Goal: Communication & Community: Ask a question

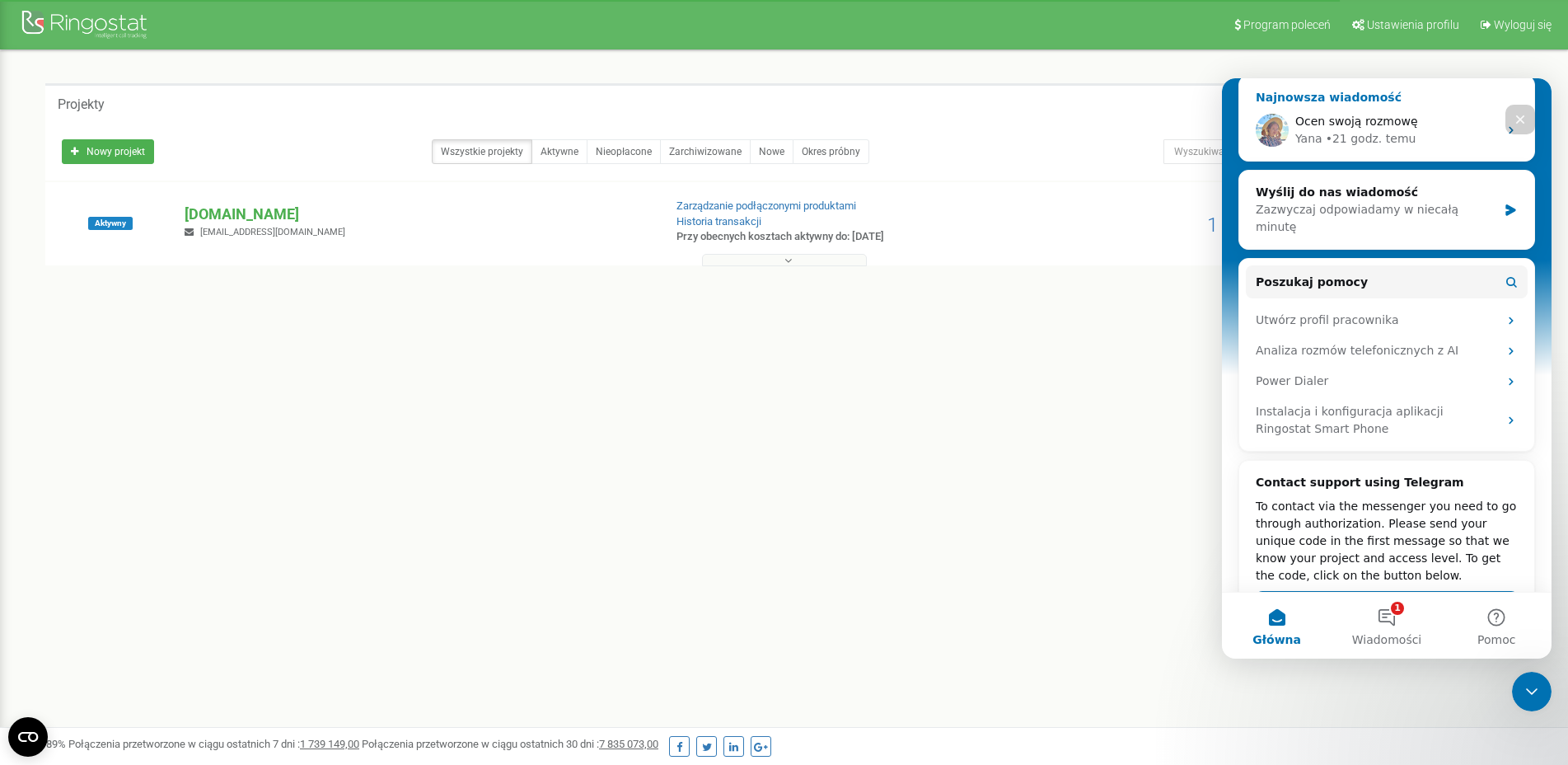
scroll to position [246, 0]
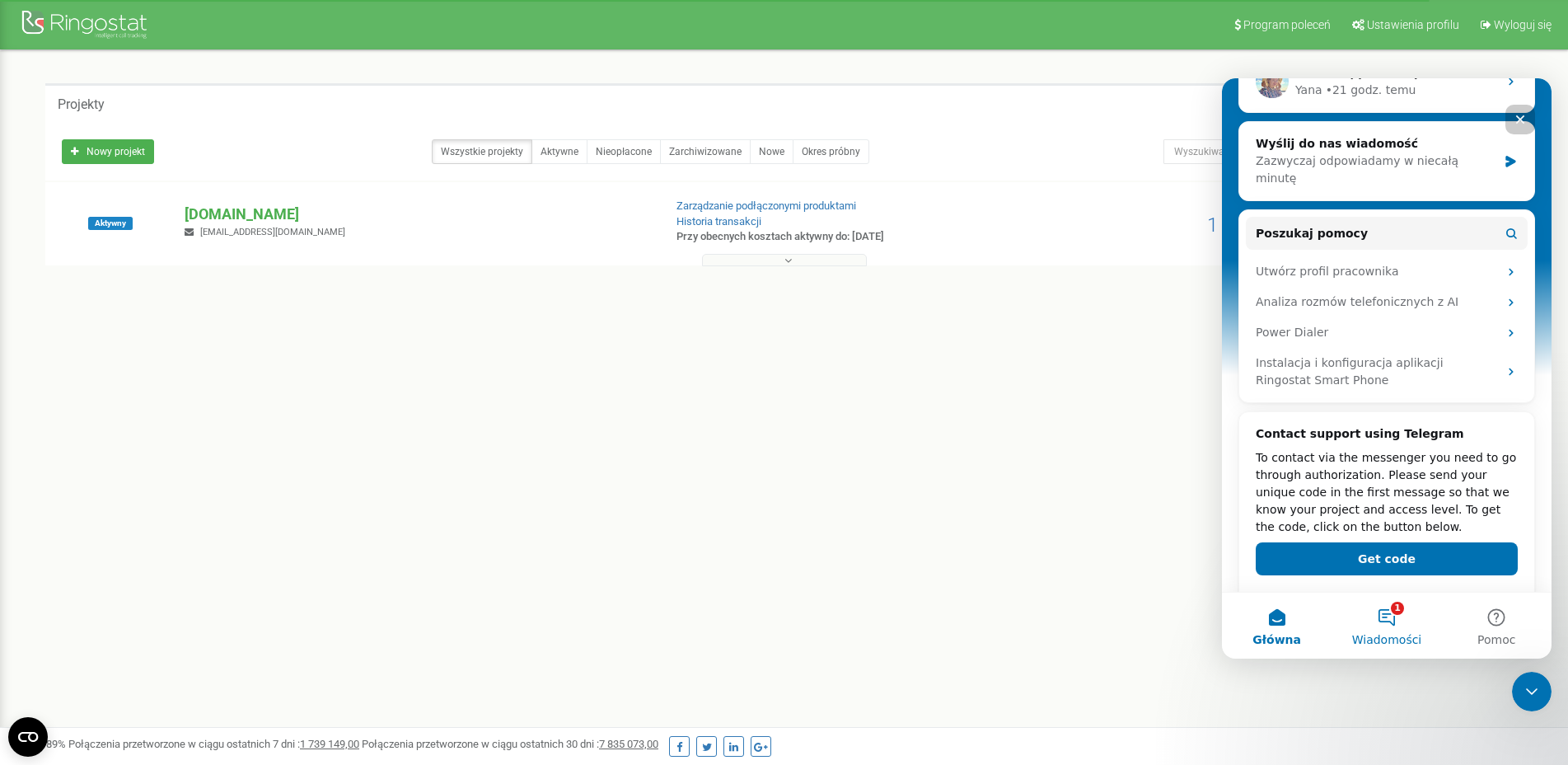
click at [1374, 644] on span "Wiadomości" at bounding box center [1387, 640] width 70 height 12
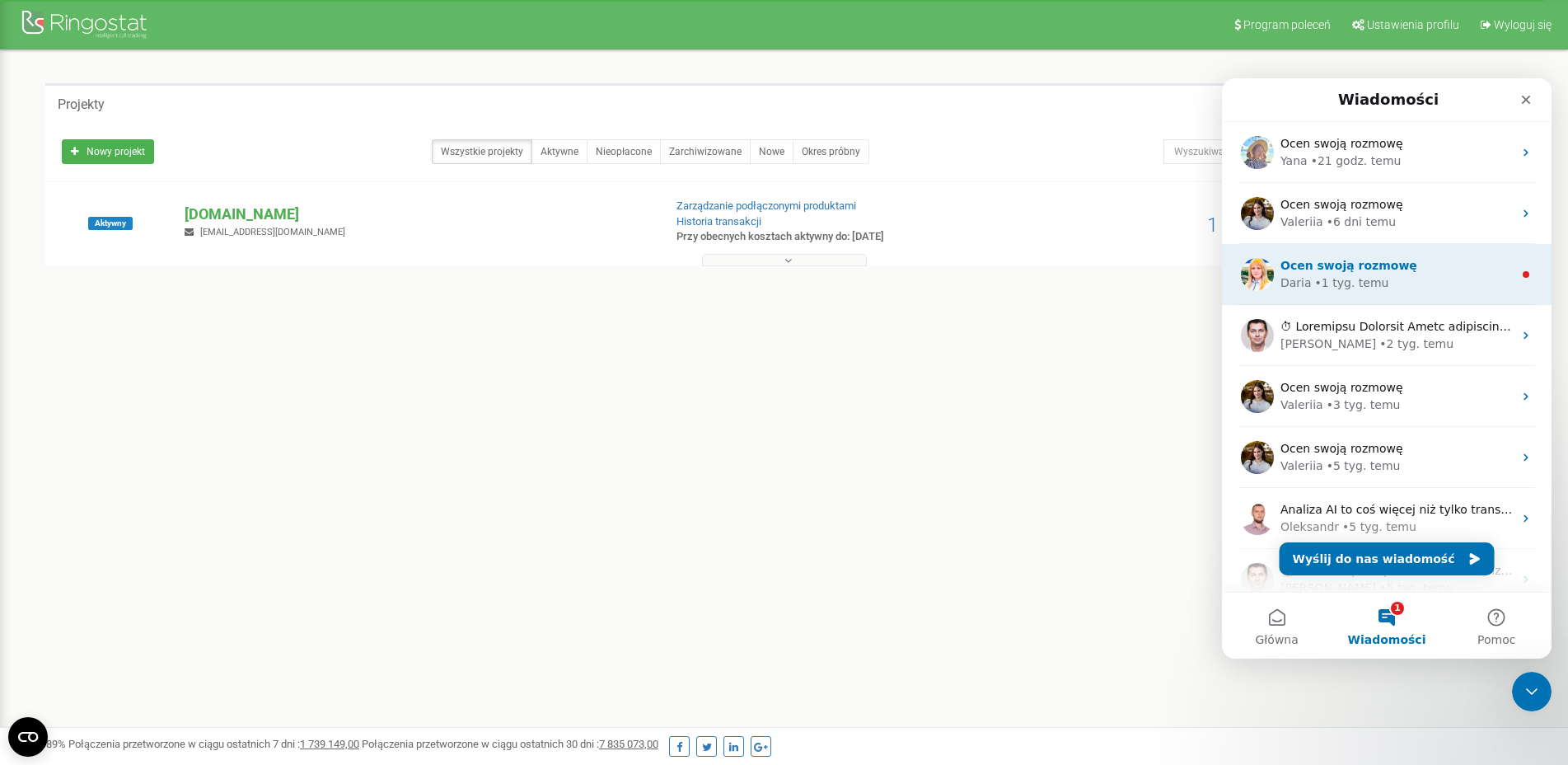
click at [1365, 279] on div "• 1 tyg. temu" at bounding box center [1352, 283] width 74 height 17
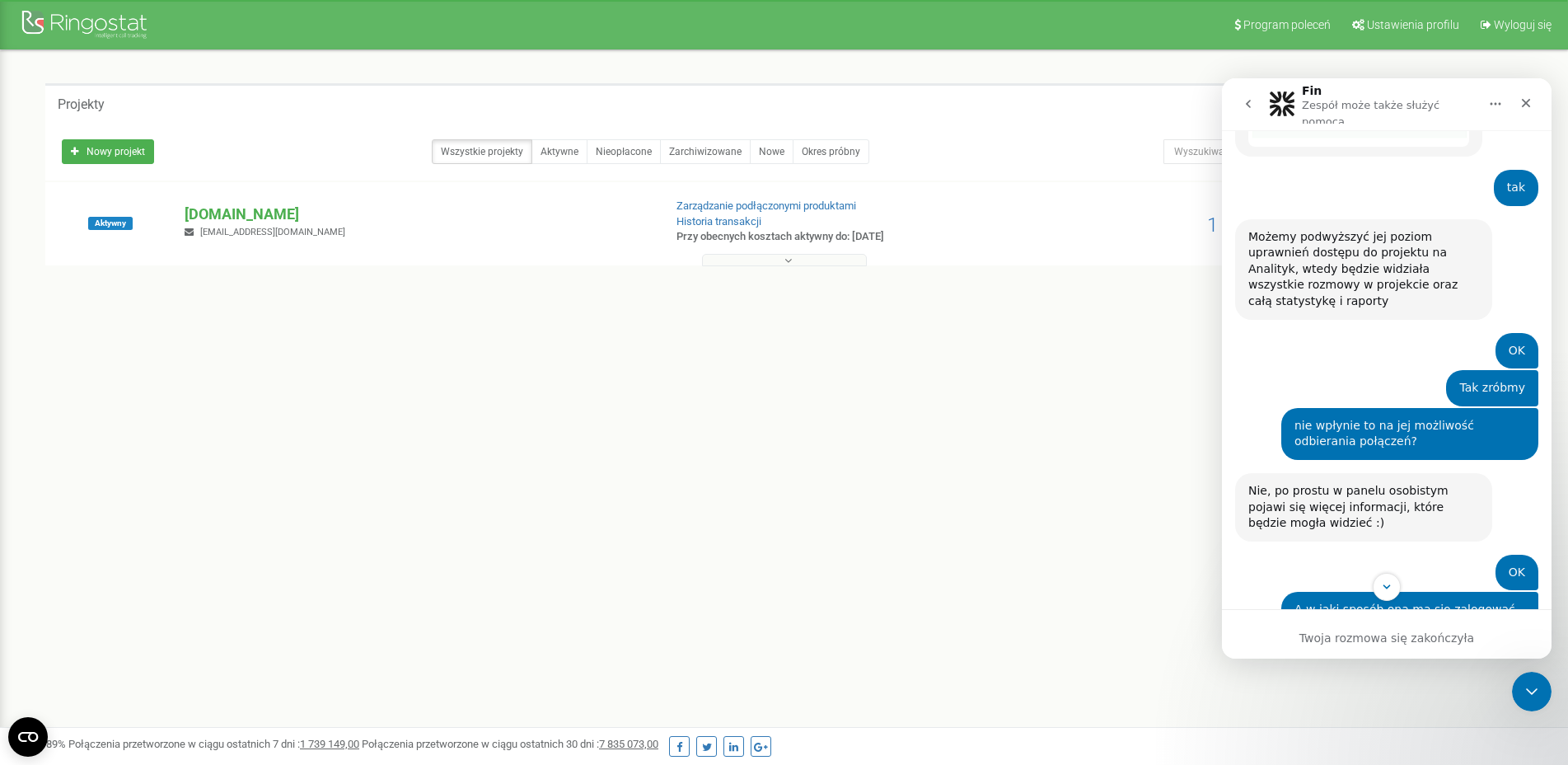
scroll to position [3548, 0]
click at [1252, 98] on icon "go back" at bounding box center [1248, 104] width 13 height 13
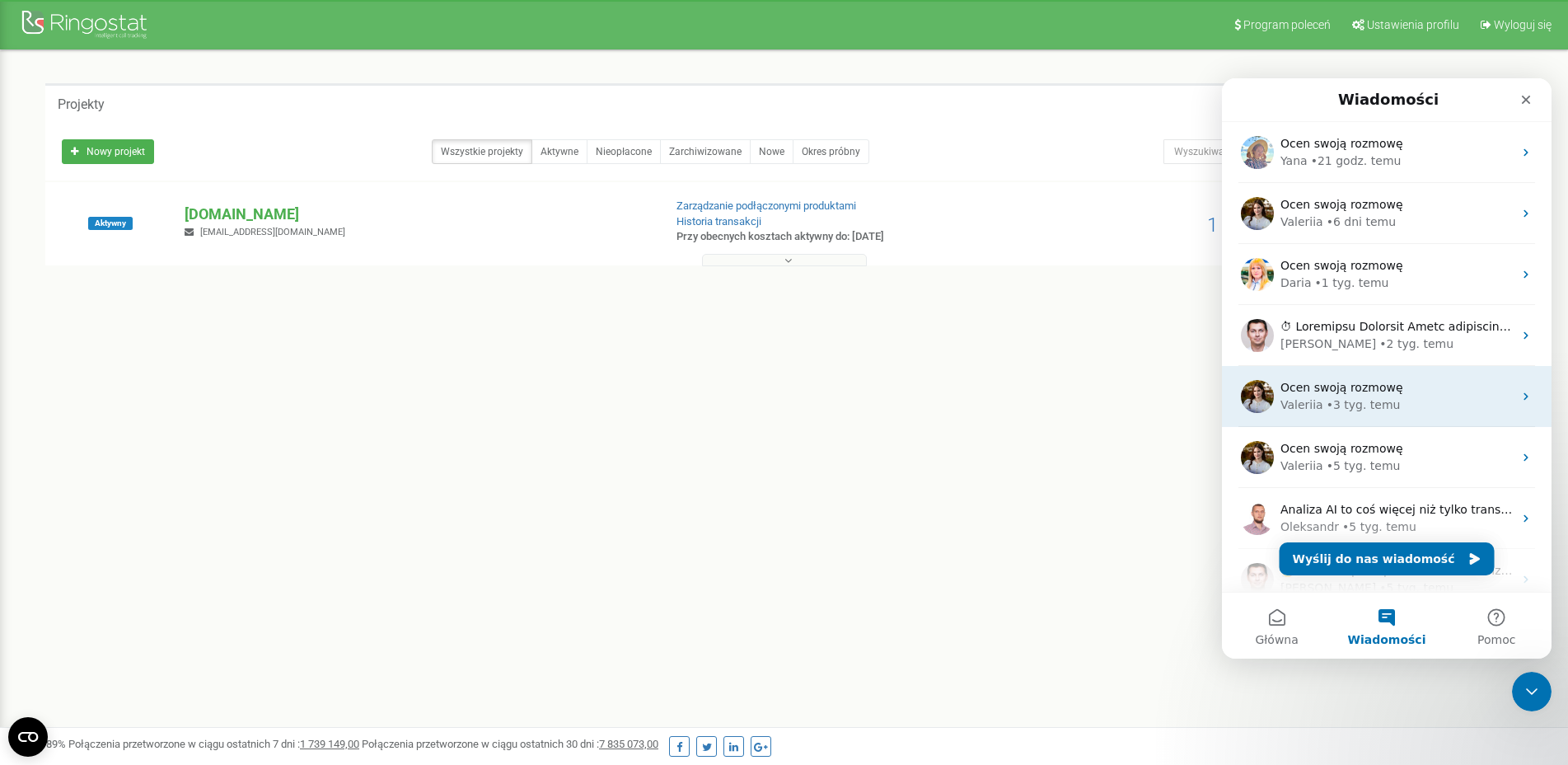
click at [1377, 405] on div "• 3 tyg. temu" at bounding box center [1364, 406] width 74 height 17
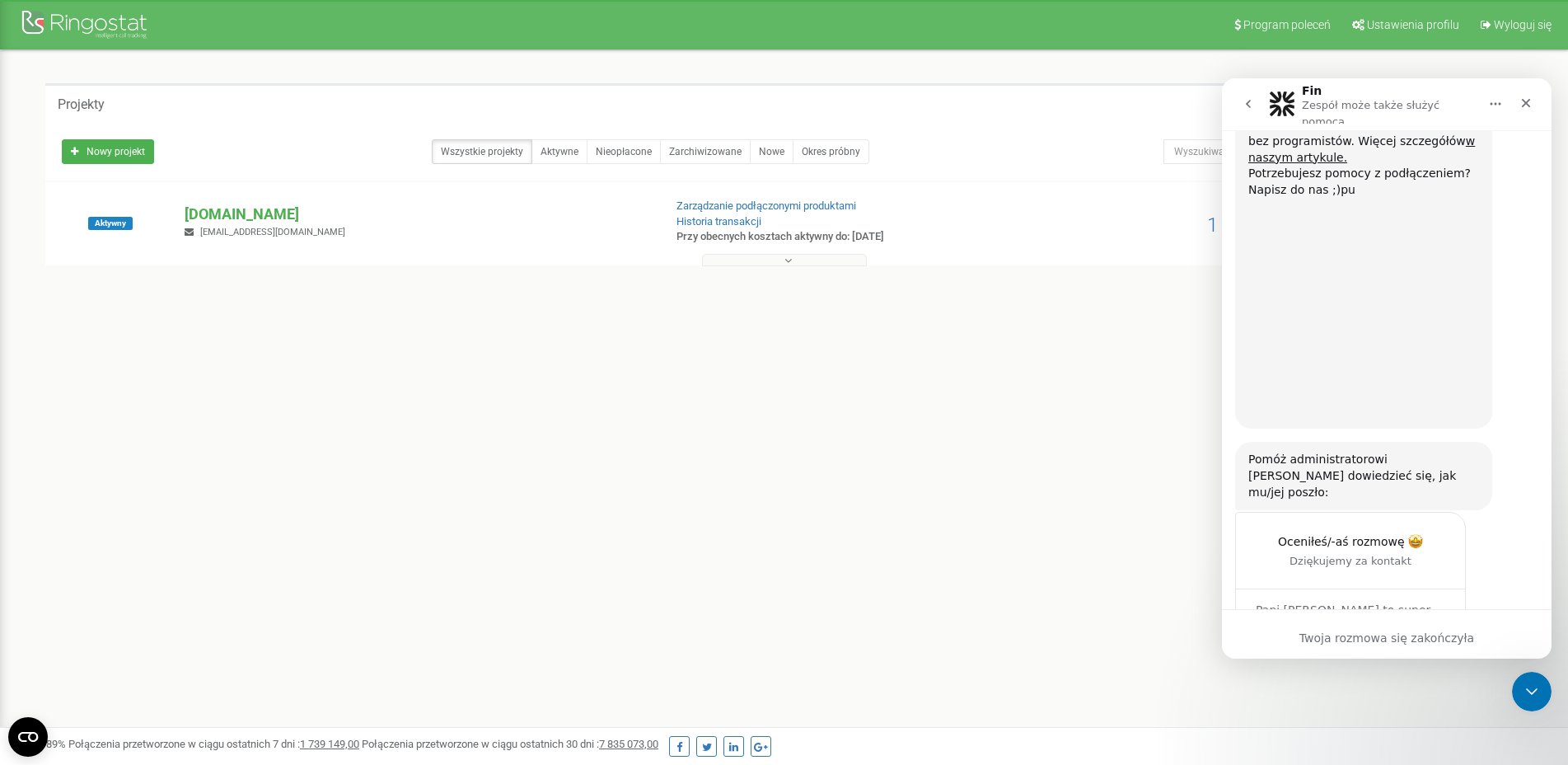
scroll to position [2072, 0]
click at [1245, 106] on icon "go back" at bounding box center [1248, 104] width 13 height 13
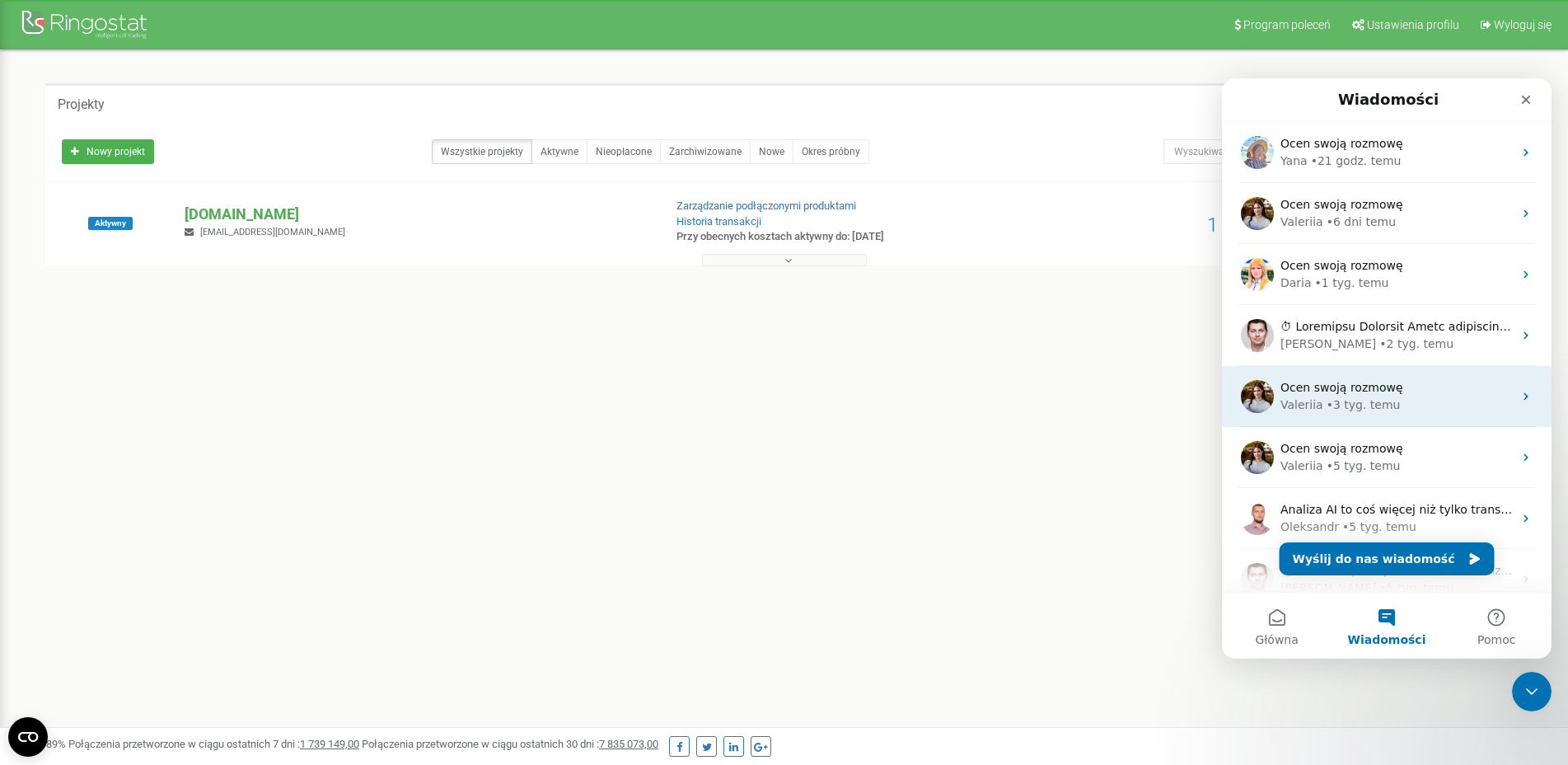
scroll to position [0, 0]
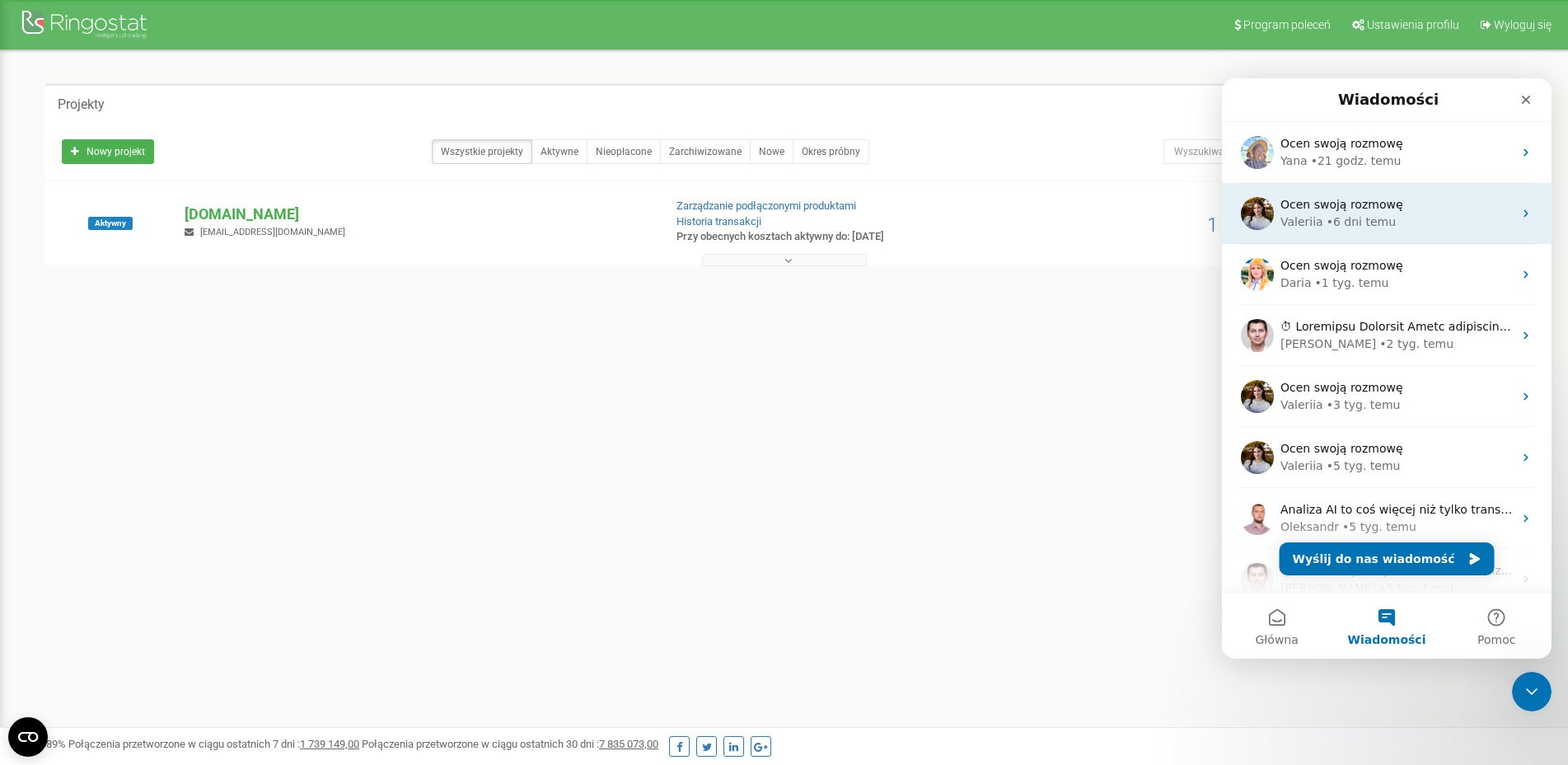
click at [1379, 231] on div "Ocen swoją rozmowę Valeriia • 6 dni temu" at bounding box center [1387, 213] width 329 height 61
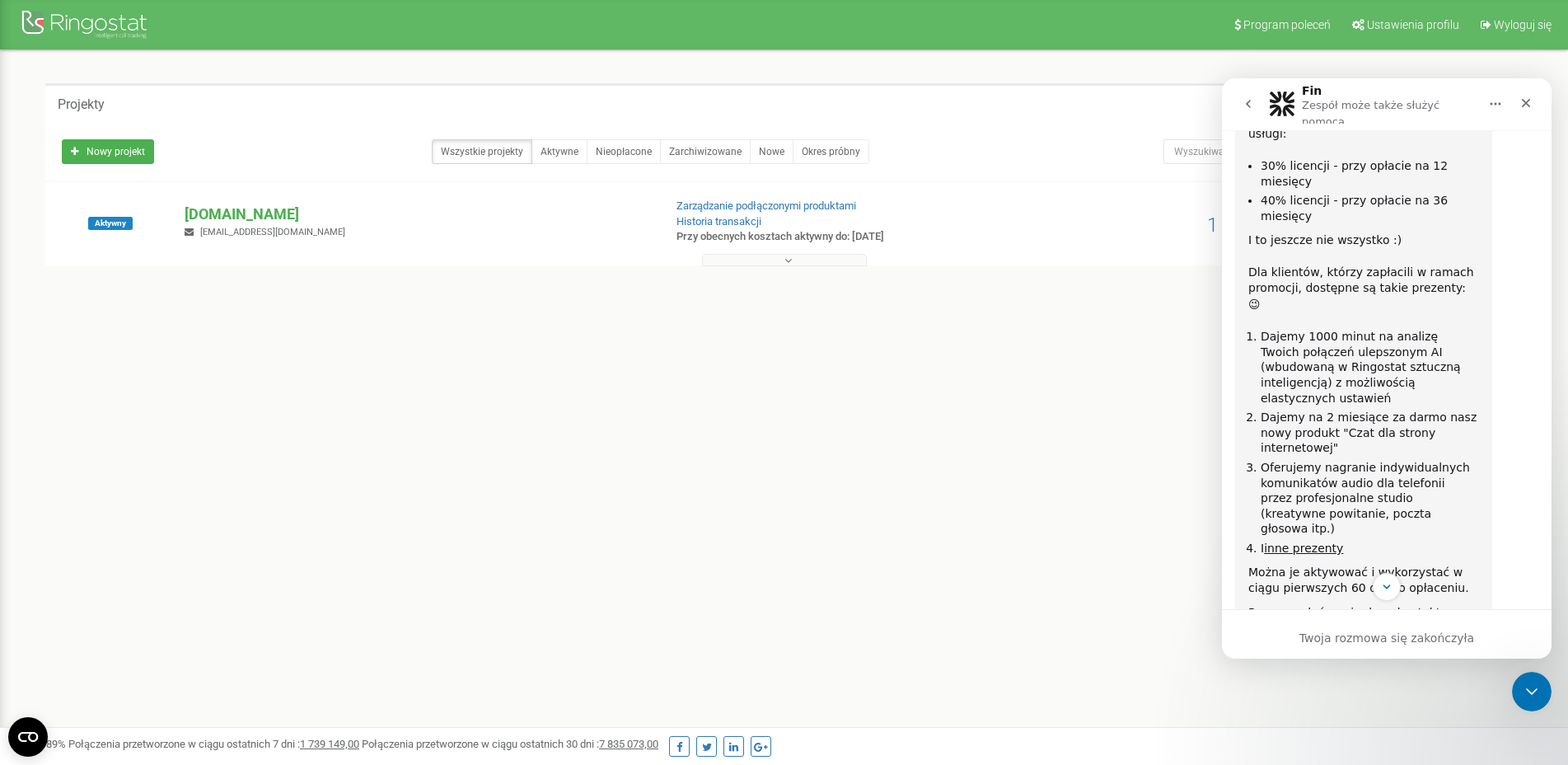
scroll to position [3422, 0]
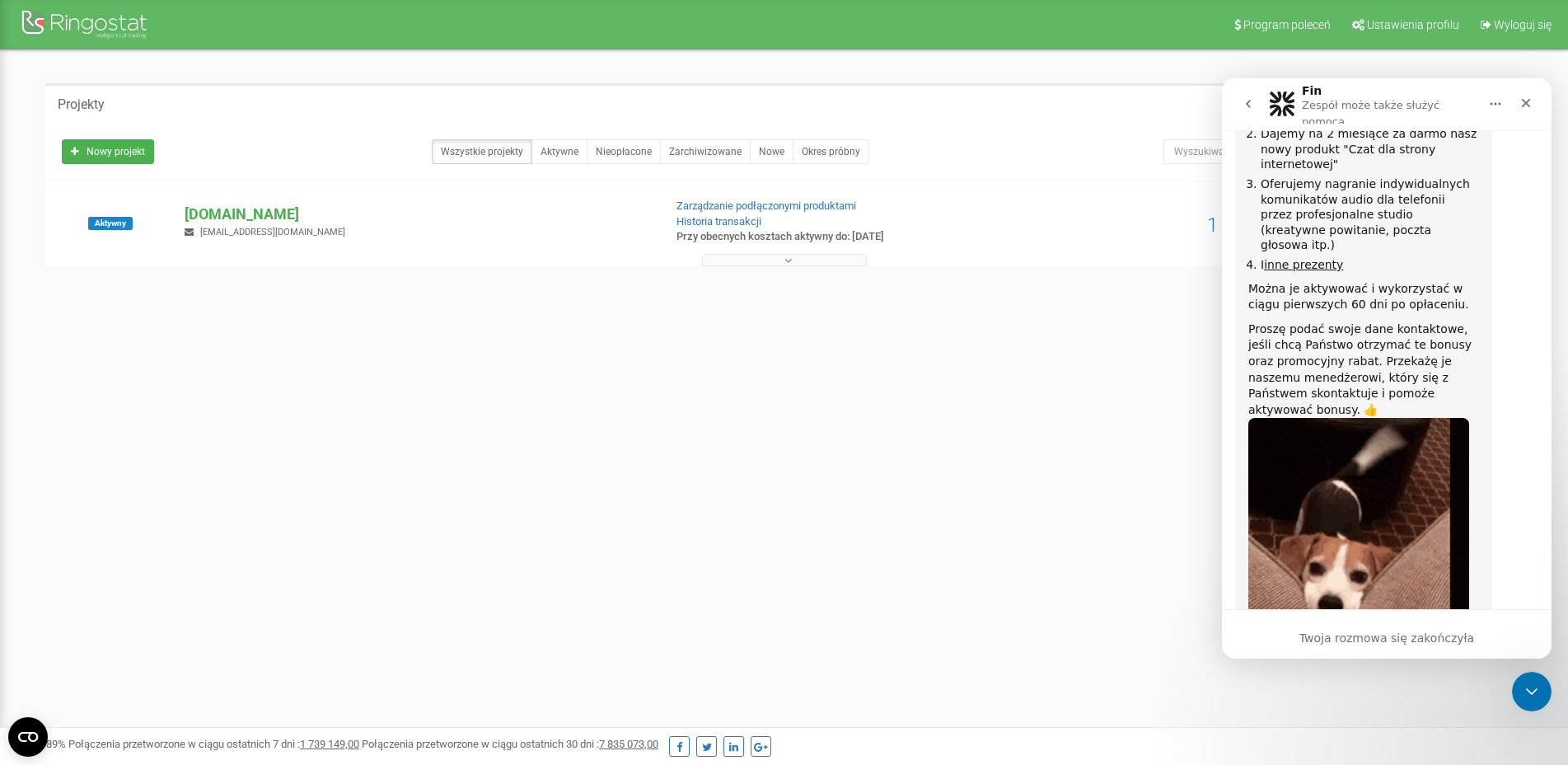
click at [1391, 627] on div "Twoja rozmowa się zakończyła" at bounding box center [1387, 633] width 329 height 49
click at [1390, 637] on div "Twoja rozmowa się zakończyła" at bounding box center [1387, 639] width 329 height 17
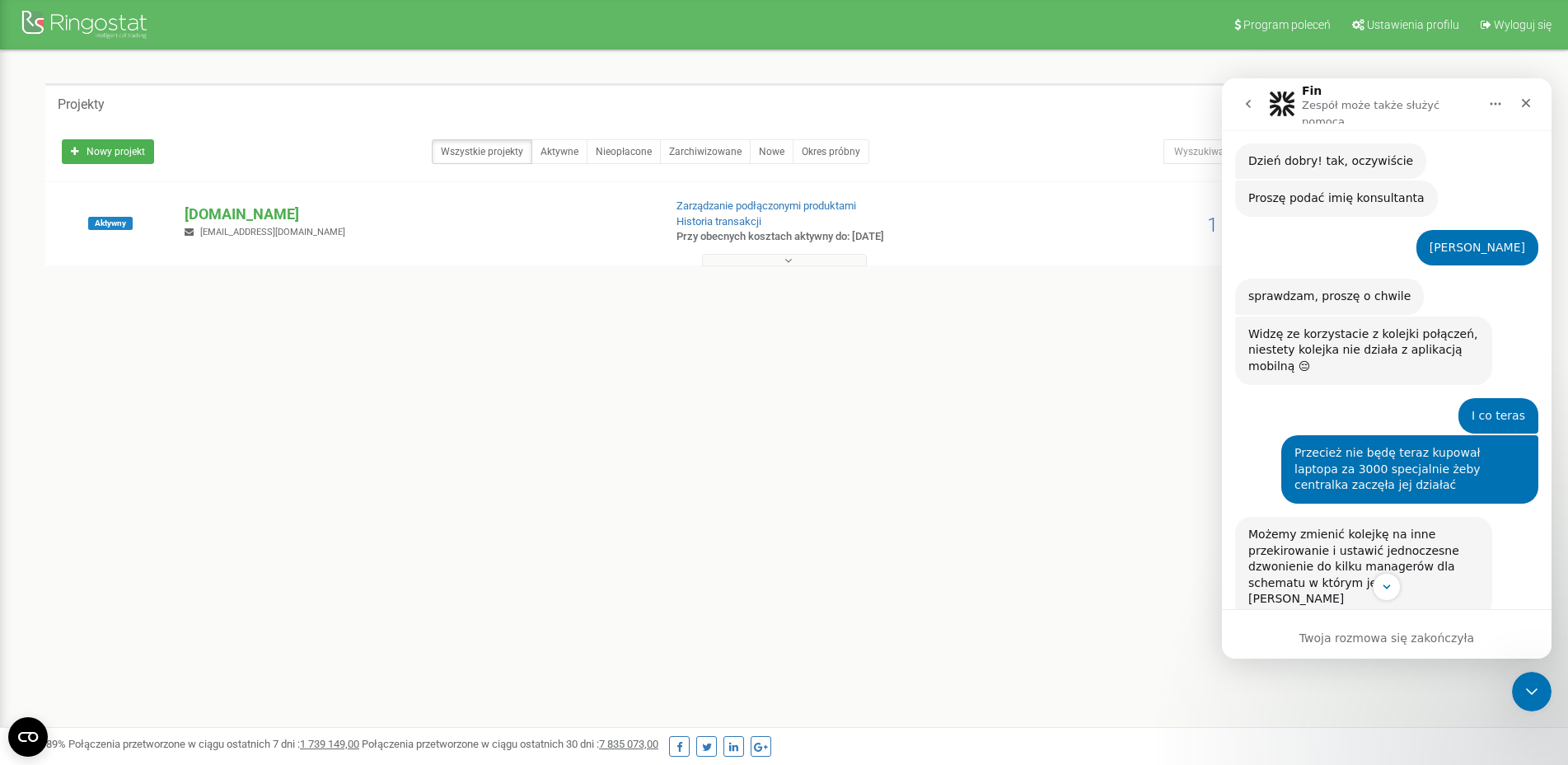
scroll to position [709, 0]
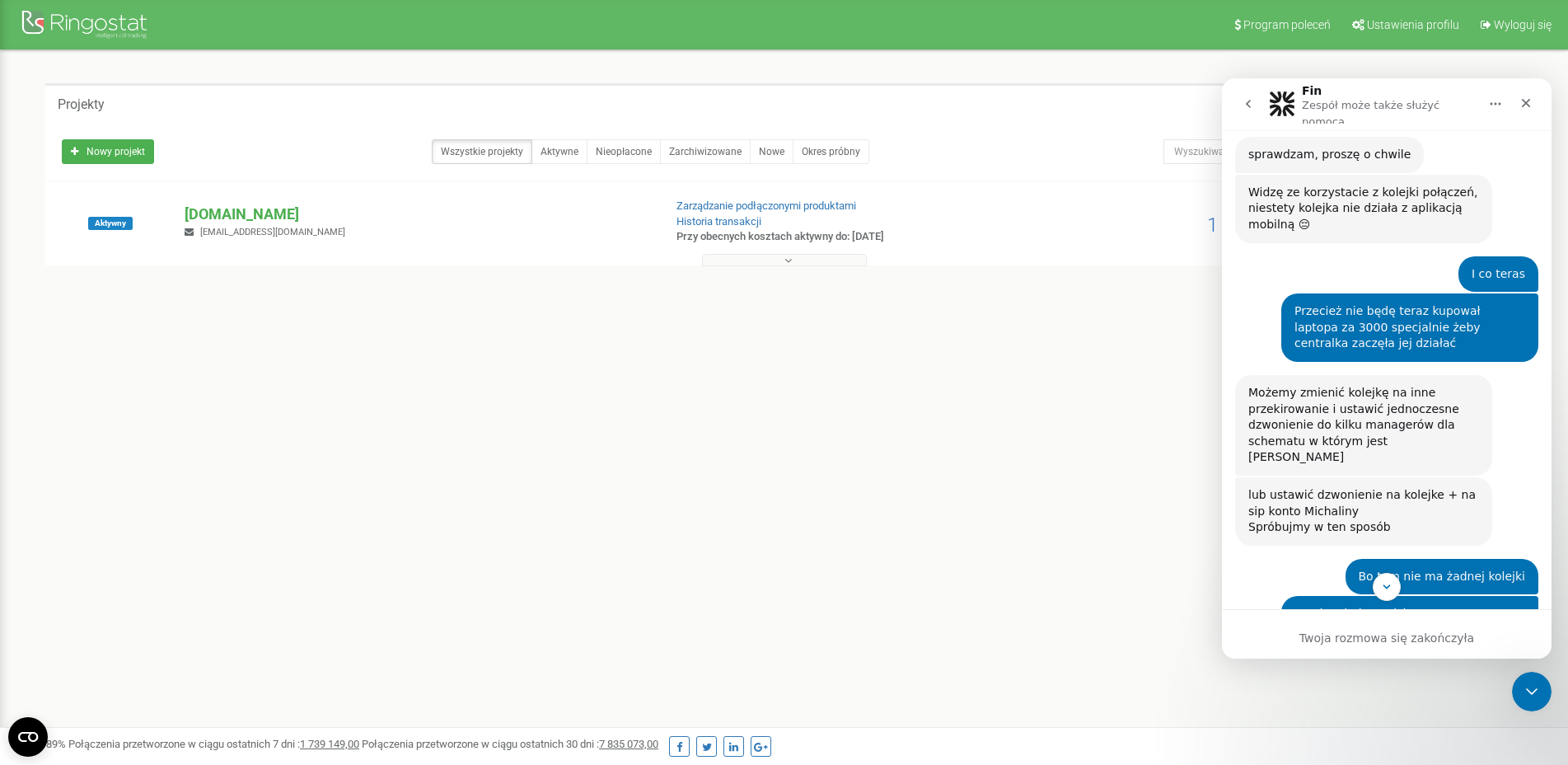
click at [1247, 97] on icon "go back" at bounding box center [1248, 104] width 13 height 13
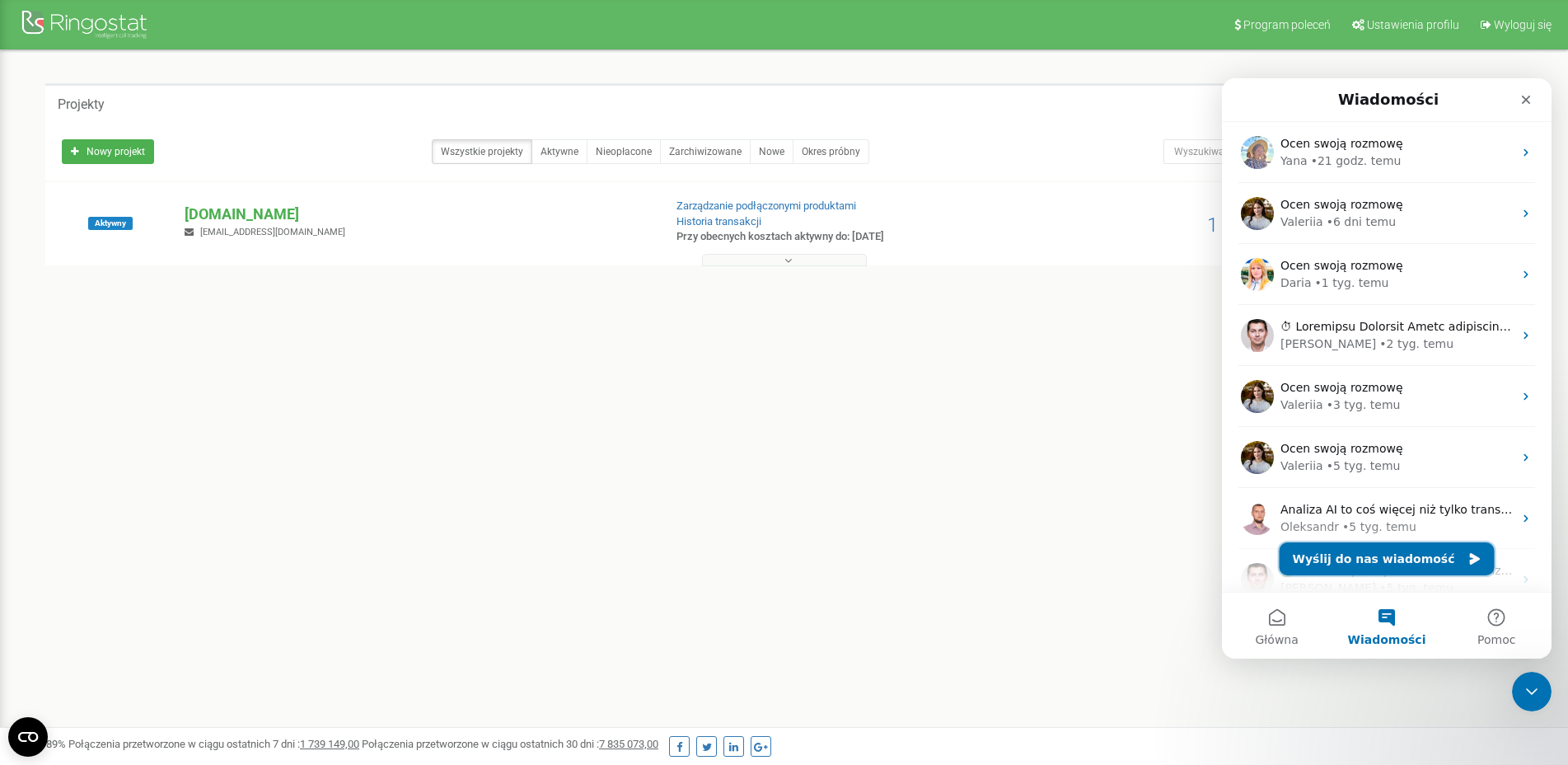
click at [1397, 557] on button "Wyślij do nas wiadomość" at bounding box center [1387, 559] width 215 height 33
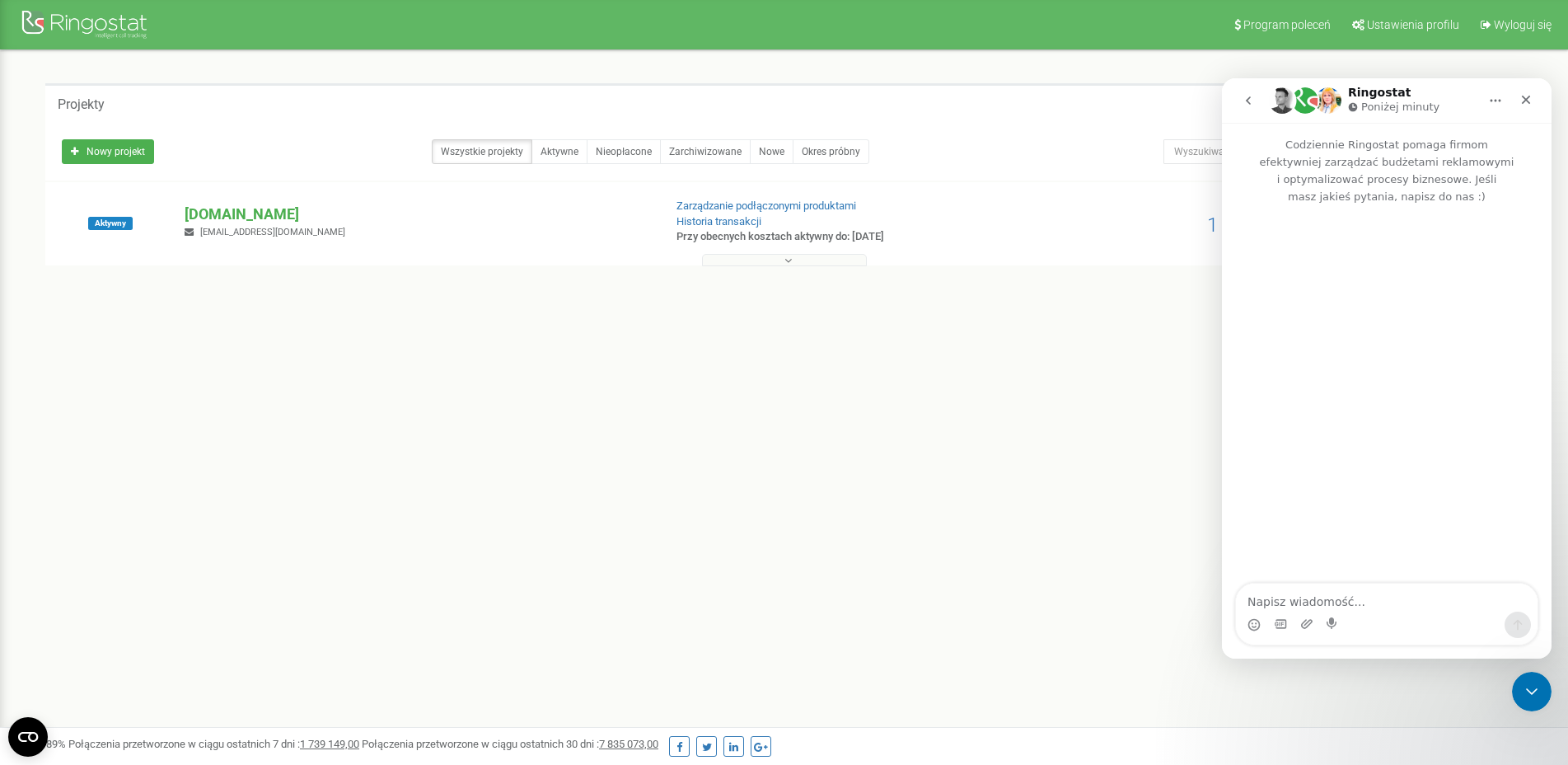
click at [1374, 608] on textarea "Napisz wiadomość..." at bounding box center [1386, 597] width 301 height 28
type textarea "Dzień dobry"
type textarea "6 dni tem"
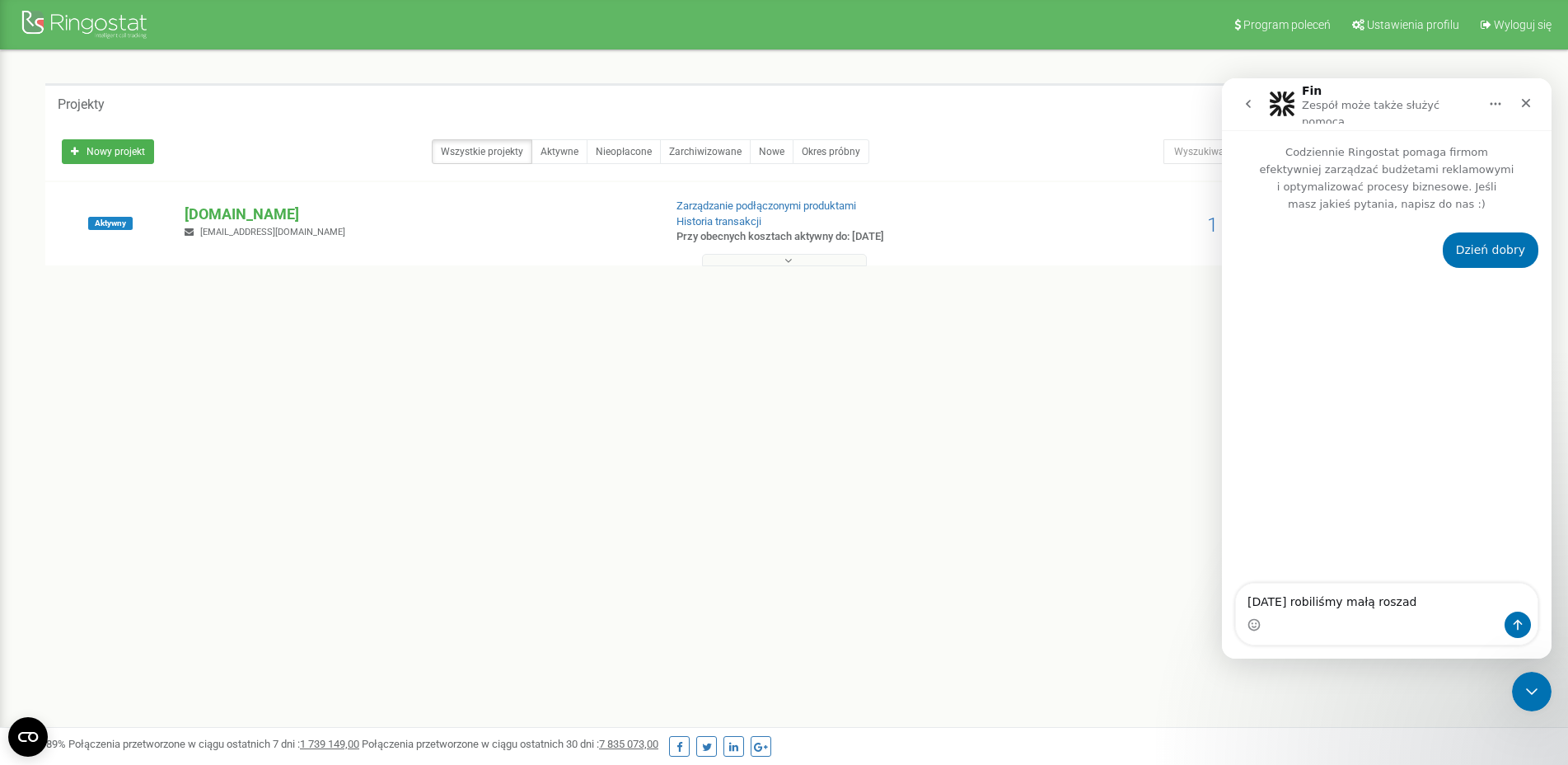
type textarea "[DATE] robiliśmy małą roszadę"
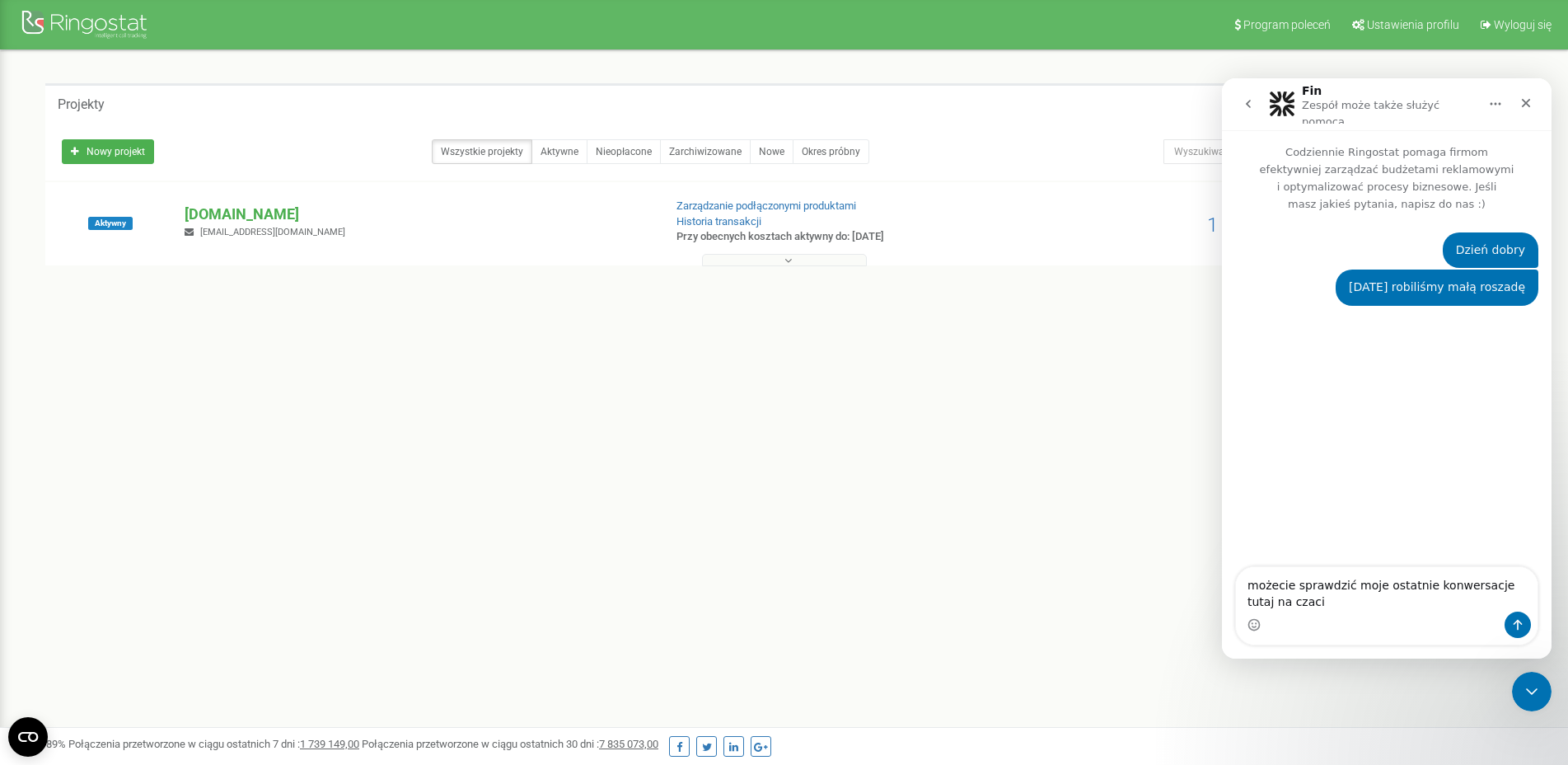
type textarea "możecie sprawdzić moje ostatnie konwersacje tutaj na czacie"
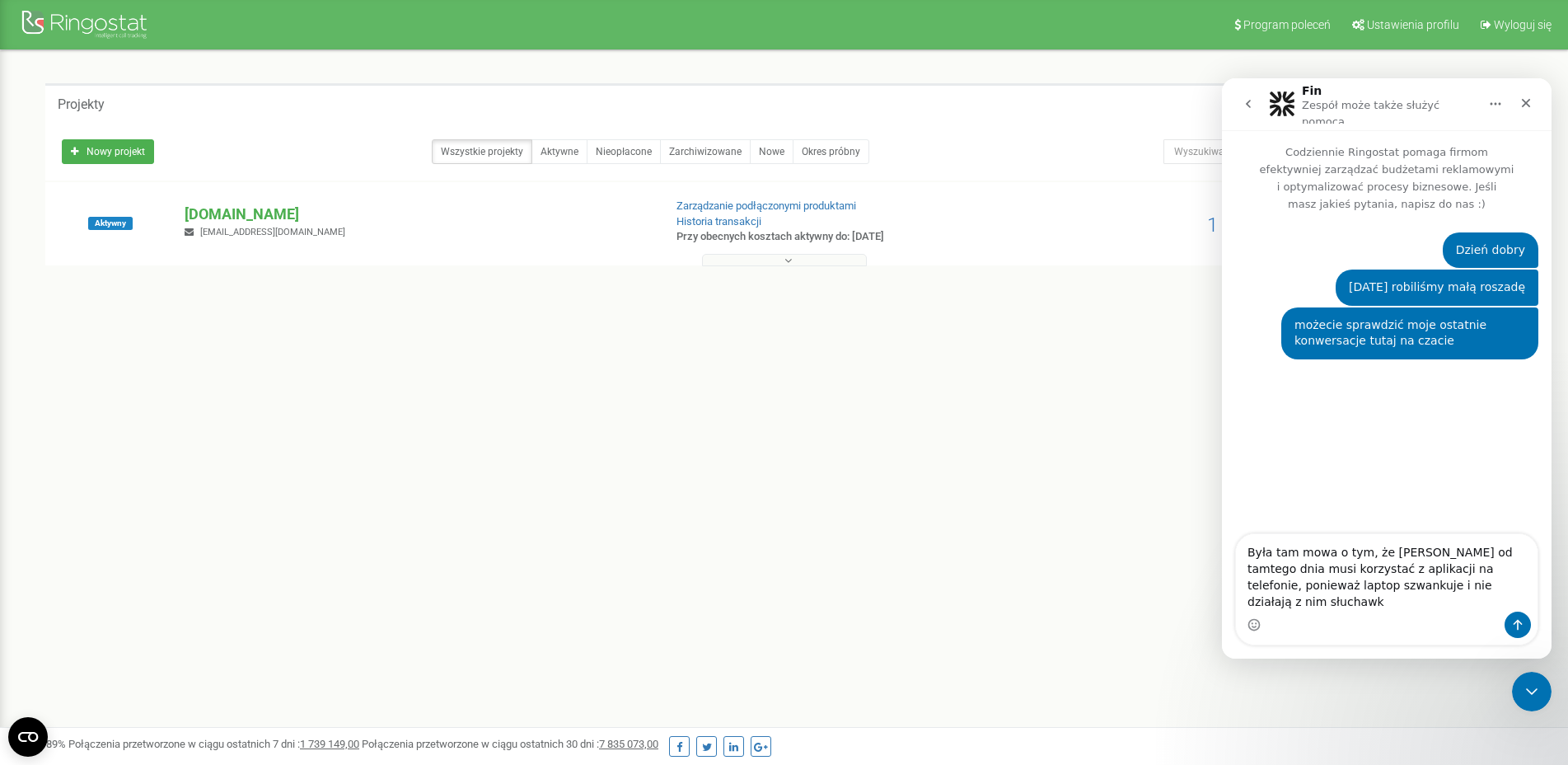
type textarea "Była tam mowa o tym, że [PERSON_NAME] od tamtego dnia musi korzystać z aplikacj…"
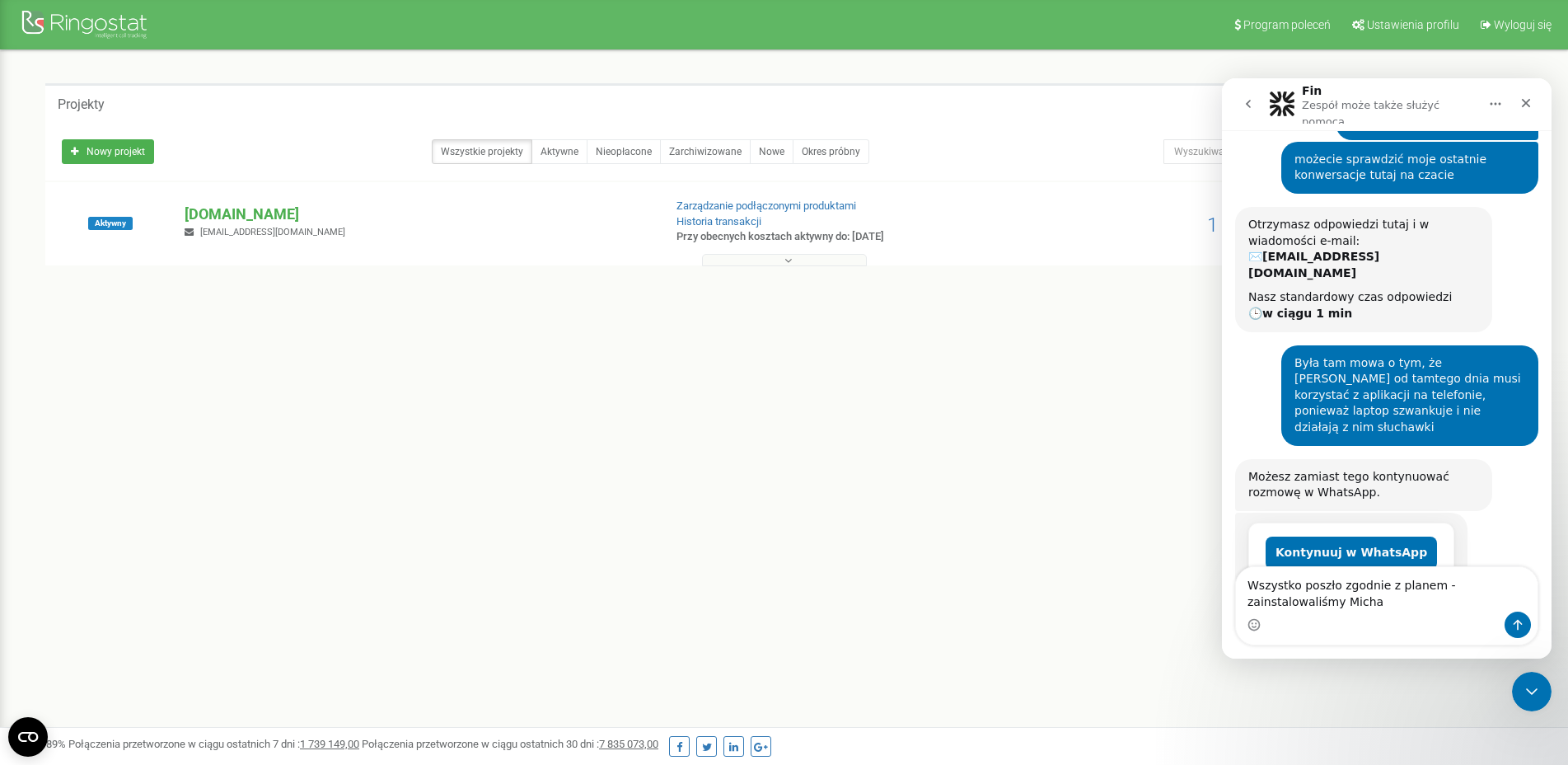
scroll to position [169, 0]
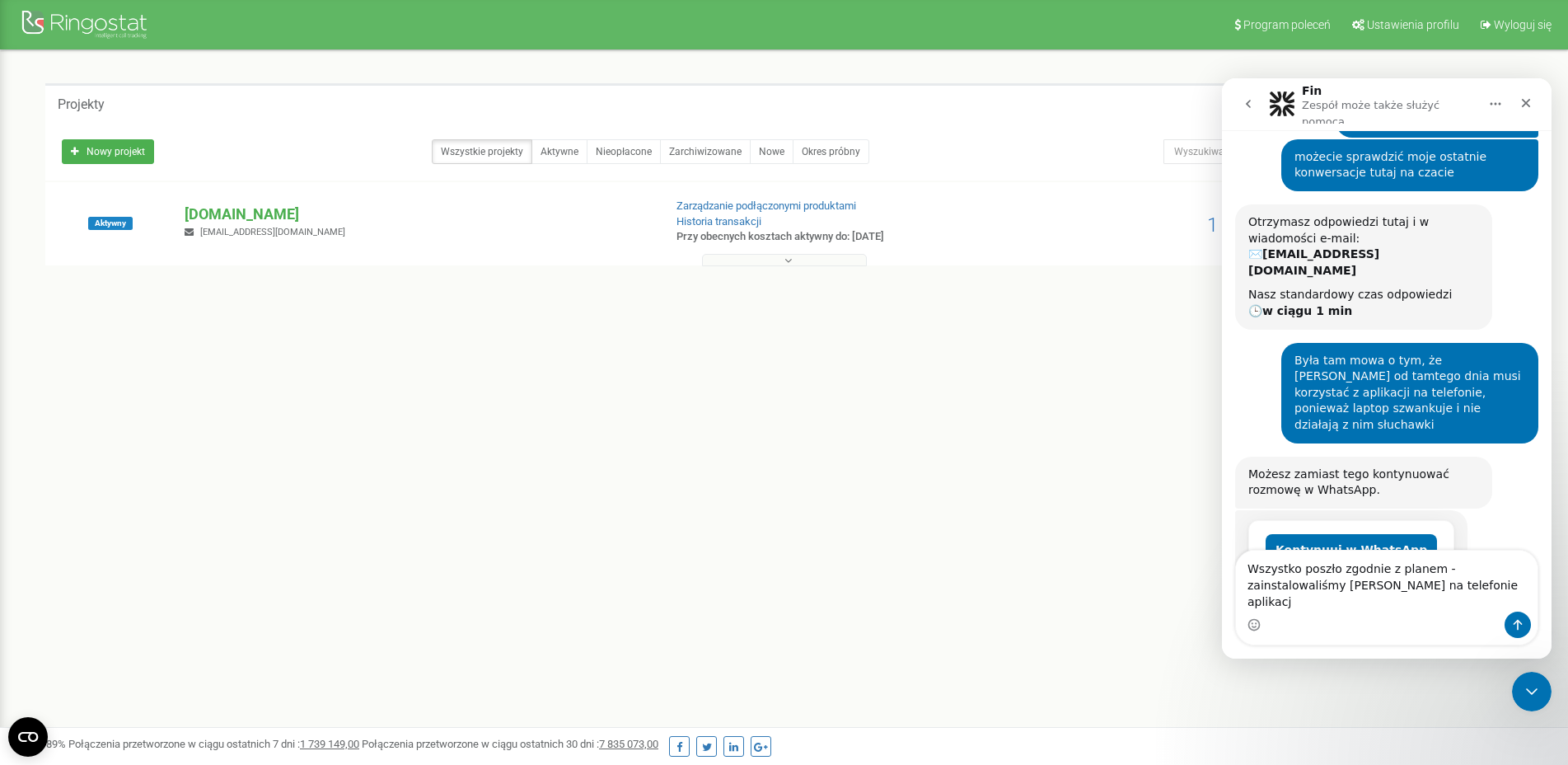
type textarea "Wszystko poszło zgodnie z planem - zainstalowaliśmy [PERSON_NAME] na telefonie …"
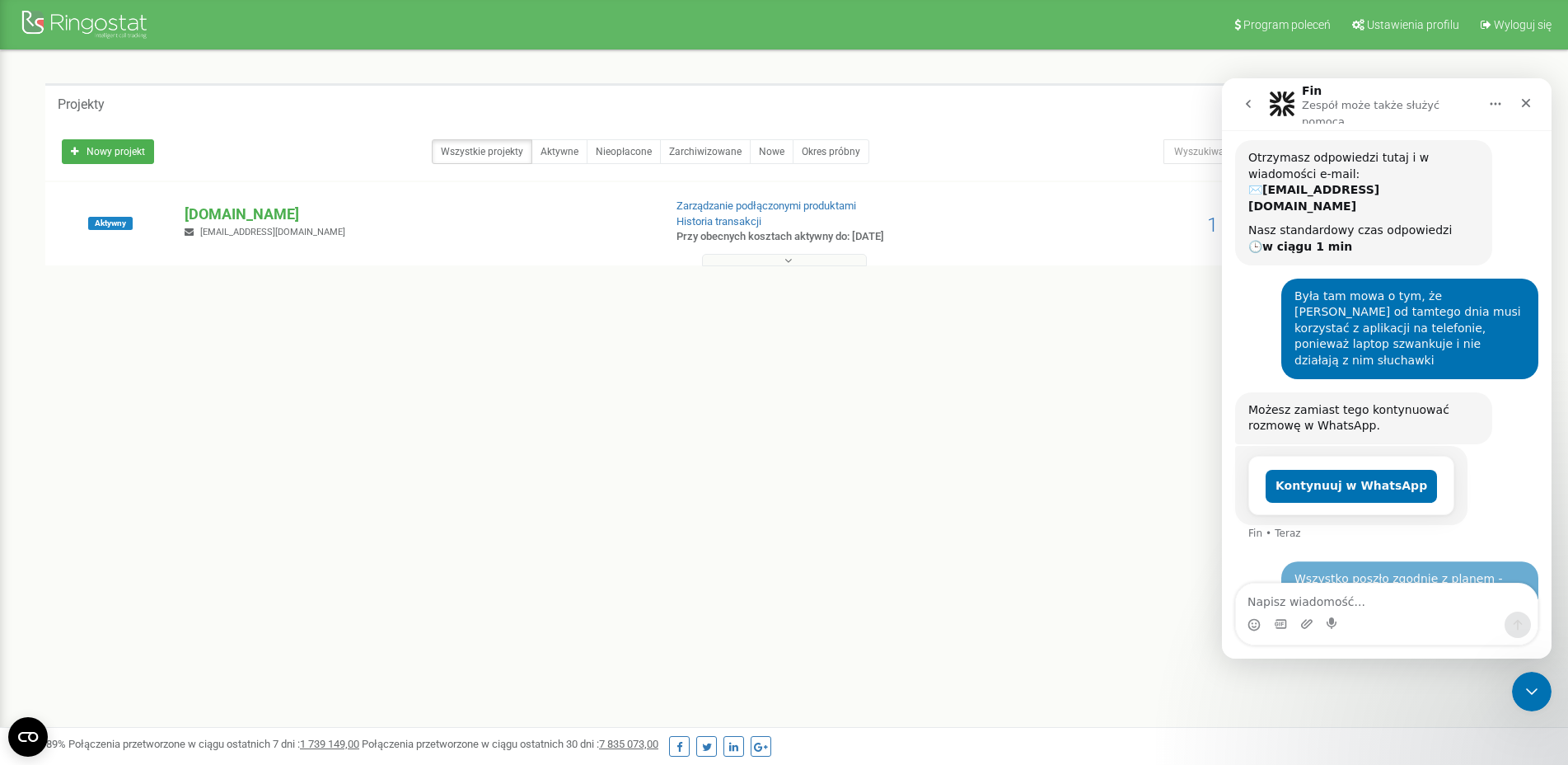
scroll to position [233, 0]
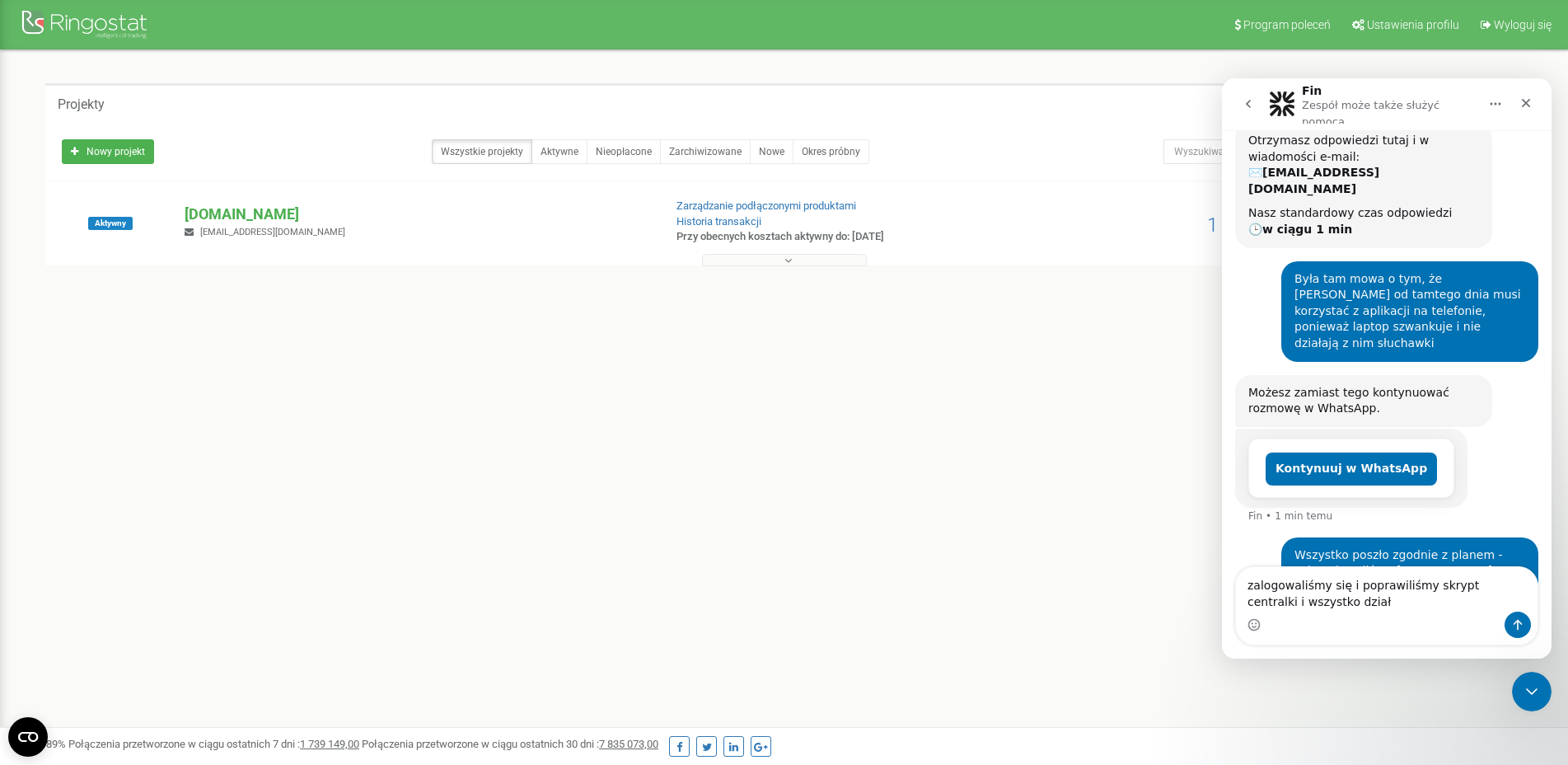
type textarea "zalogowaliśmy się i poprawiliśmy skrypt centralki i wszystko działa"
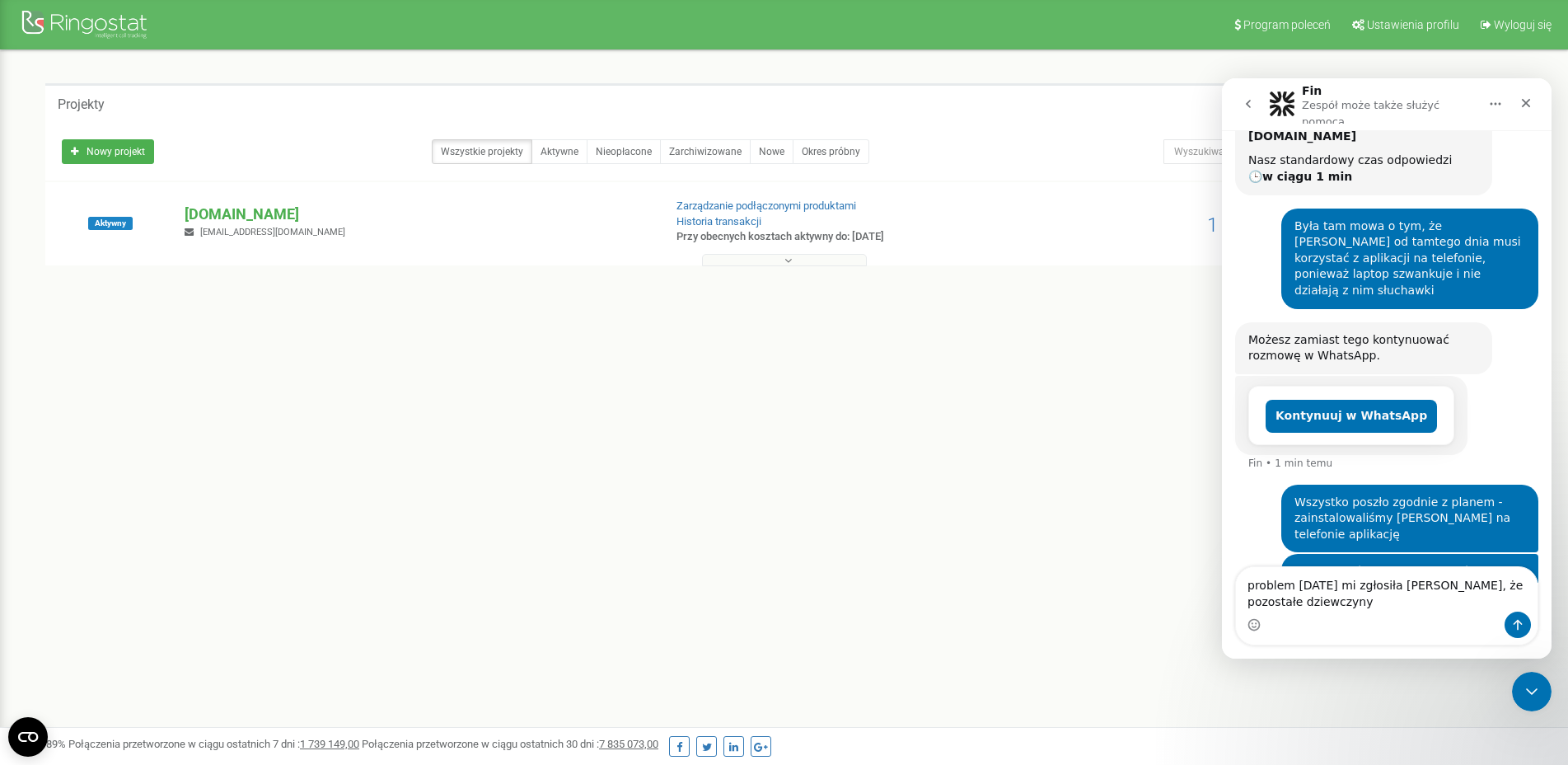
scroll to position [303, 0]
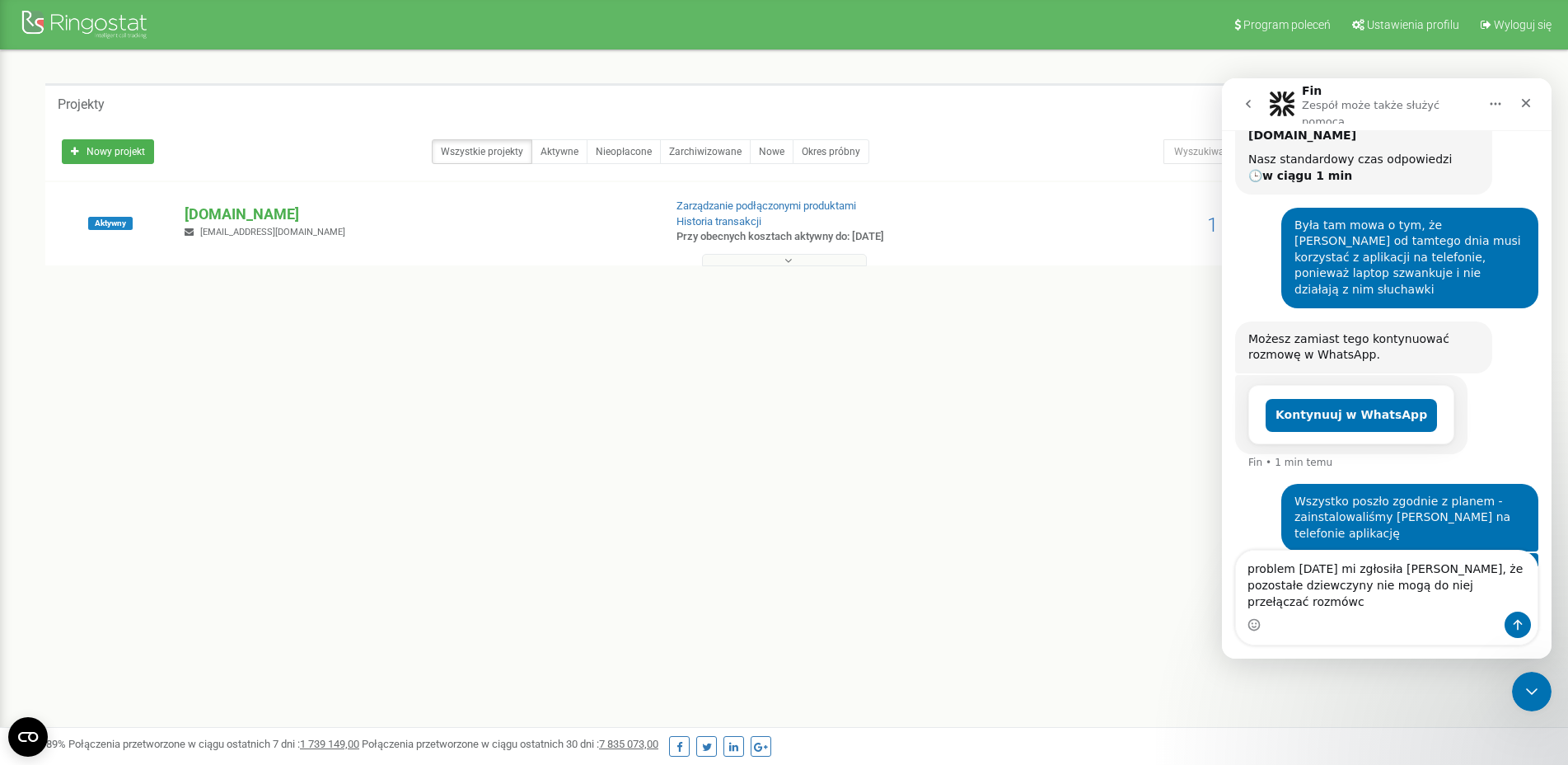
type textarea "problem [DATE] mi zgłosiła [PERSON_NAME], że pozostałe dziewczyny nie mogą do n…"
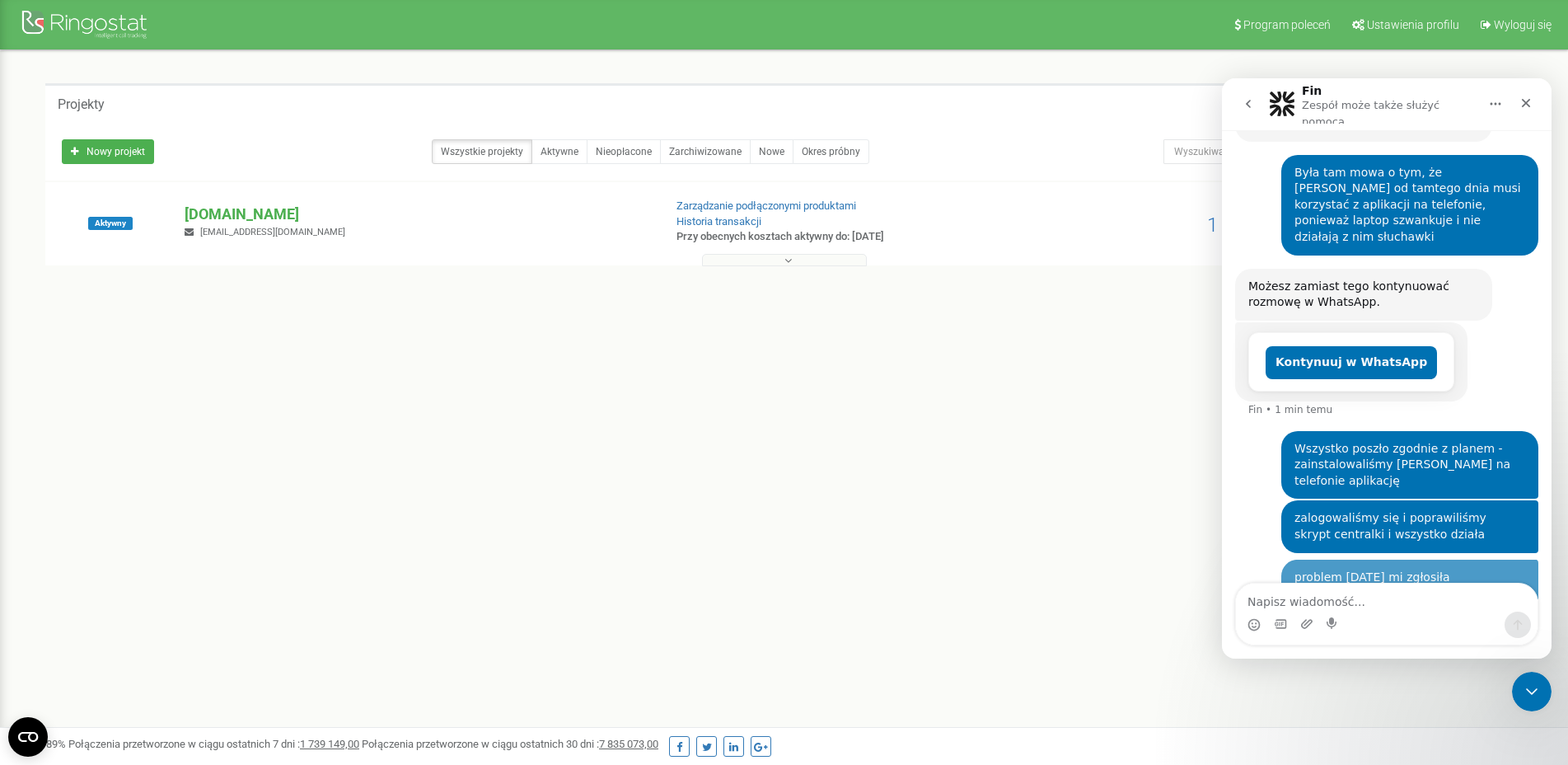
scroll to position [356, 0]
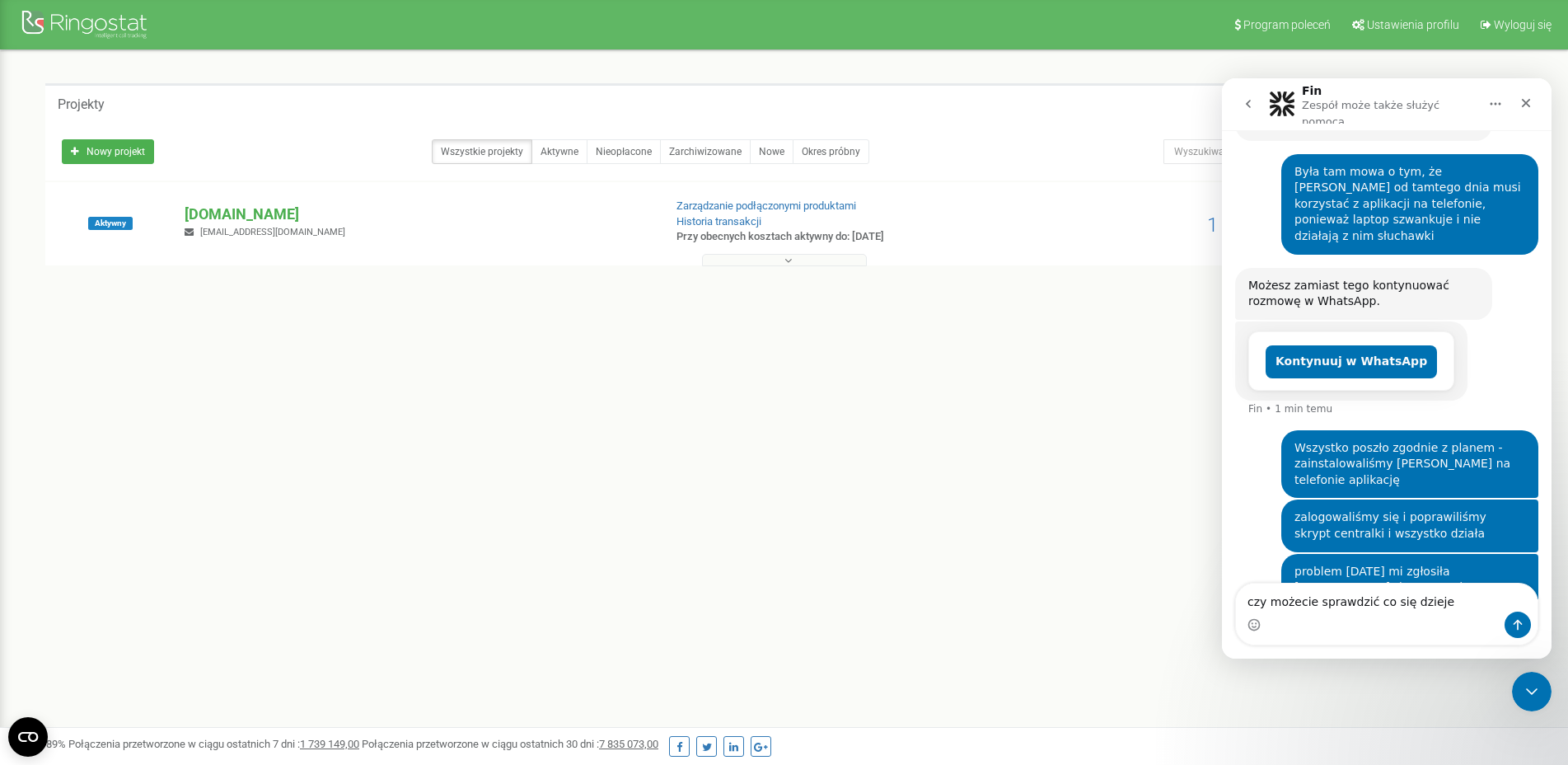
type textarea "czy możecie sprawdzić co się dzieje?"
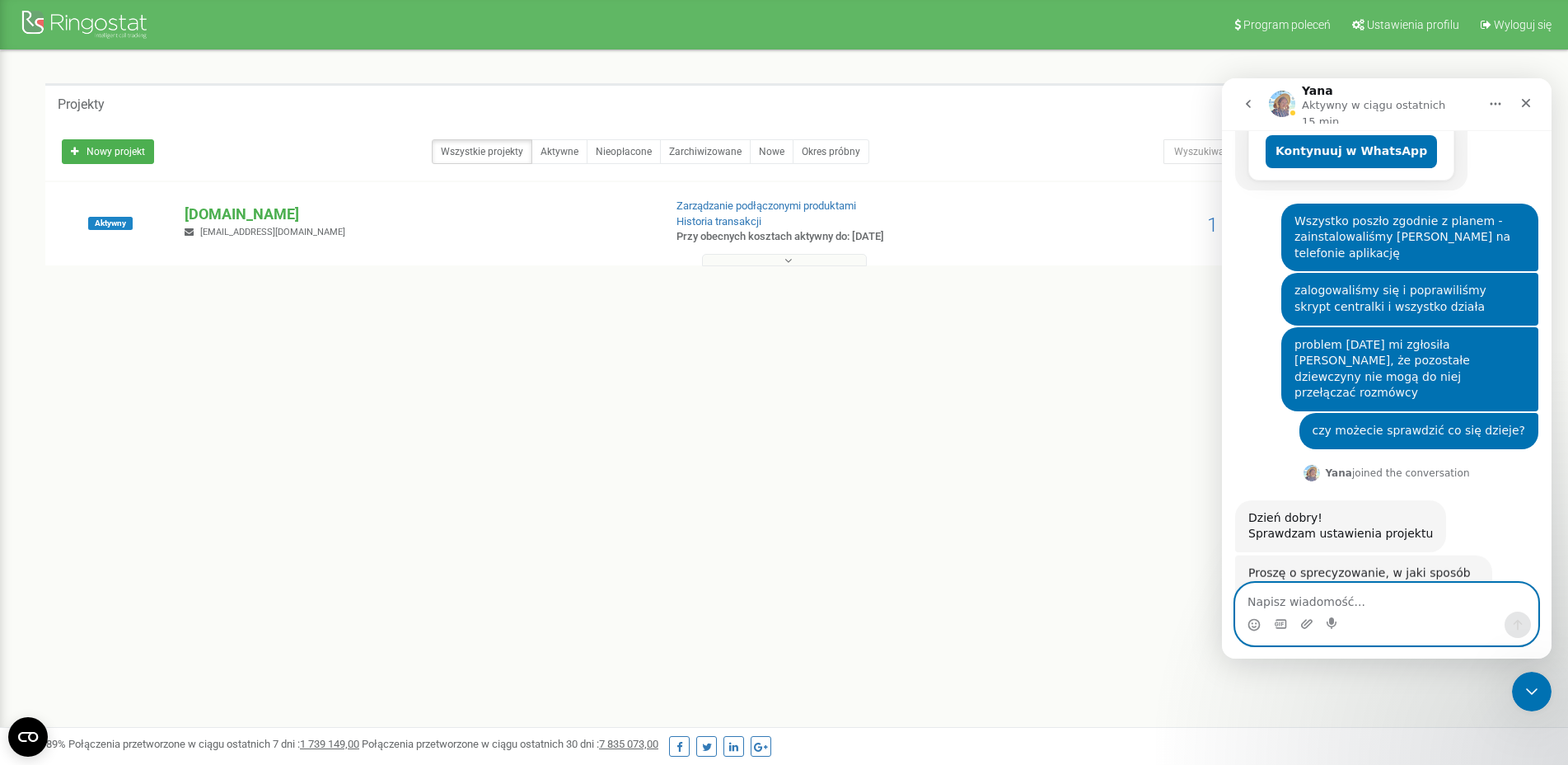
scroll to position [567, 0]
click at [1369, 585] on textarea "Napisz wiadomość..." at bounding box center [1386, 597] width 301 height 28
click at [1372, 591] on textarea "Napisz wiadomość..." at bounding box center [1386, 597] width 301 height 28
type textarea "No w aplikacji na komputerze"
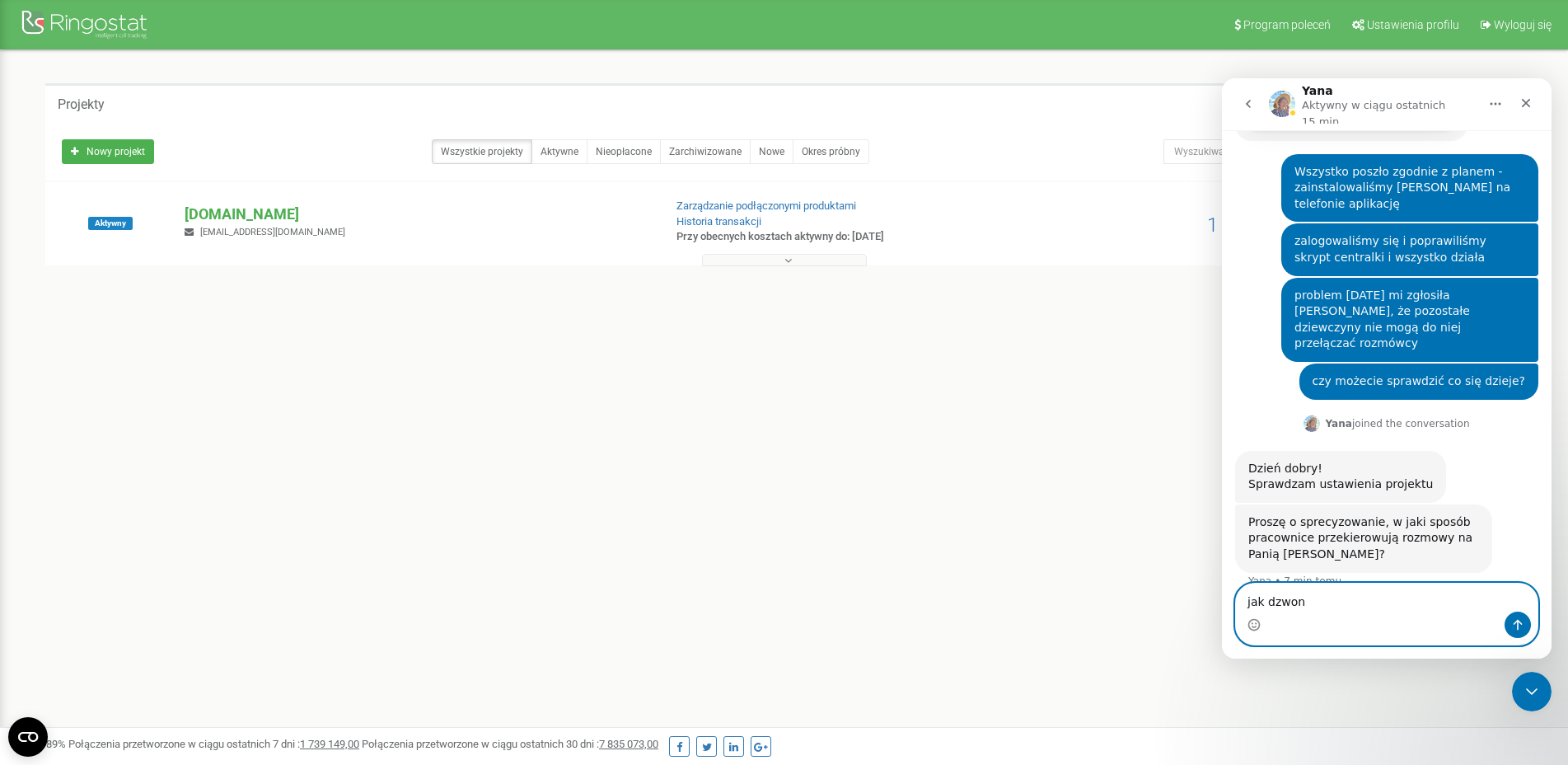
type textarea "jak dzwoni"
type textarea "m"
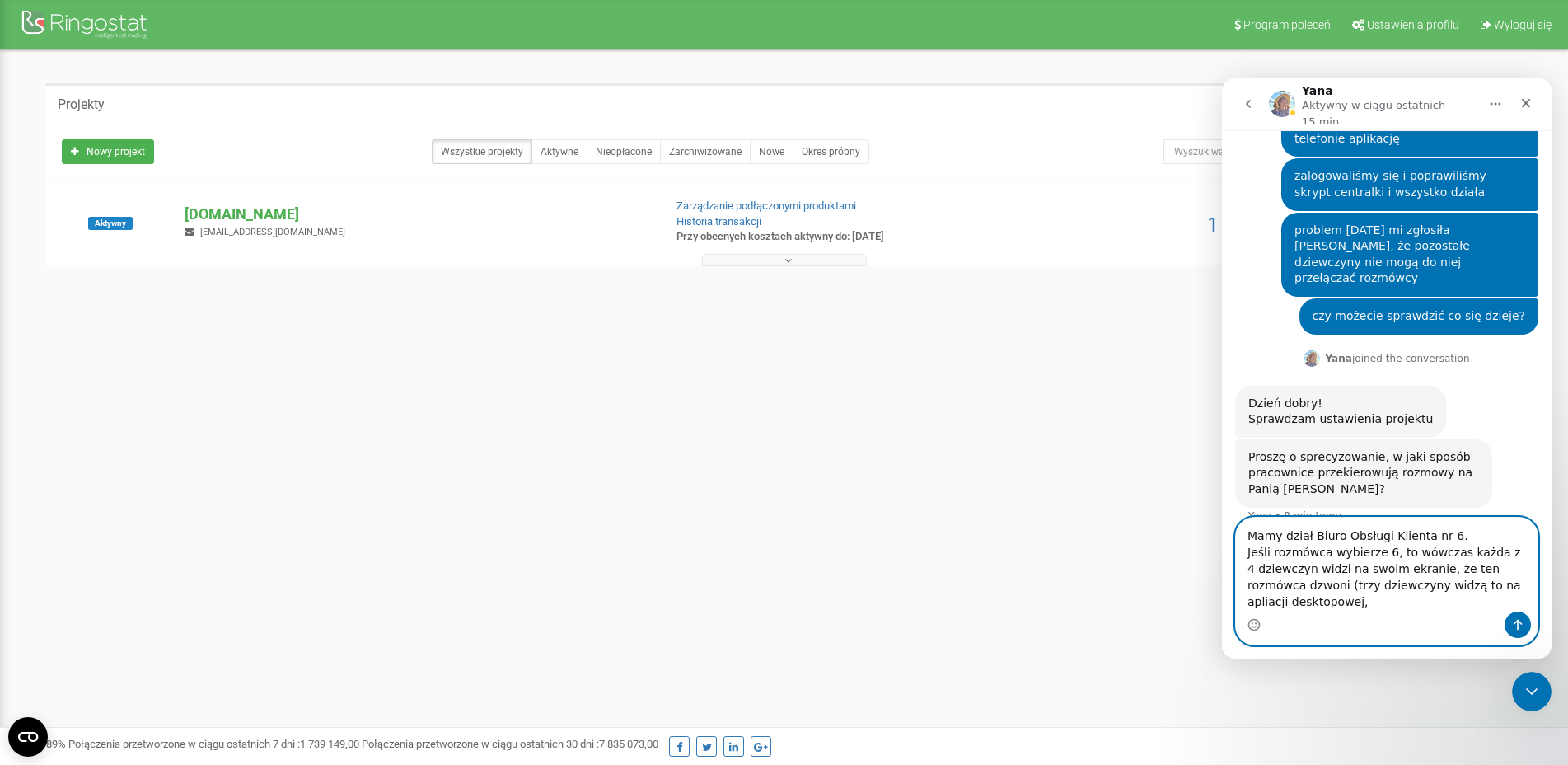
scroll to position [682, 0]
click at [1455, 586] on textarea "Mamy dział Biuro Obsługi Klienta nr 6. Jeśli rozmówca wybierze 6, to wówczas ka…" at bounding box center [1386, 565] width 301 height 94
click at [1348, 609] on textarea "Mamy dział Biuro Obsługi Klienta nr 6. Jeśli rozmówca wybierze 6, to wówczas ka…" at bounding box center [1386, 565] width 301 height 94
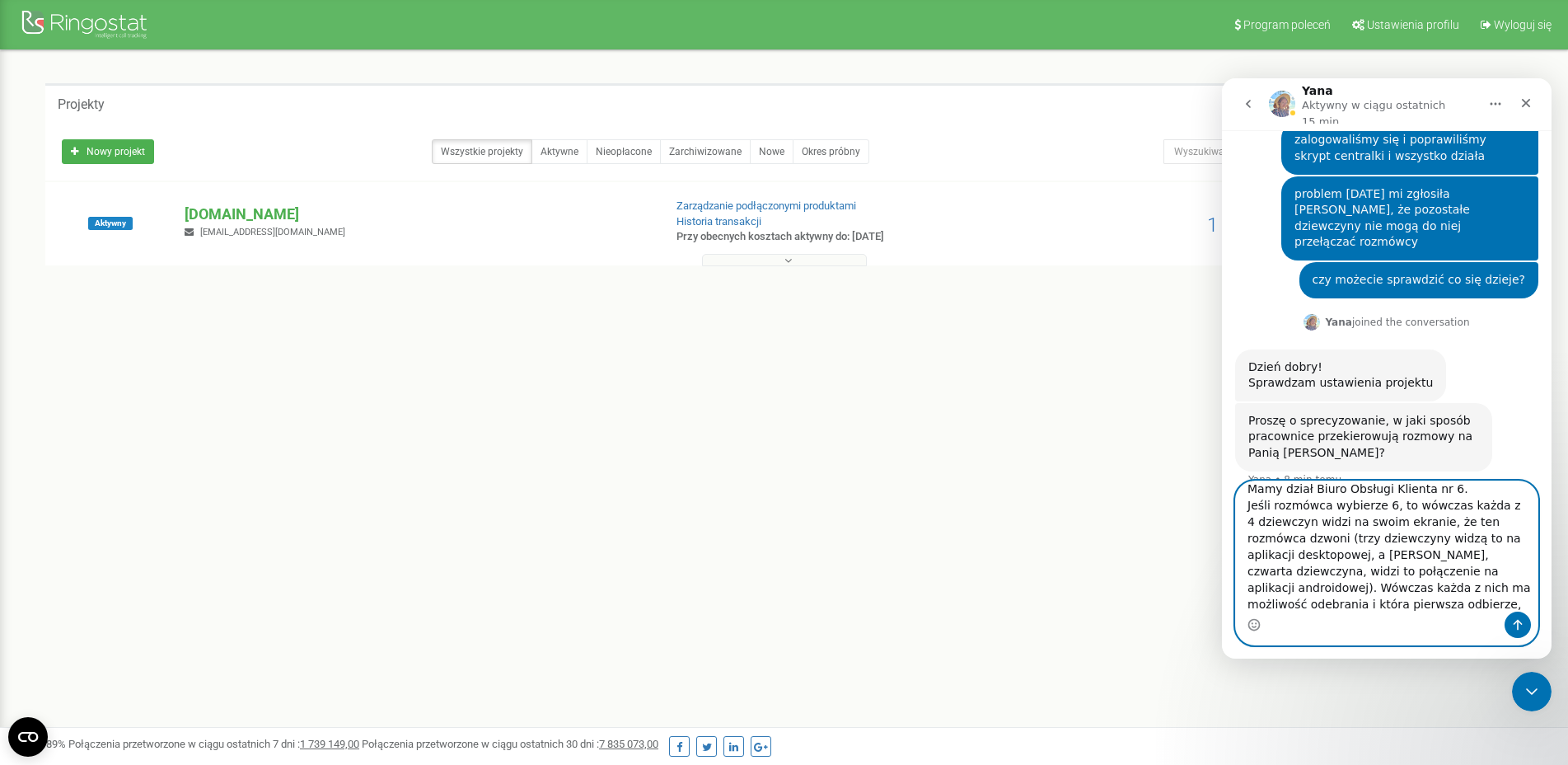
scroll to position [719, 0]
type textarea "Mamy dział Biuro Obsługi Klienta nr 6. Jeśli rozmówca wybierze 6, to wówczas ka…"
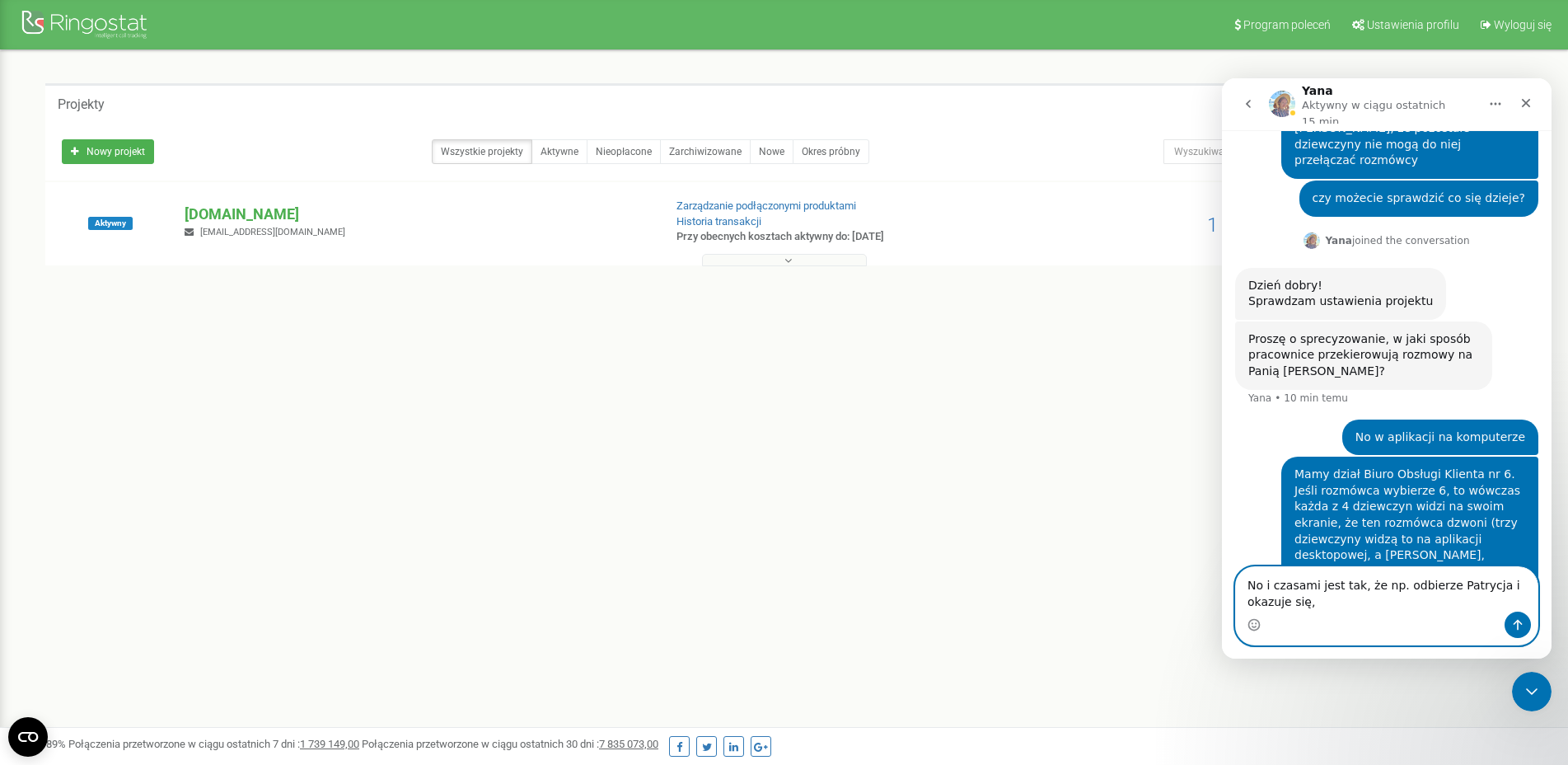
scroll to position [800, 0]
type textarea "No i czasami jest tak, że np. odbierze Patrycja i okazuje się, że rozmówca ma s…"
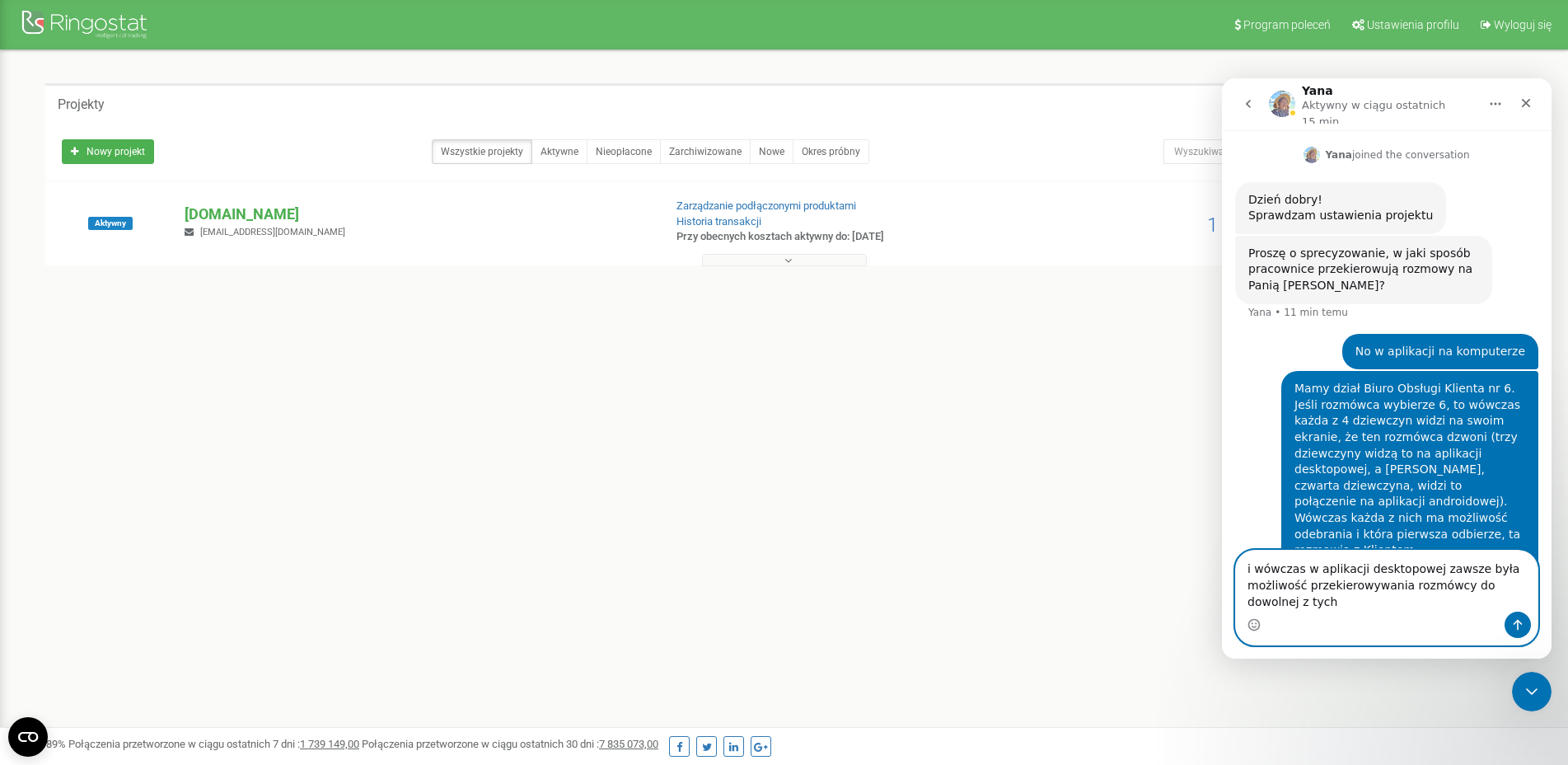
scroll to position [886, 0]
type textarea "i wówczas w aplikacji desktopowej zawsze była możliwość przekierowywania rozmów…"
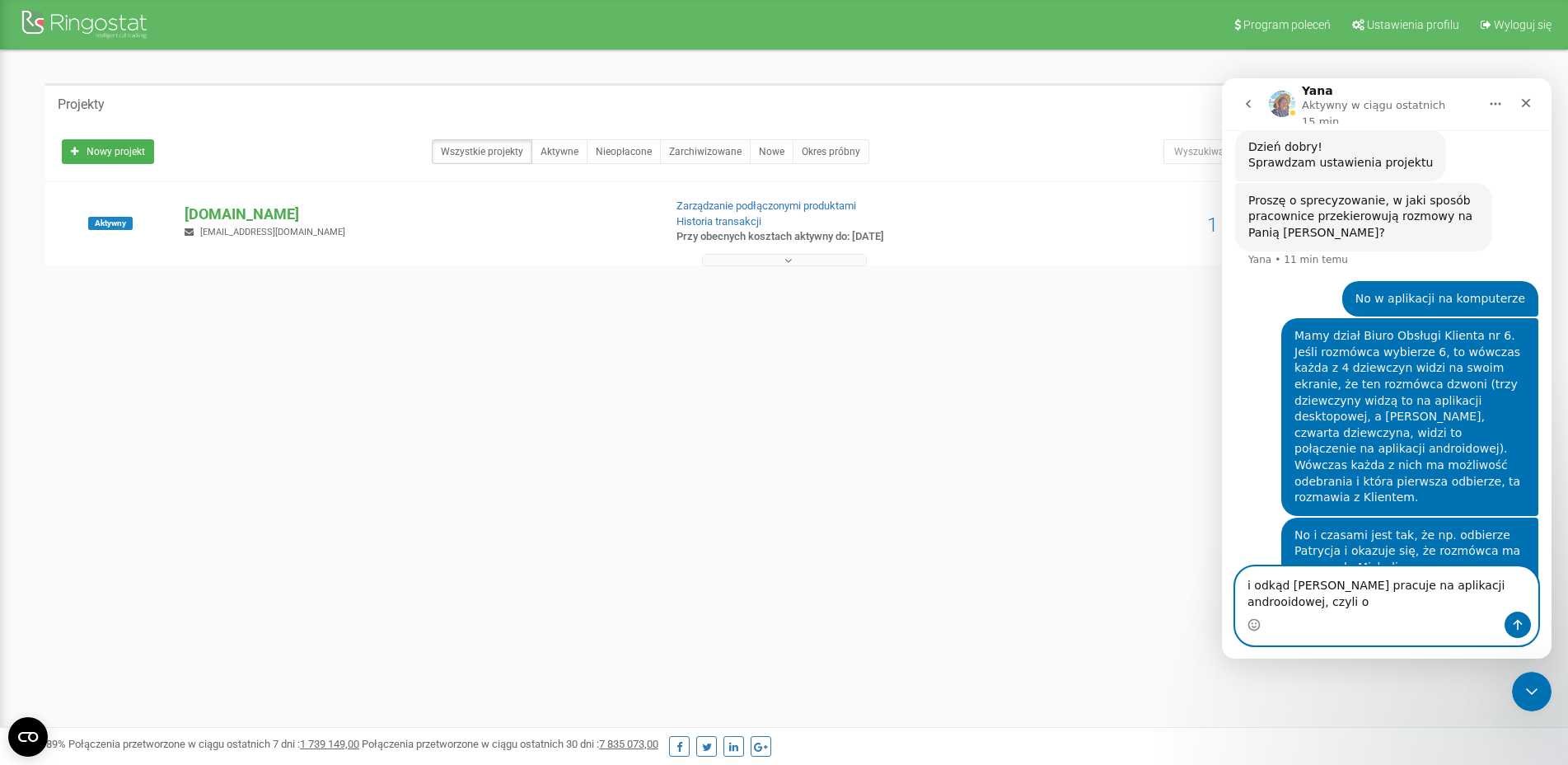
scroll to position [939, 0]
type textarea "i odkąd [PERSON_NAME] pracuje na aplikacji androoidowej, czyli od 6 dni"
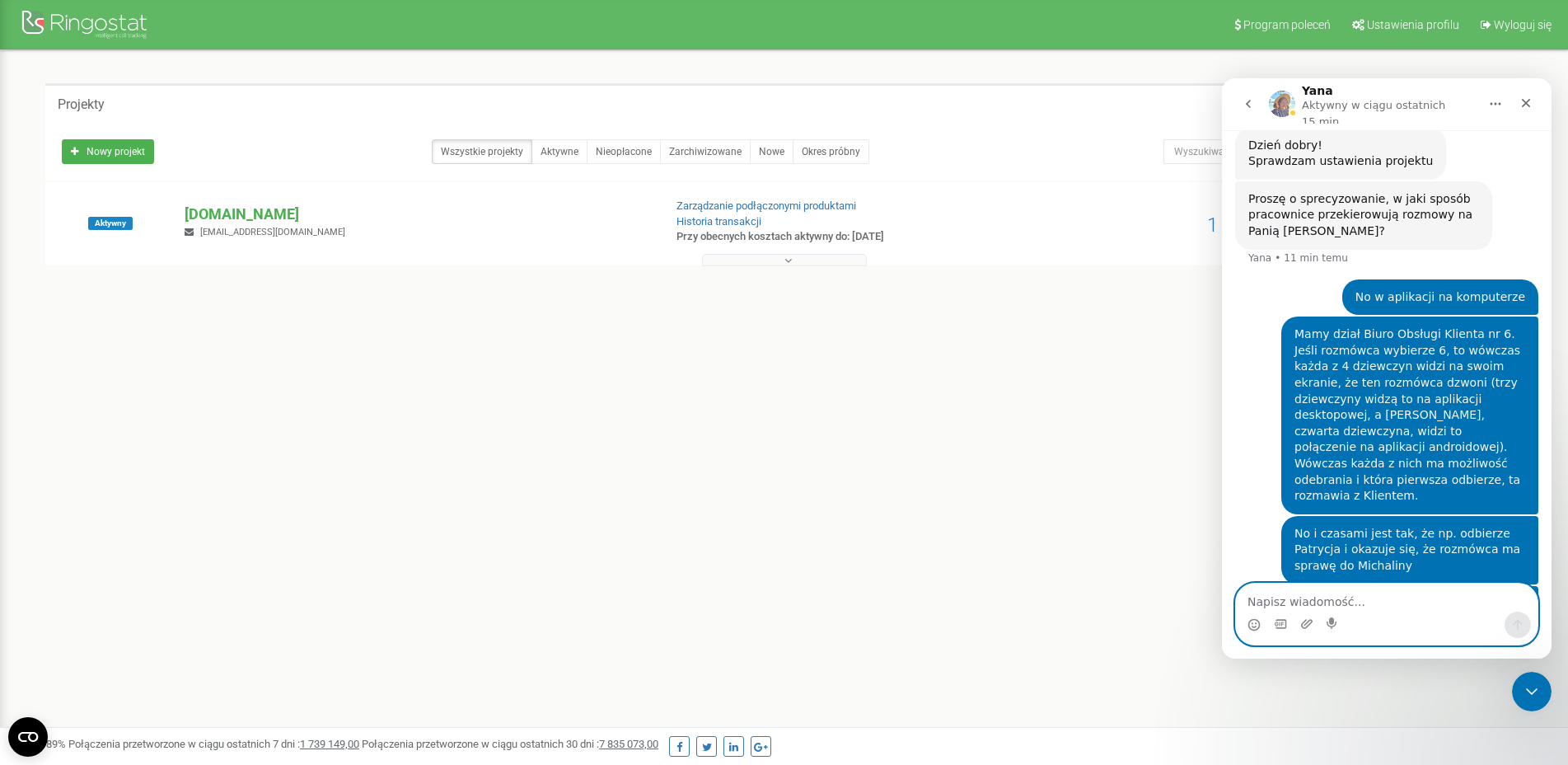
scroll to position [977, 0]
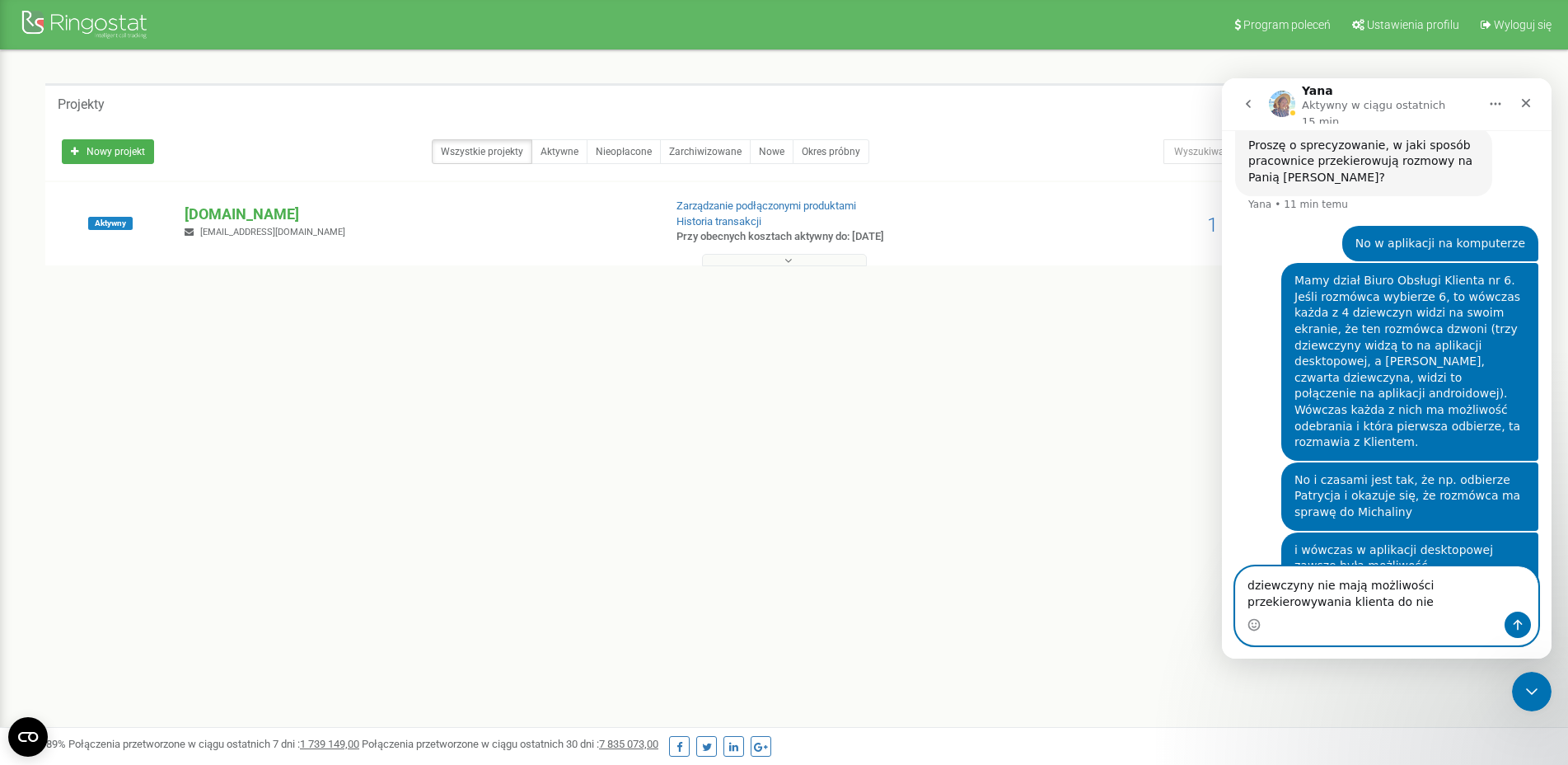
type textarea "dziewczyny nie mają możliwości przekierowywania klienta do niej"
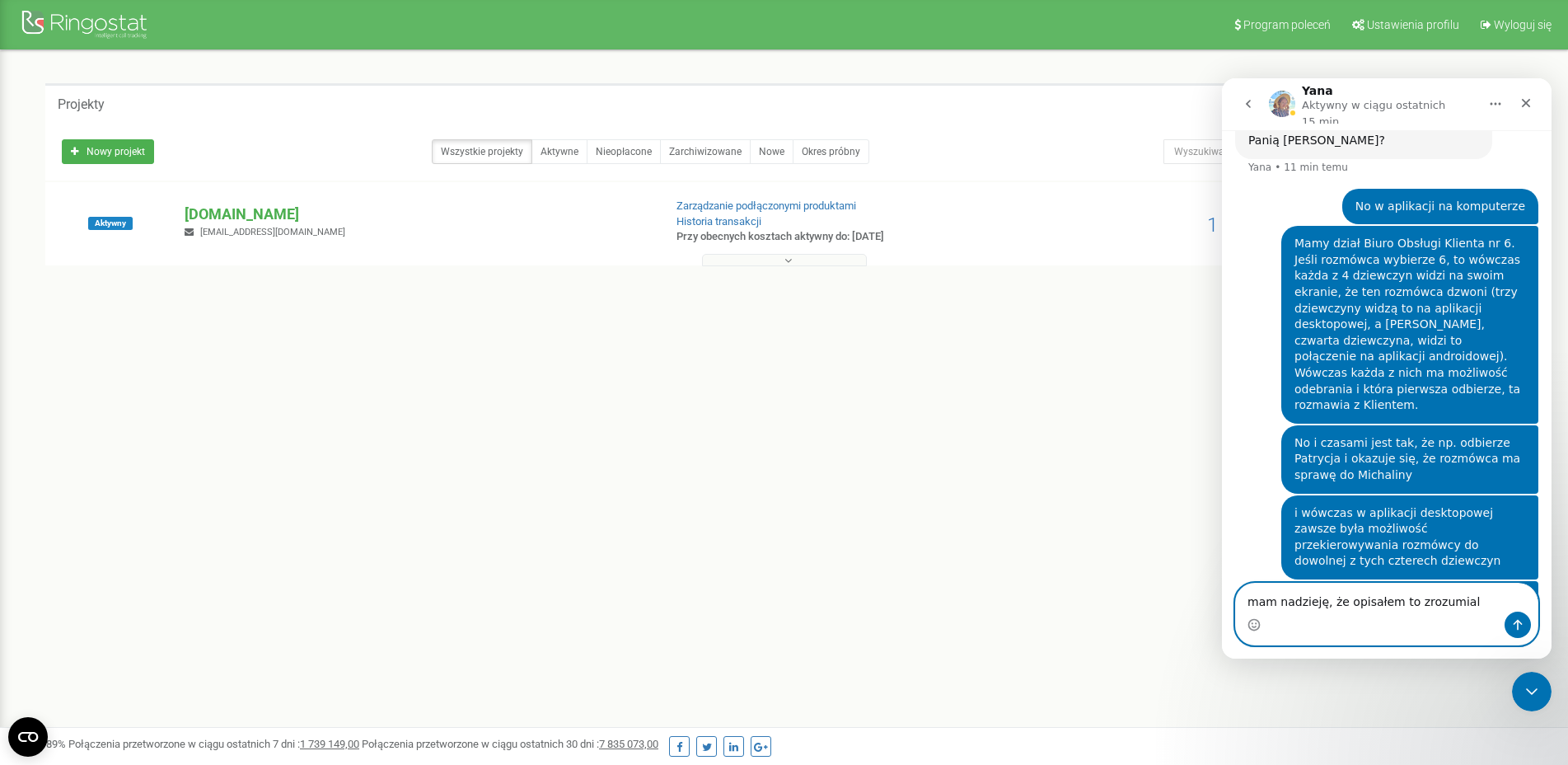
type textarea "mam nadzieję, że opisałem to zrozumiale"
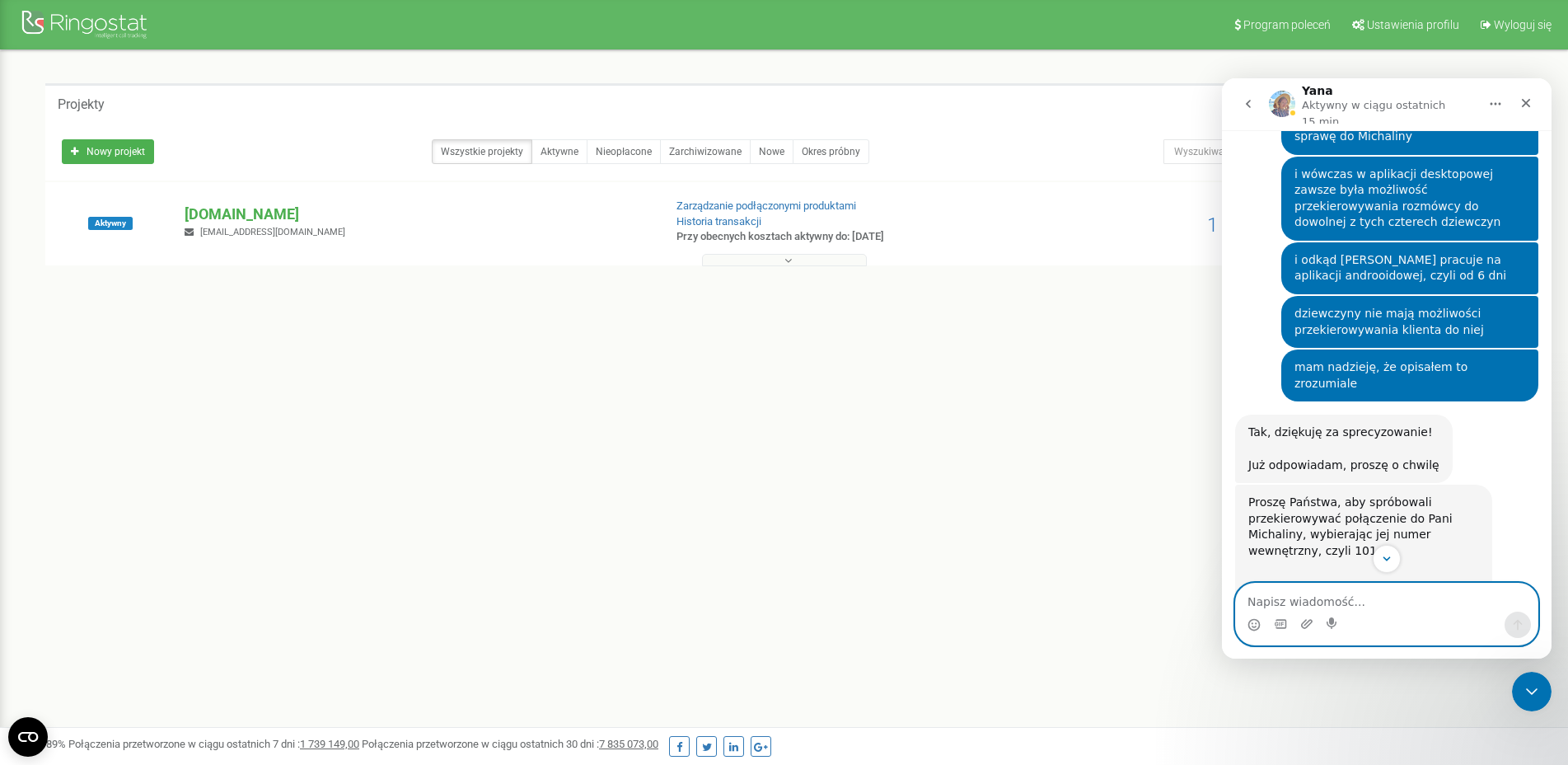
scroll to position [1636, 0]
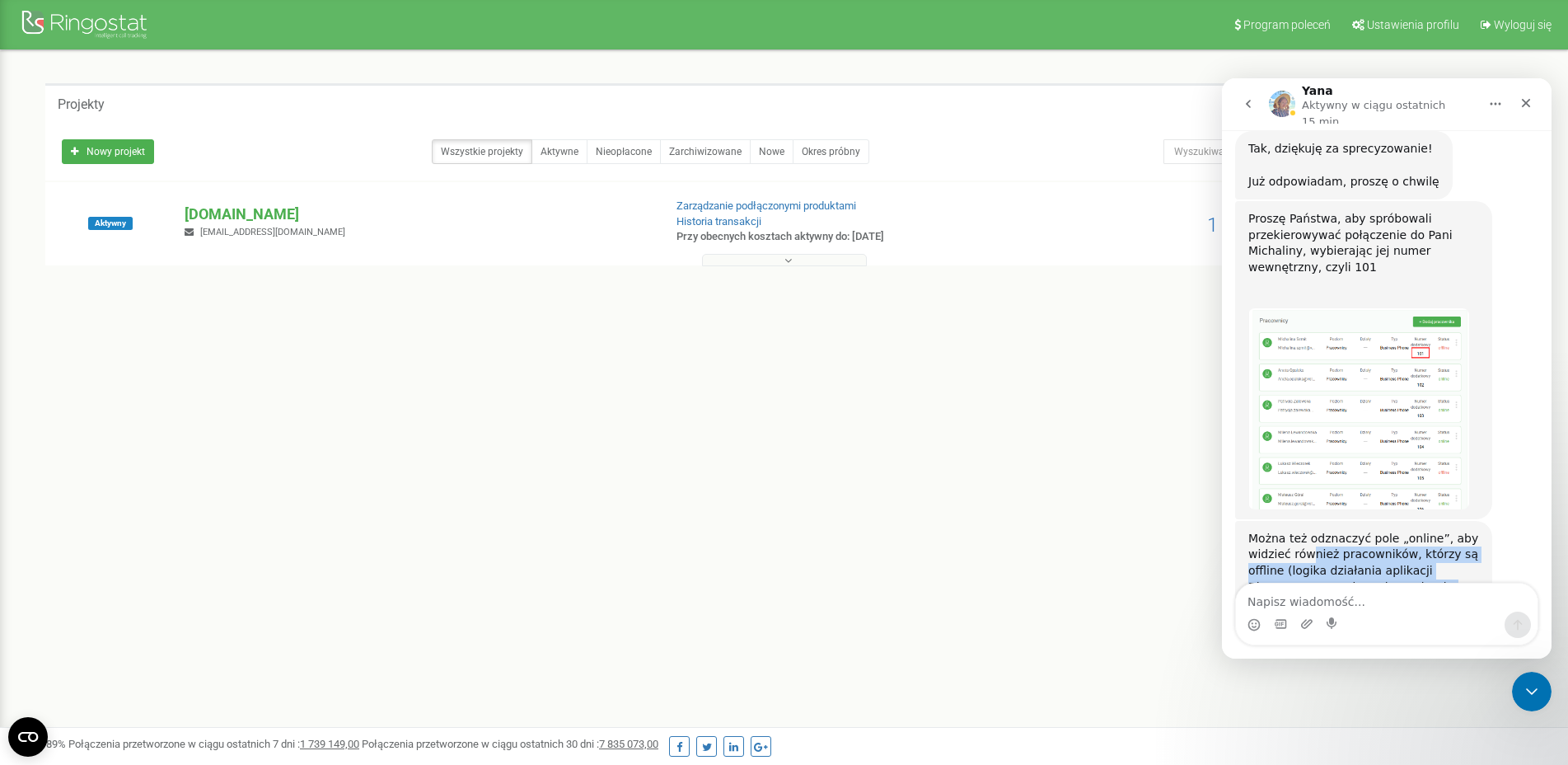
drag, startPoint x: 1308, startPoint y: 419, endPoint x: 1466, endPoint y: 533, distance: 194.8
click at [1466, 533] on div "Można też odznaczyć pole „online”, aby widzieć również pracowników, którzy są o…" at bounding box center [1364, 612] width 231 height 162
click at [1363, 531] on div "Można też odznaczyć pole „online”, aby widzieć również pracowników, którzy są o…" at bounding box center [1364, 612] width 231 height 162
click at [1346, 308] on img "Yana mówi…" at bounding box center [1358, 409] width 221 height 201
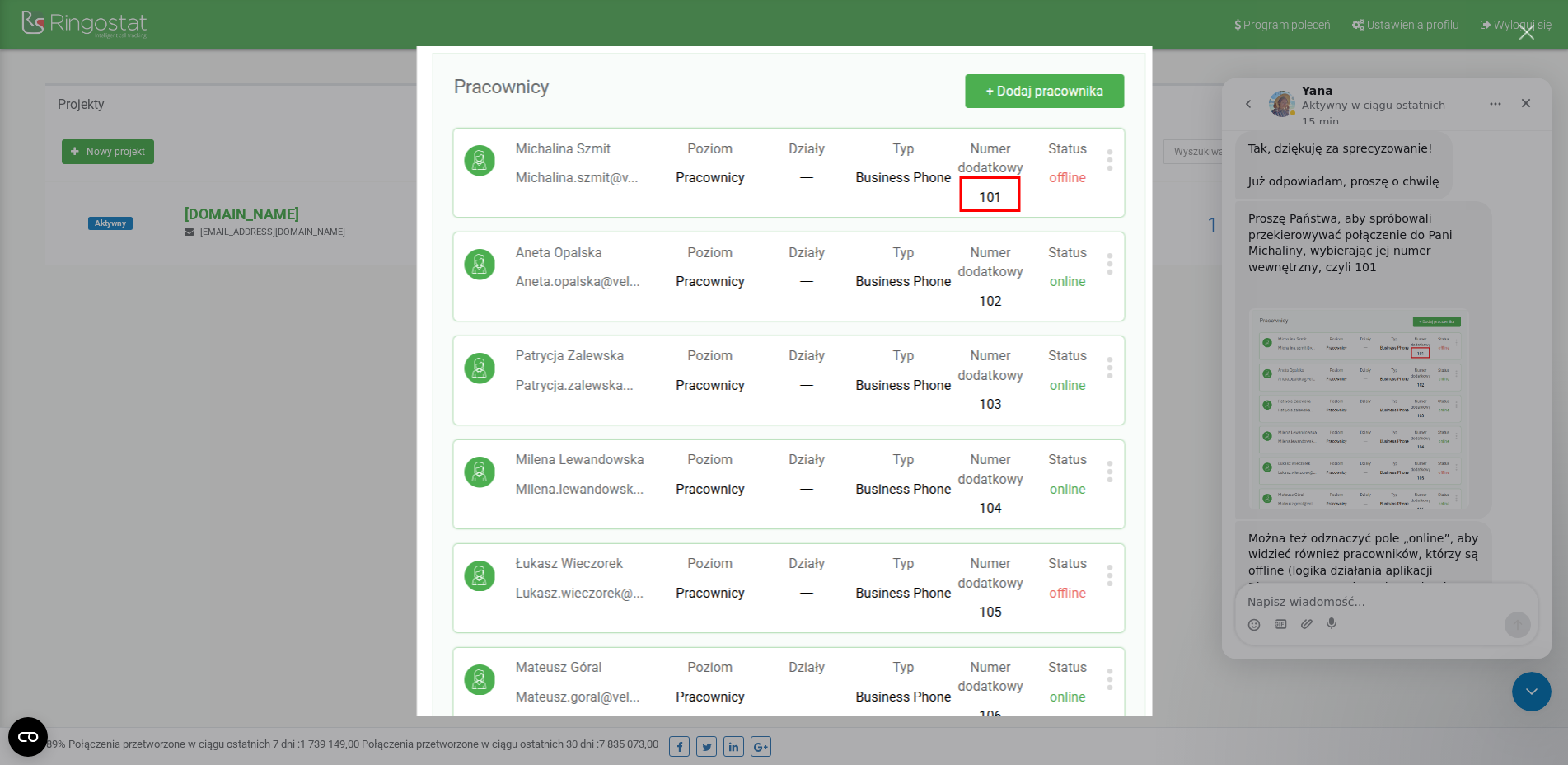
click at [306, 237] on div "Komunikator Intercom" at bounding box center [784, 382] width 1568 height 765
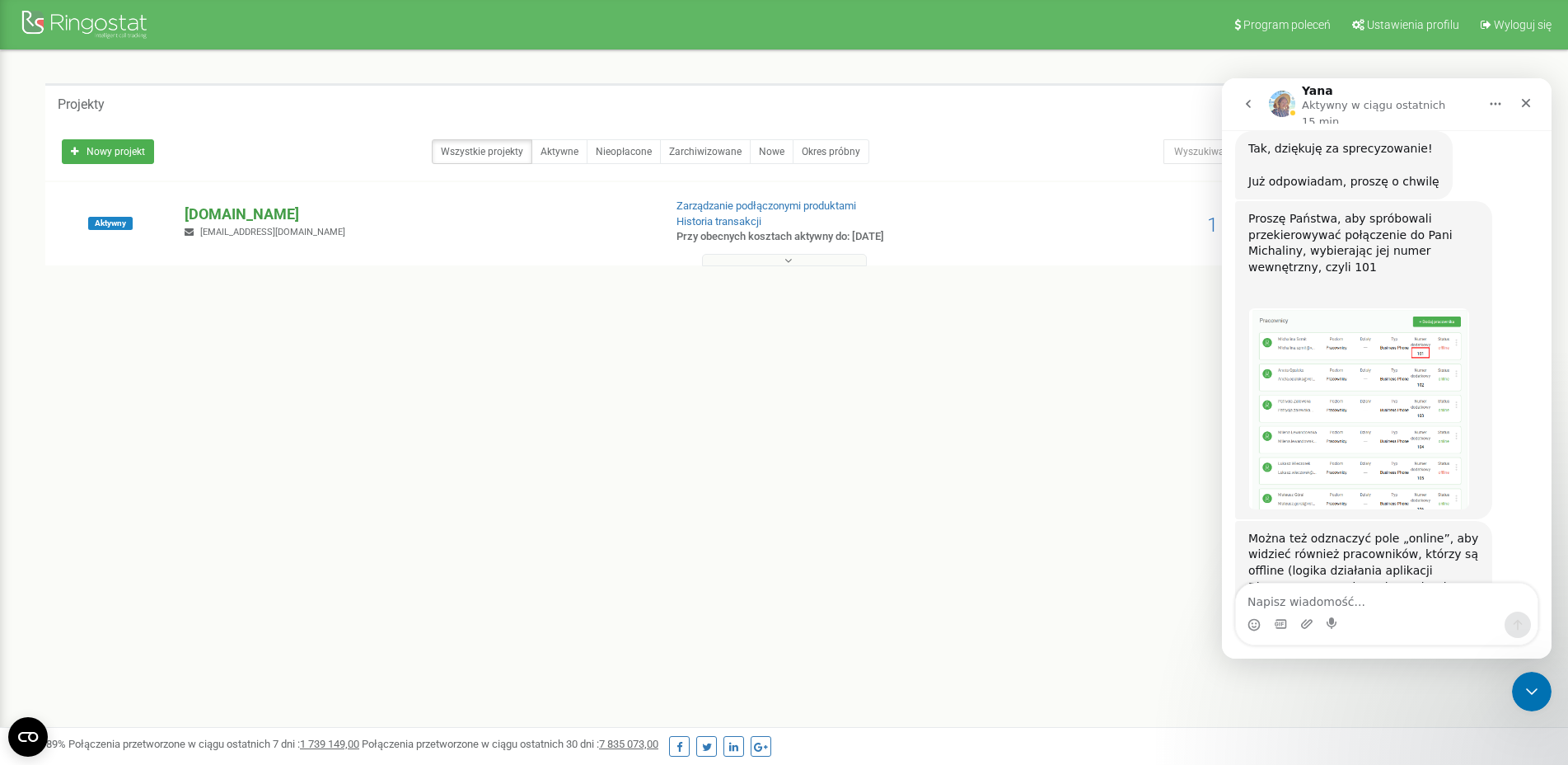
click at [248, 214] on p "[DOMAIN_NAME]" at bounding box center [417, 214] width 465 height 21
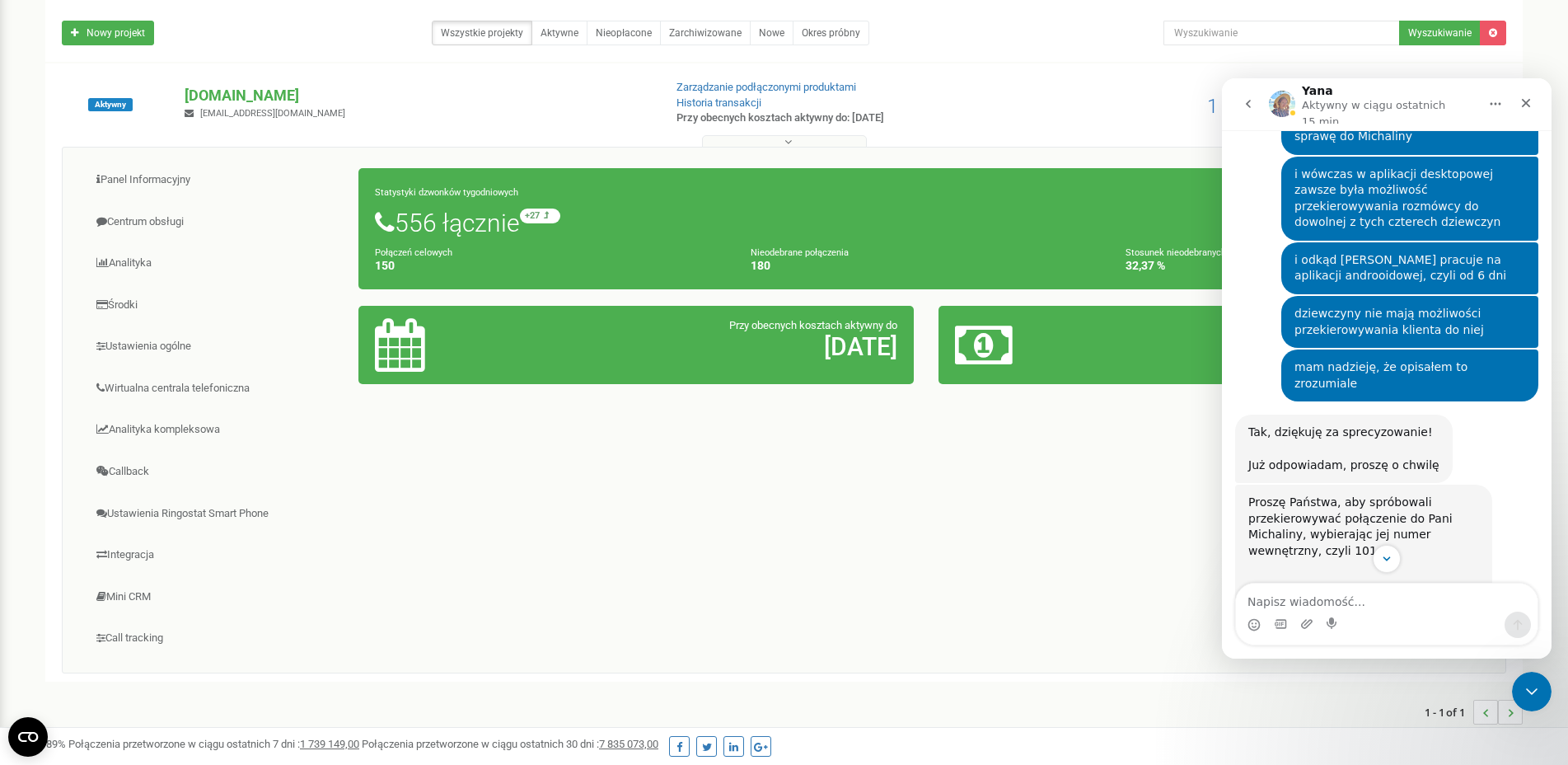
scroll to position [1636, 0]
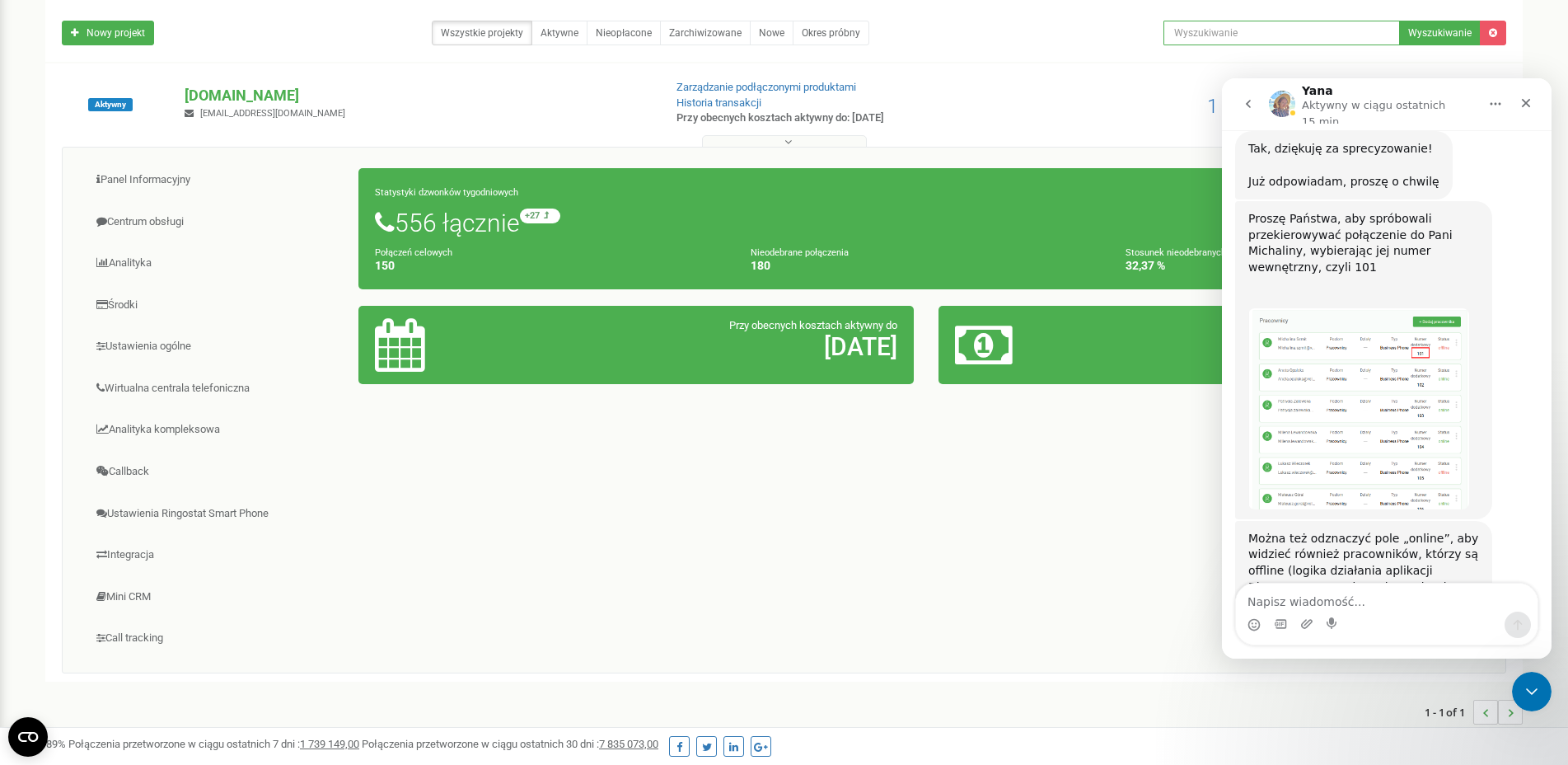
click at [1232, 26] on input "text" at bounding box center [1282, 33] width 237 height 25
type input "pracownicy"
click at [1460, 30] on button "Wyszukiwanie" at bounding box center [1440, 33] width 82 height 25
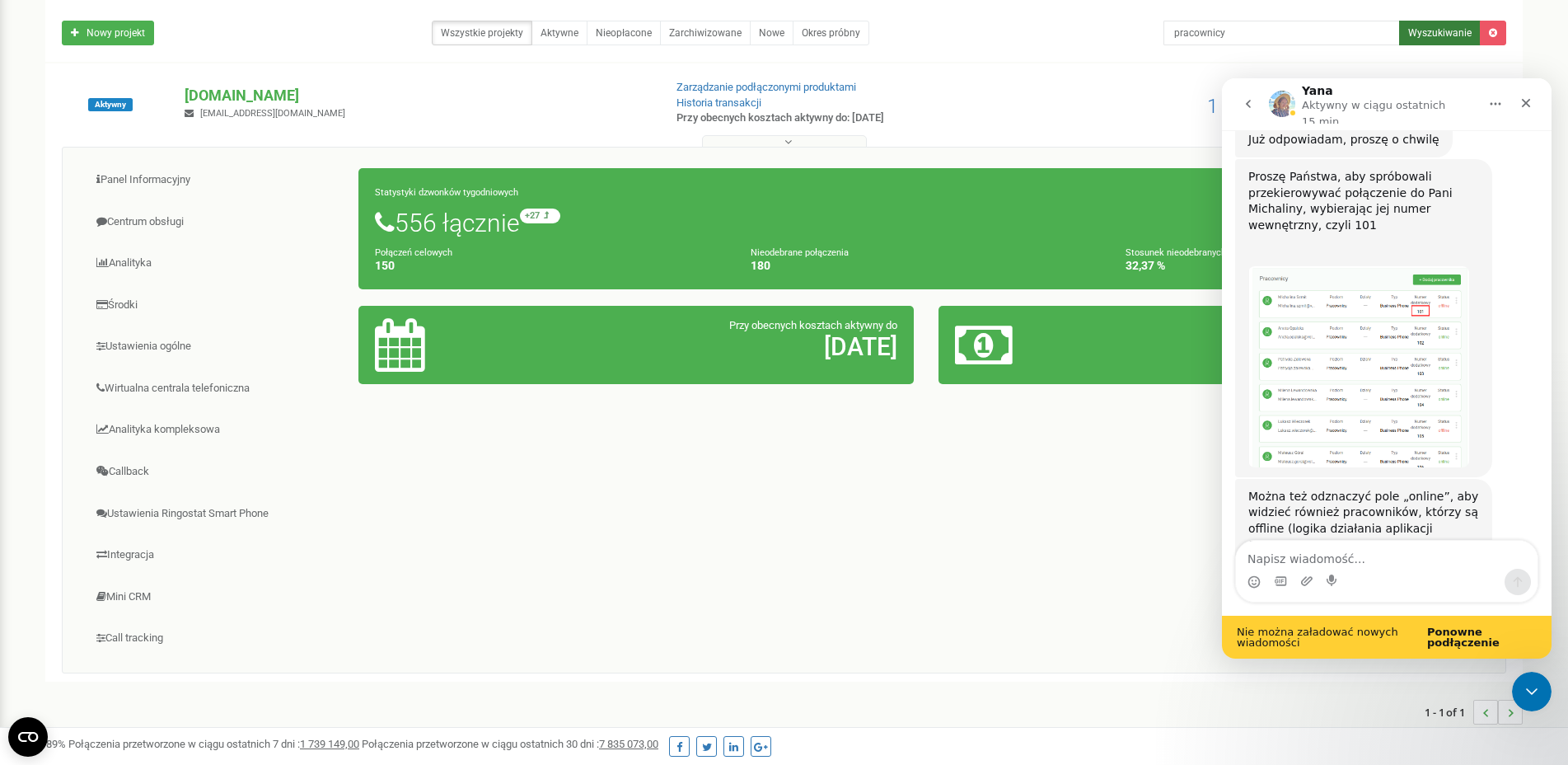
scroll to position [1679, 0]
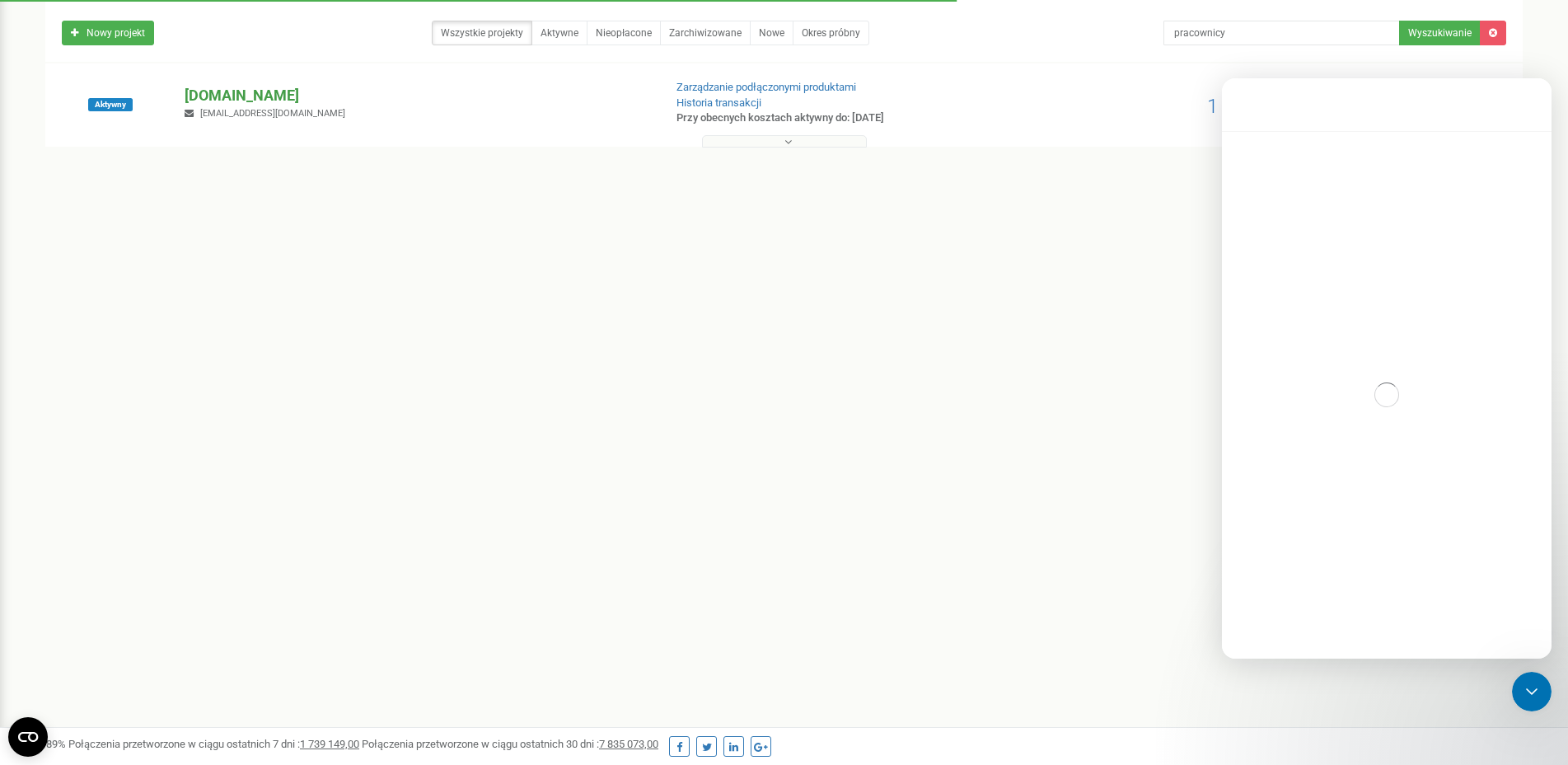
click at [208, 90] on p "[DOMAIN_NAME]" at bounding box center [417, 95] width 465 height 21
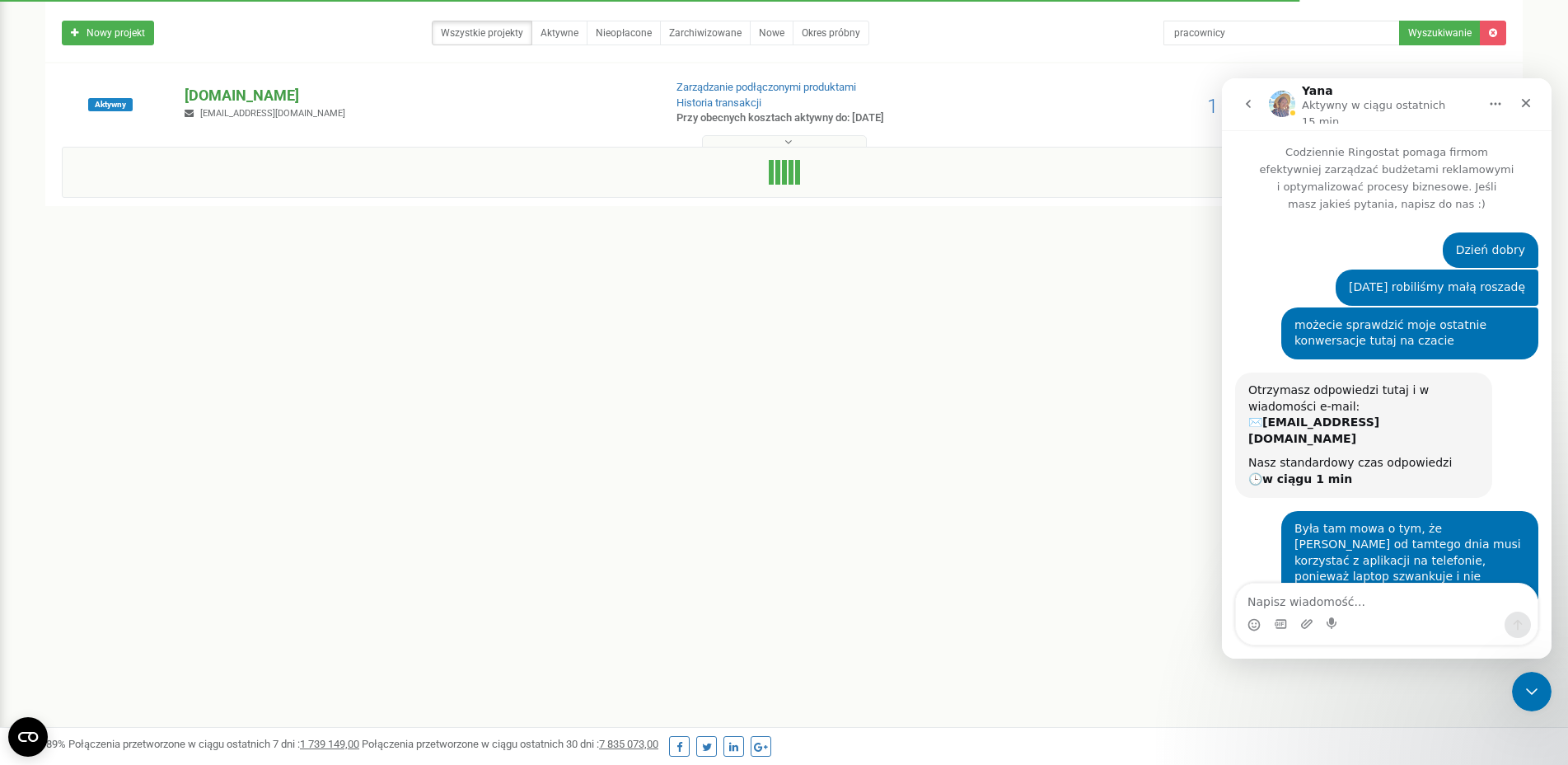
scroll to position [1636, 0]
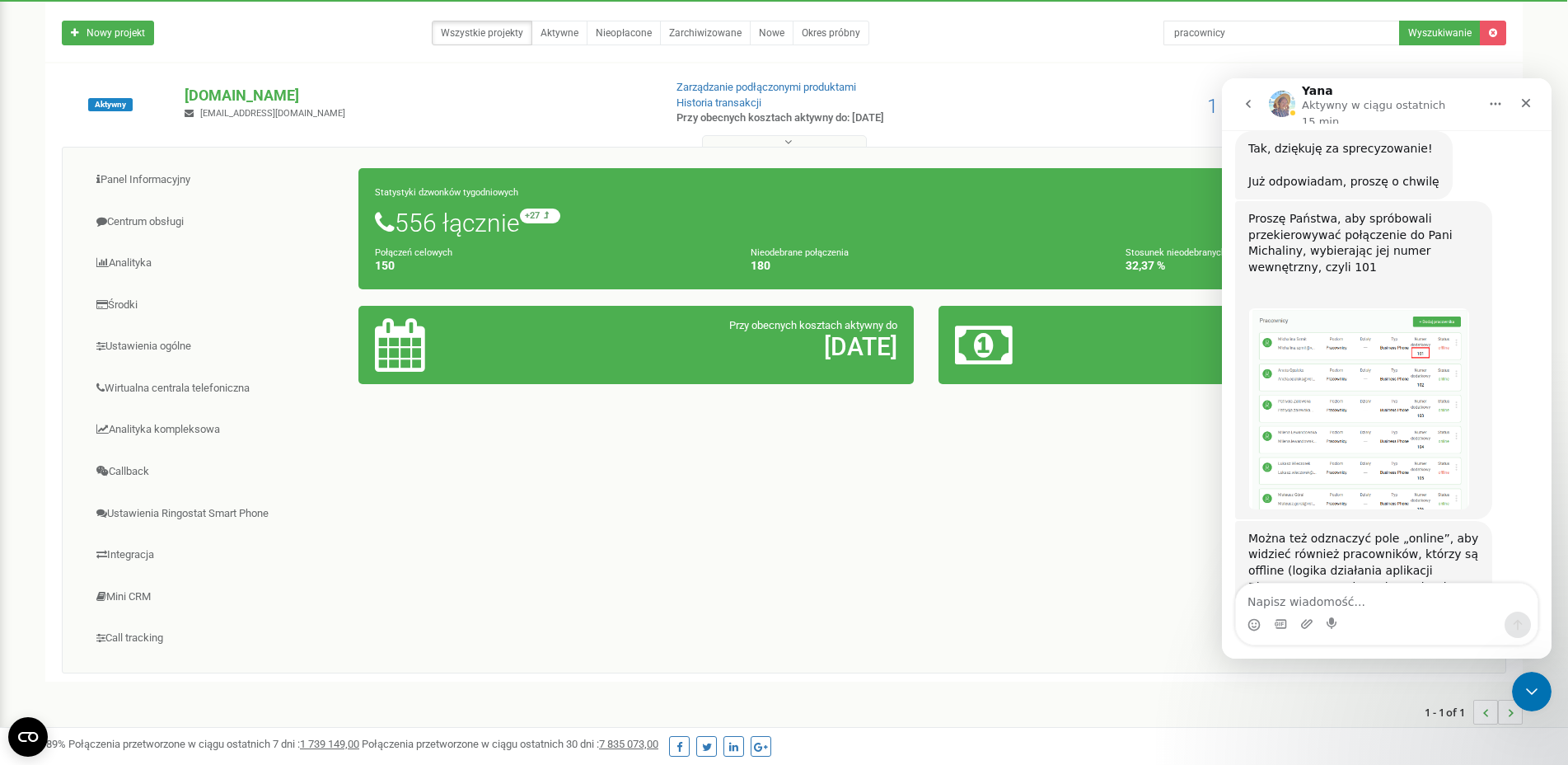
click at [642, 563] on div "Panel Informacyjny Centrum obsługi Analityka Środki Ustawienia ogólne 150 180" at bounding box center [784, 409] width 1445 height 527
click at [148, 387] on link "Wirtualna centrala telefoniczna" at bounding box center [217, 388] width 284 height 40
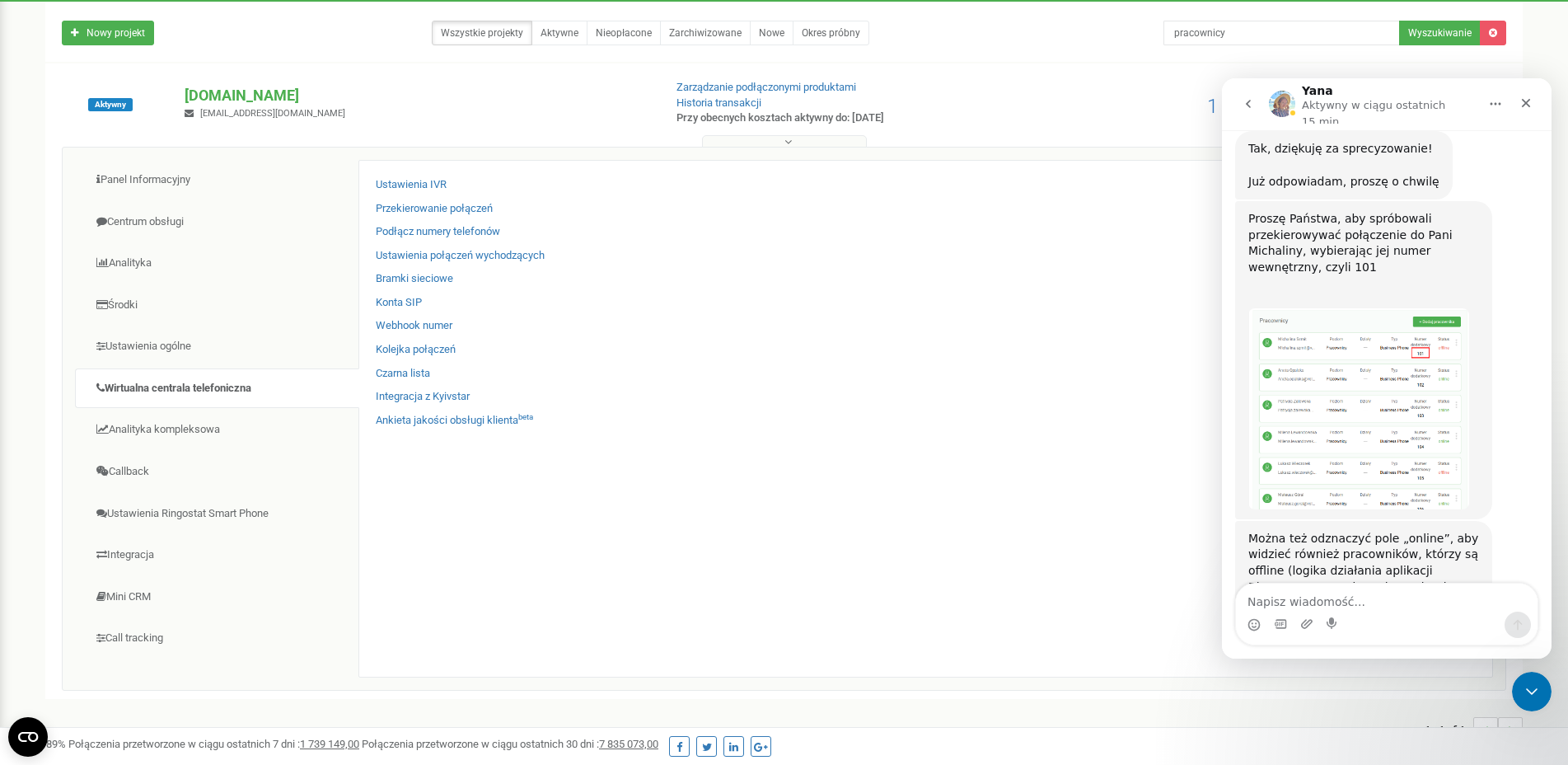
click at [809, 391] on div "Integracja z Kyivstar" at bounding box center [926, 401] width 1100 height 24
click at [134, 339] on link "Ustawienia ogólne" at bounding box center [217, 347] width 284 height 40
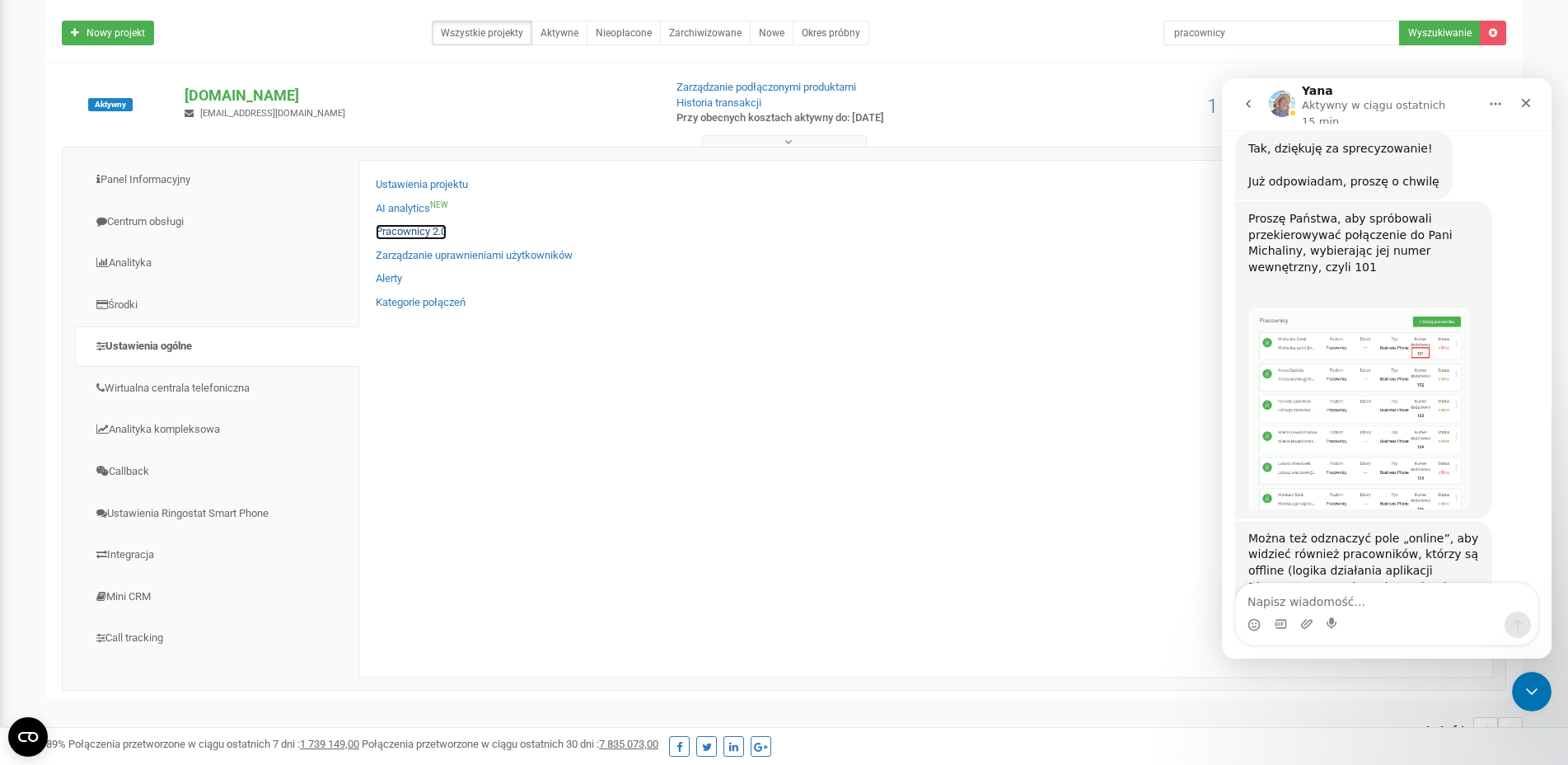
click at [385, 229] on link "Pracownicy 2.0" at bounding box center [411, 232] width 71 height 15
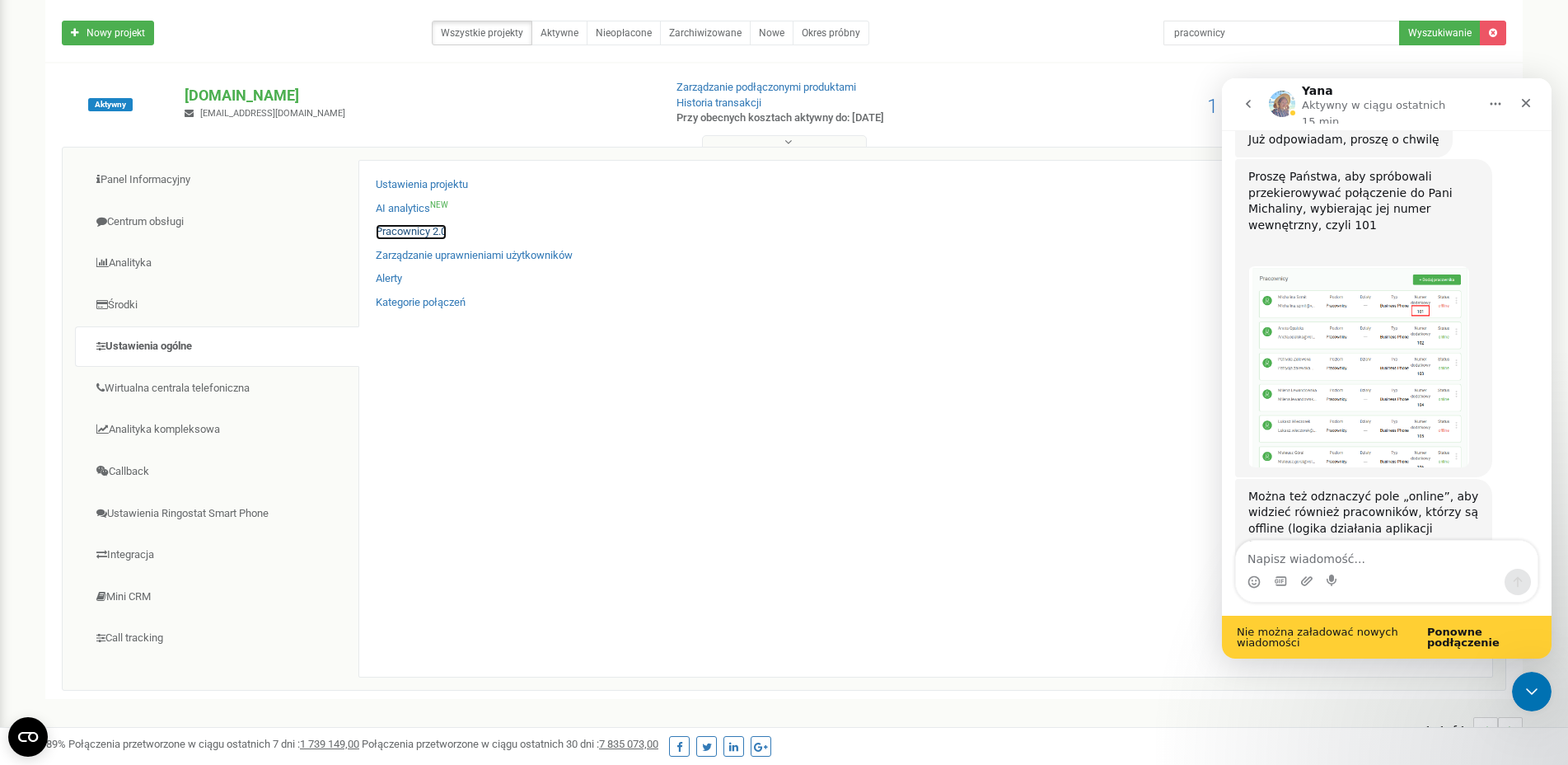
scroll to position [1679, 0]
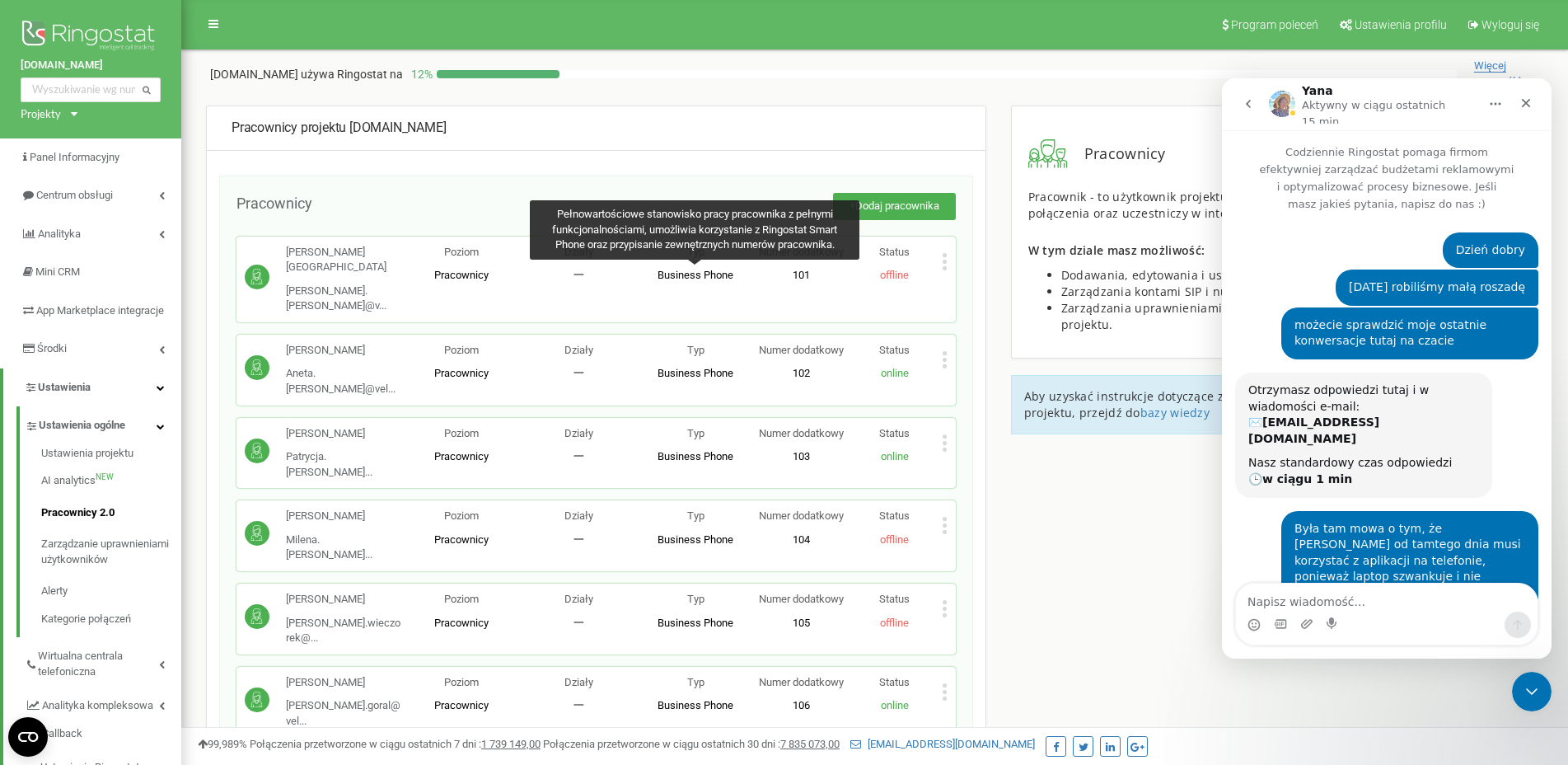
scroll to position [1636, 0]
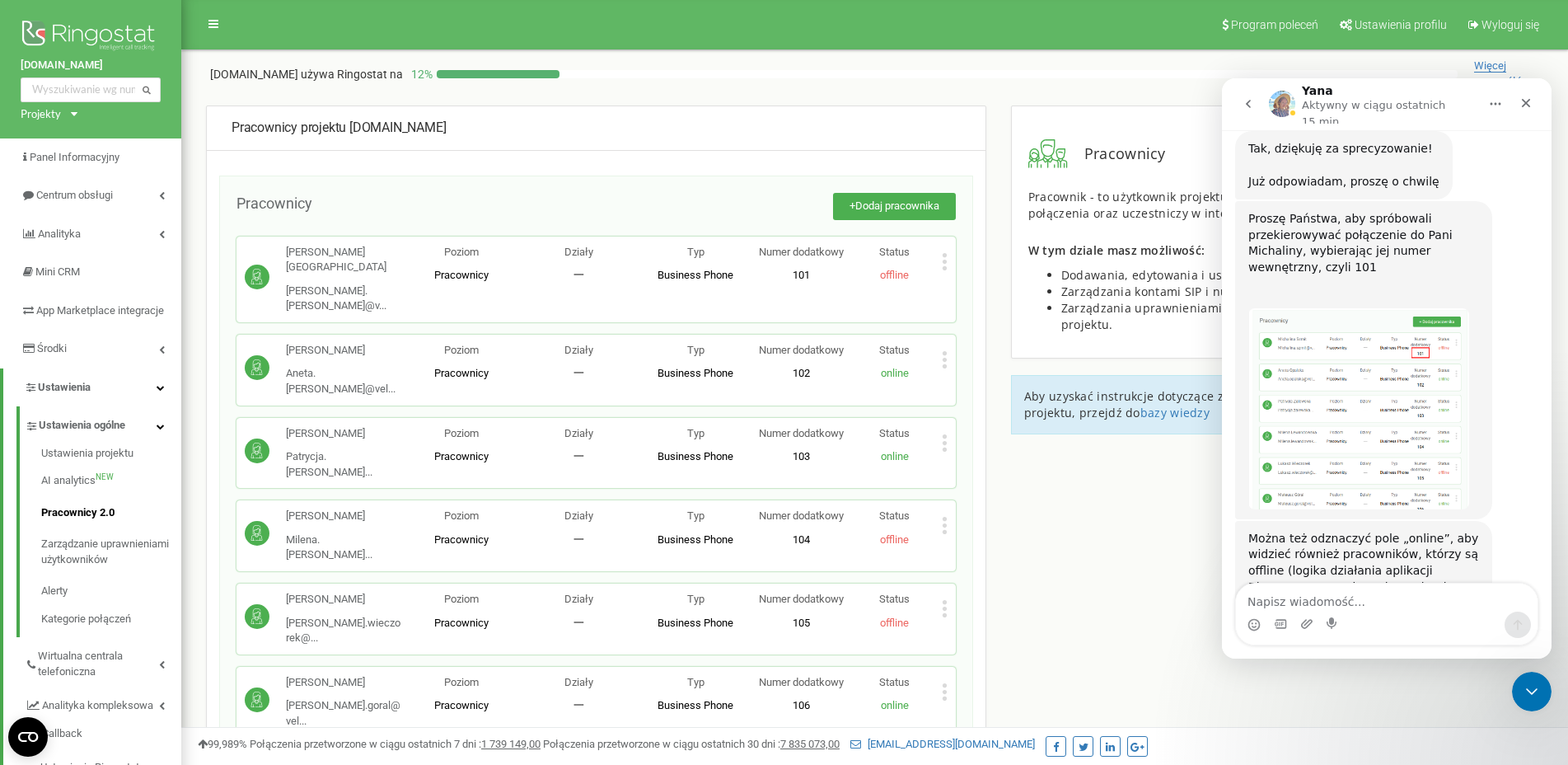
click at [891, 268] on div "Status offline" at bounding box center [895, 264] width 94 height 39
click at [946, 259] on icon at bounding box center [945, 262] width 6 height 17
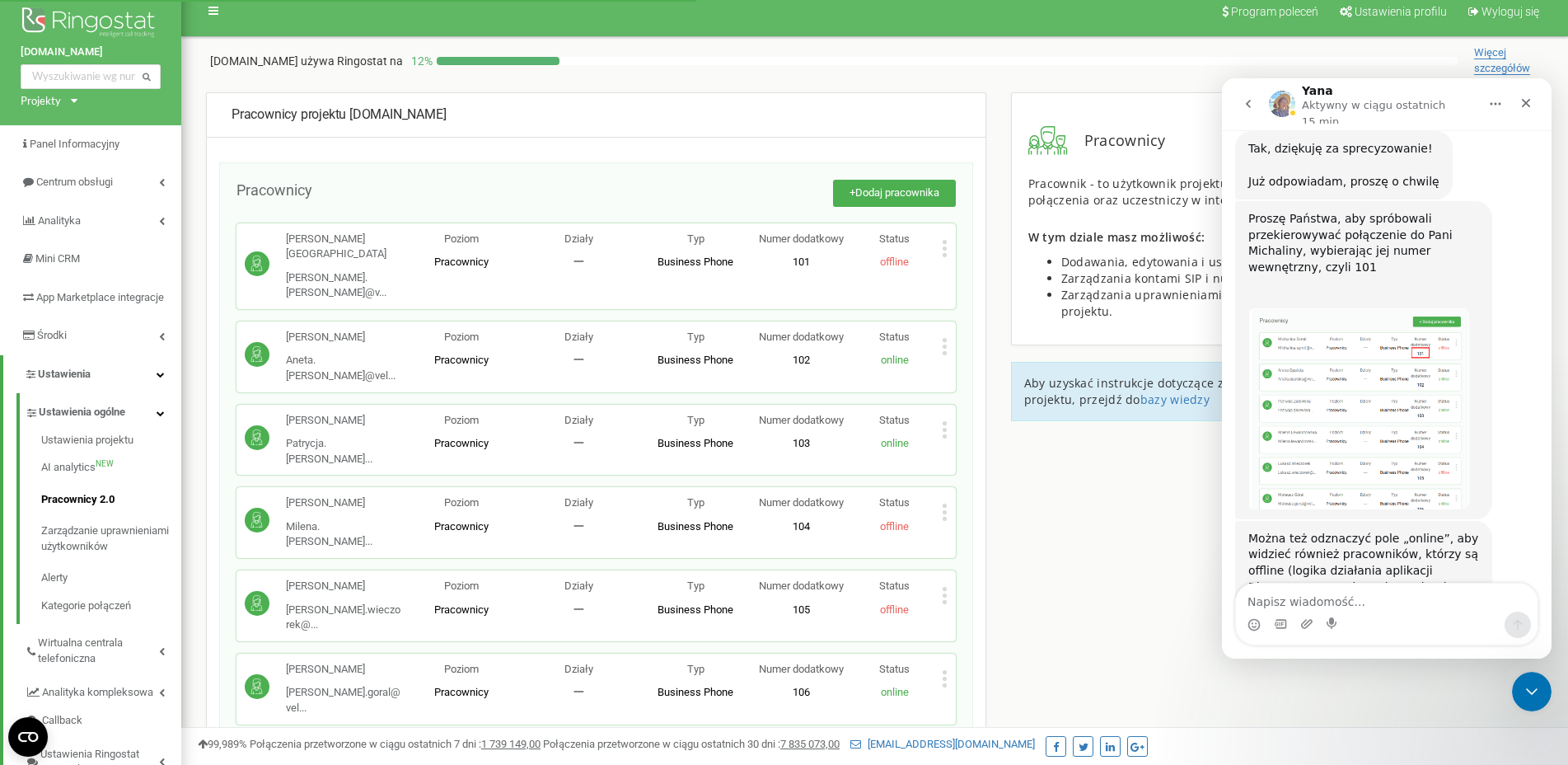
scroll to position [0, 0]
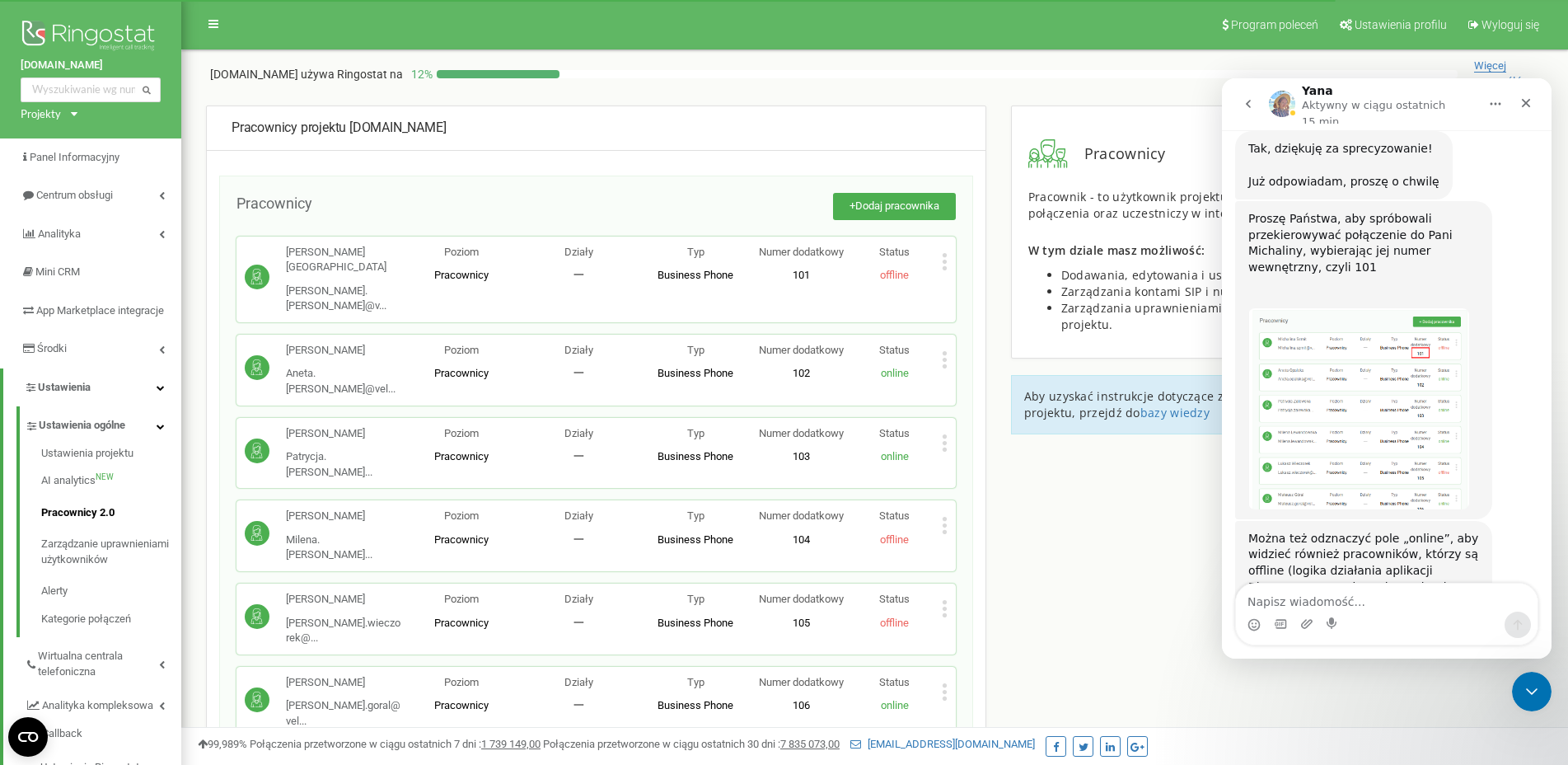
click at [894, 273] on span "offline" at bounding box center [895, 275] width 29 height 13
drag, startPoint x: 1307, startPoint y: 448, endPoint x: 1460, endPoint y: 459, distance: 153.4
click at [1460, 531] on div "Można też odznaczyć pole „online”, aby widzieć również pracowników, którzy są o…" at bounding box center [1364, 612] width 231 height 162
click at [1336, 599] on textarea "Napisz wiadomość..." at bounding box center [1386, 597] width 301 height 28
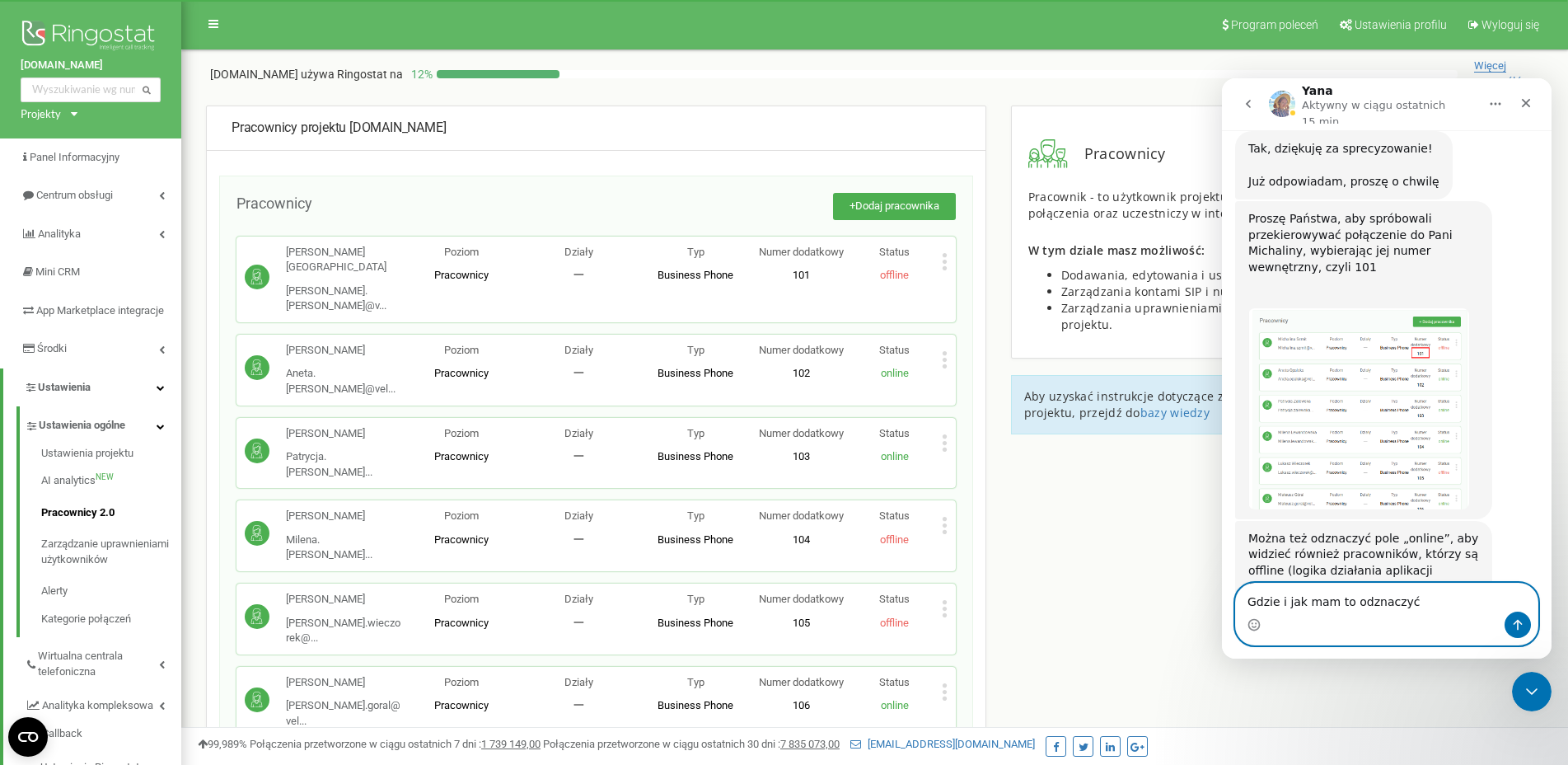
type textarea "Gdzie i jak mam to odznaczyć?"
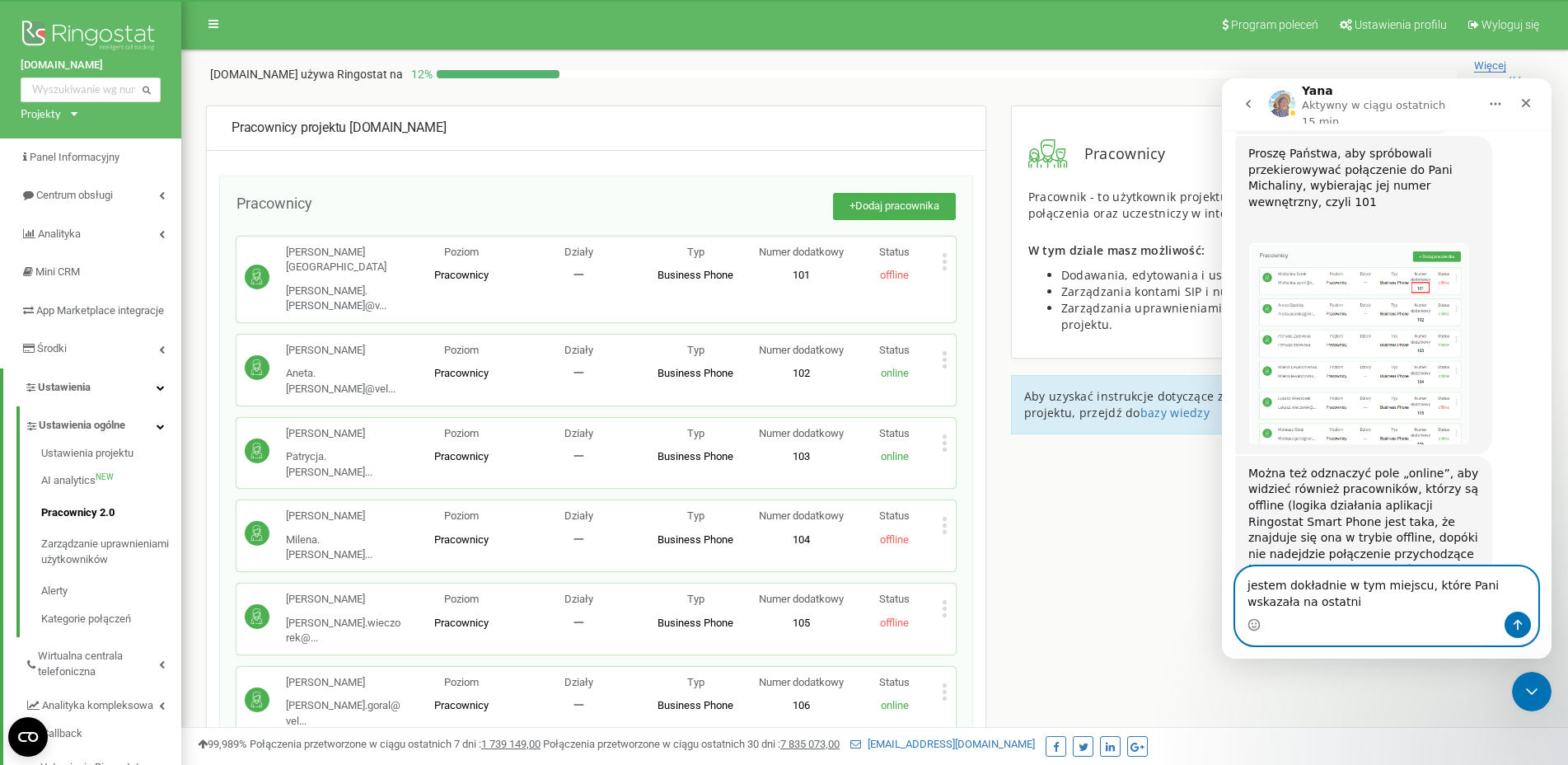
scroll to position [1701, 0]
type textarea "jestem dokładnie w tym miejscu, które [PERSON_NAME] wskazała na ostatnim screen…"
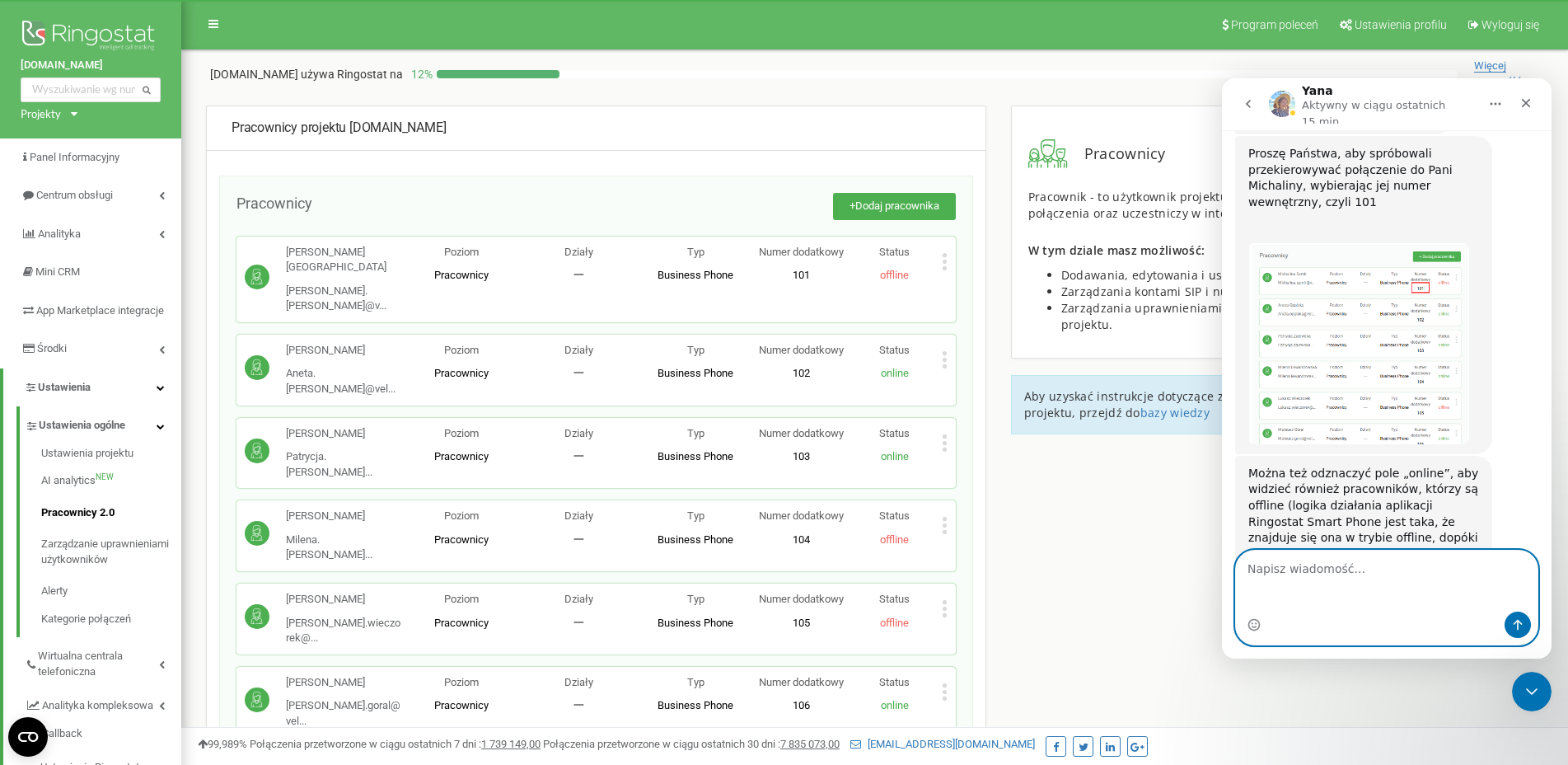
scroll to position [1738, 0]
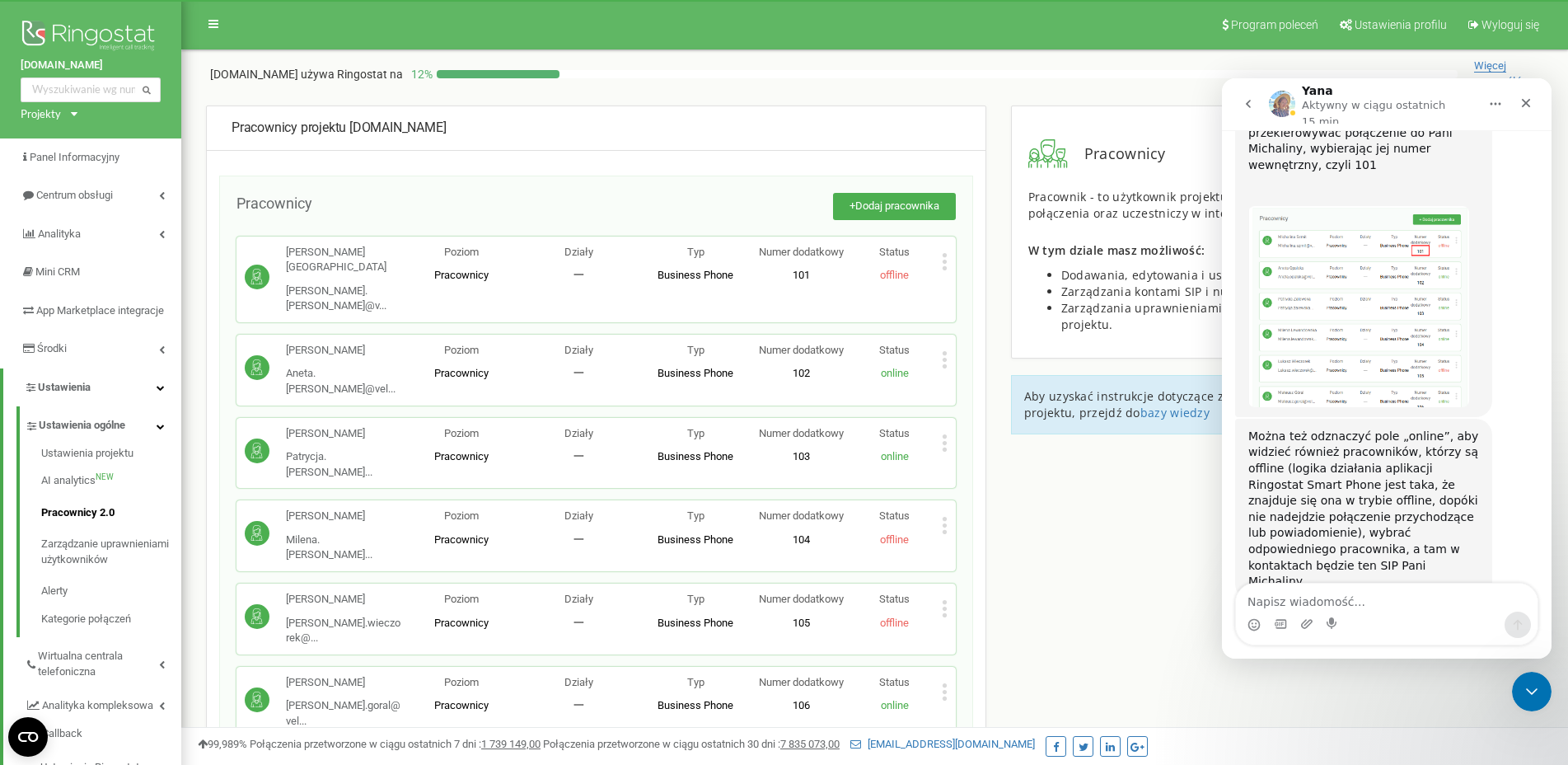
click at [949, 260] on div "Michalina Szmit Michalina.szmit@v... Michalina.szmit@velectro.pl Poziom Pracown…" at bounding box center [596, 279] width 719 height 86
click at [944, 259] on icon at bounding box center [945, 262] width 6 height 17
click at [976, 284] on span "Edytuj" at bounding box center [982, 287] width 37 height 11
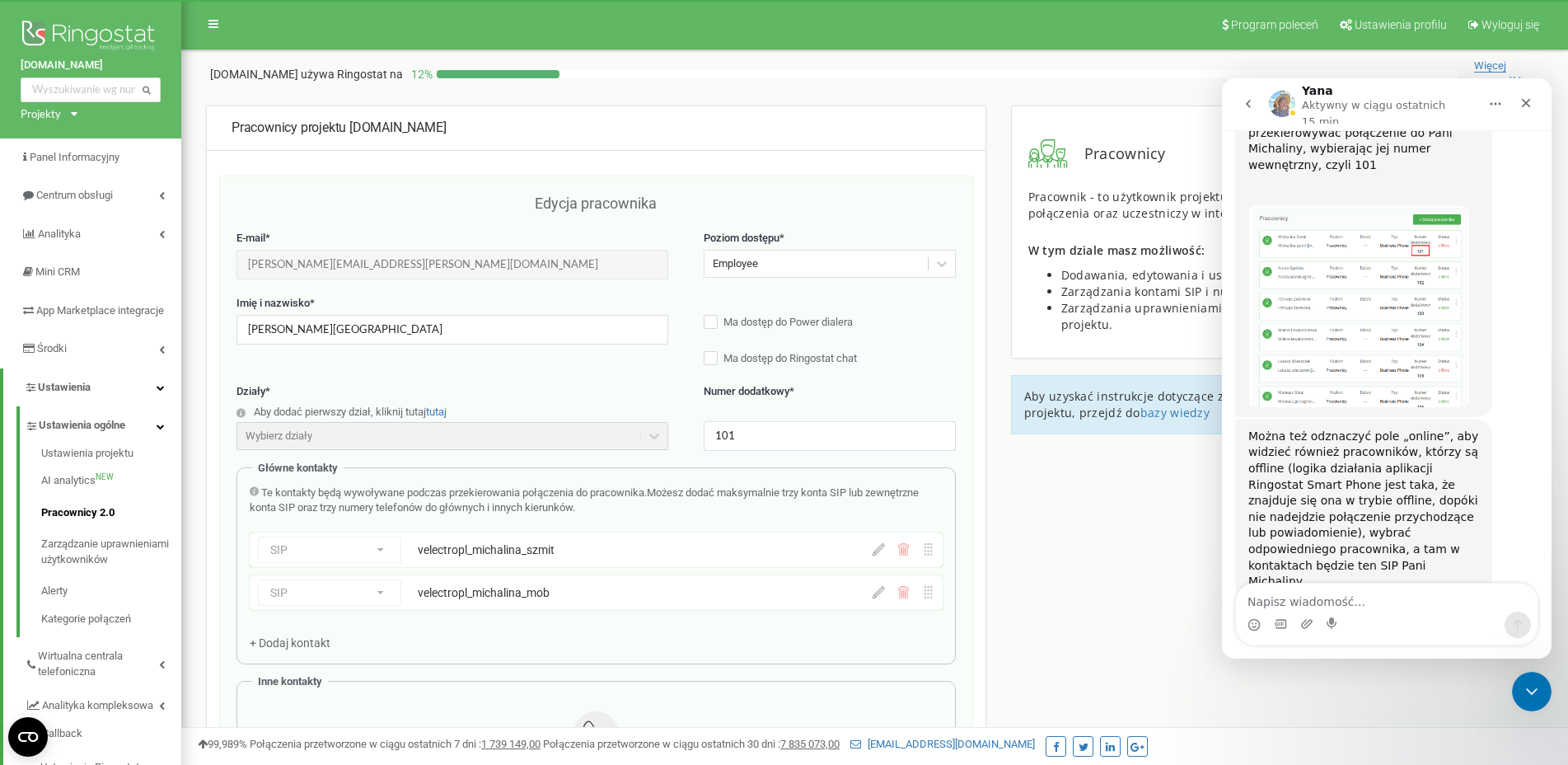
scroll to position [1802, 0]
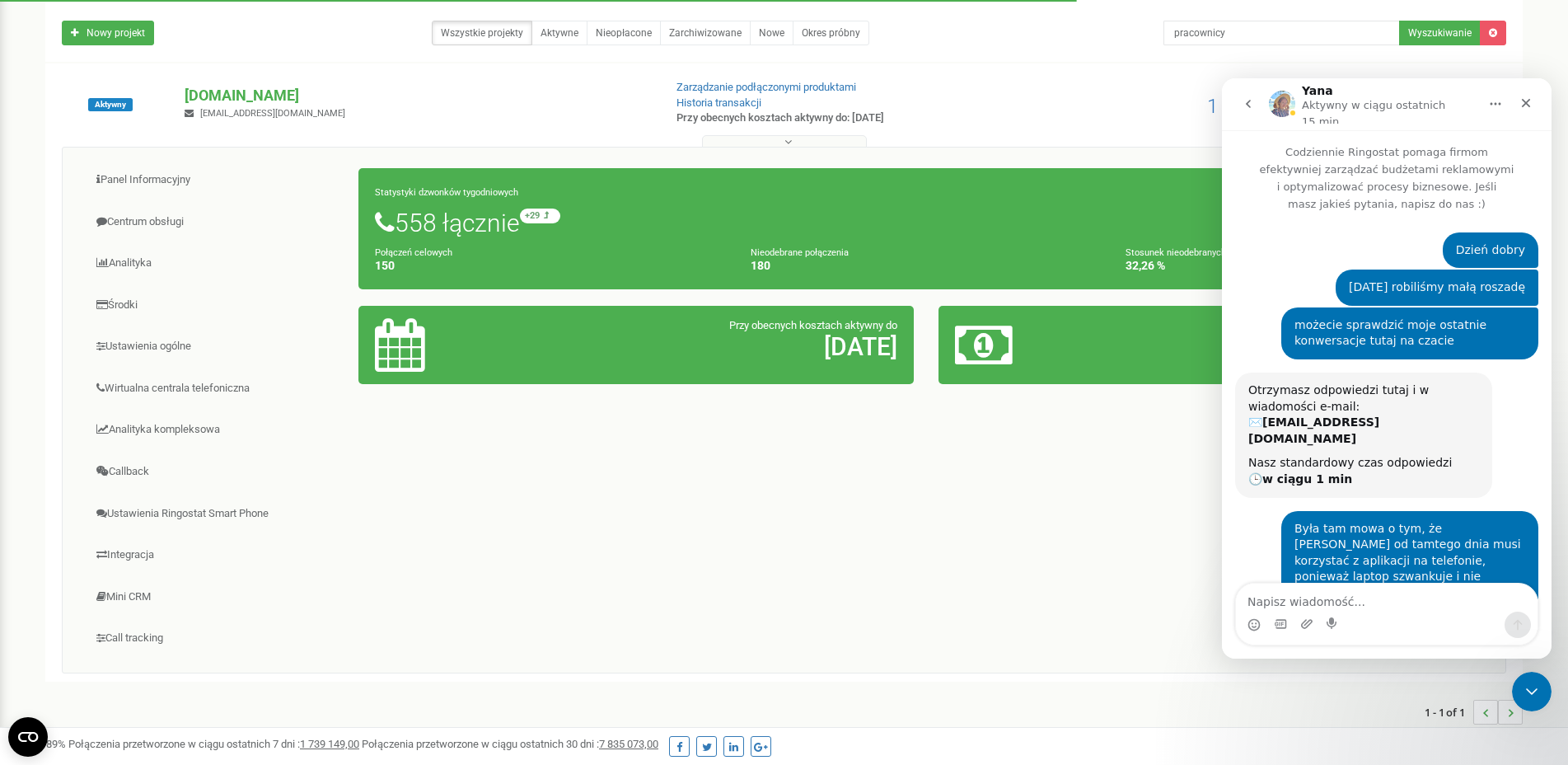
scroll to position [1802, 0]
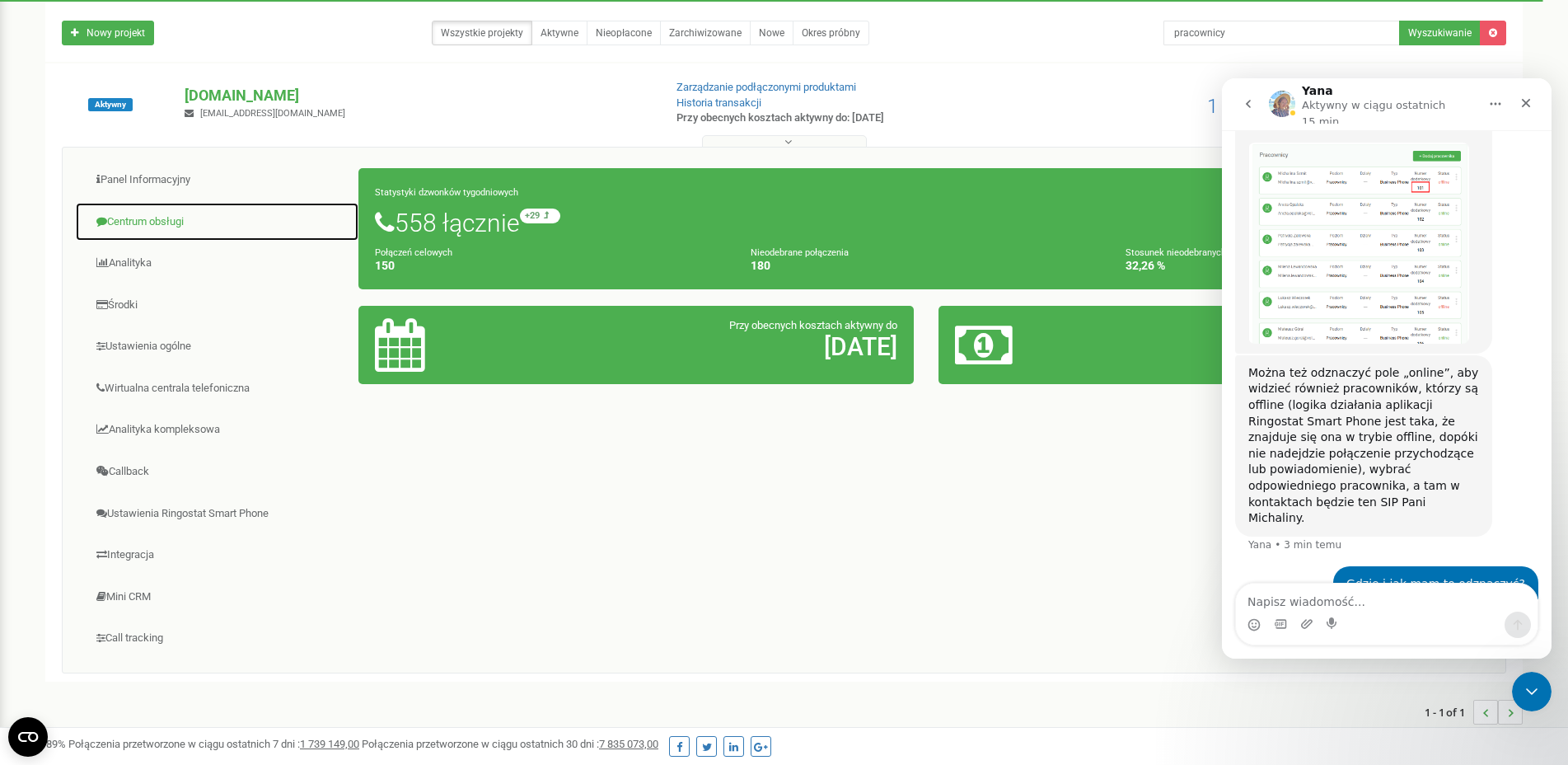
click at [176, 227] on link "Centrum obsługi" at bounding box center [217, 223] width 284 height 40
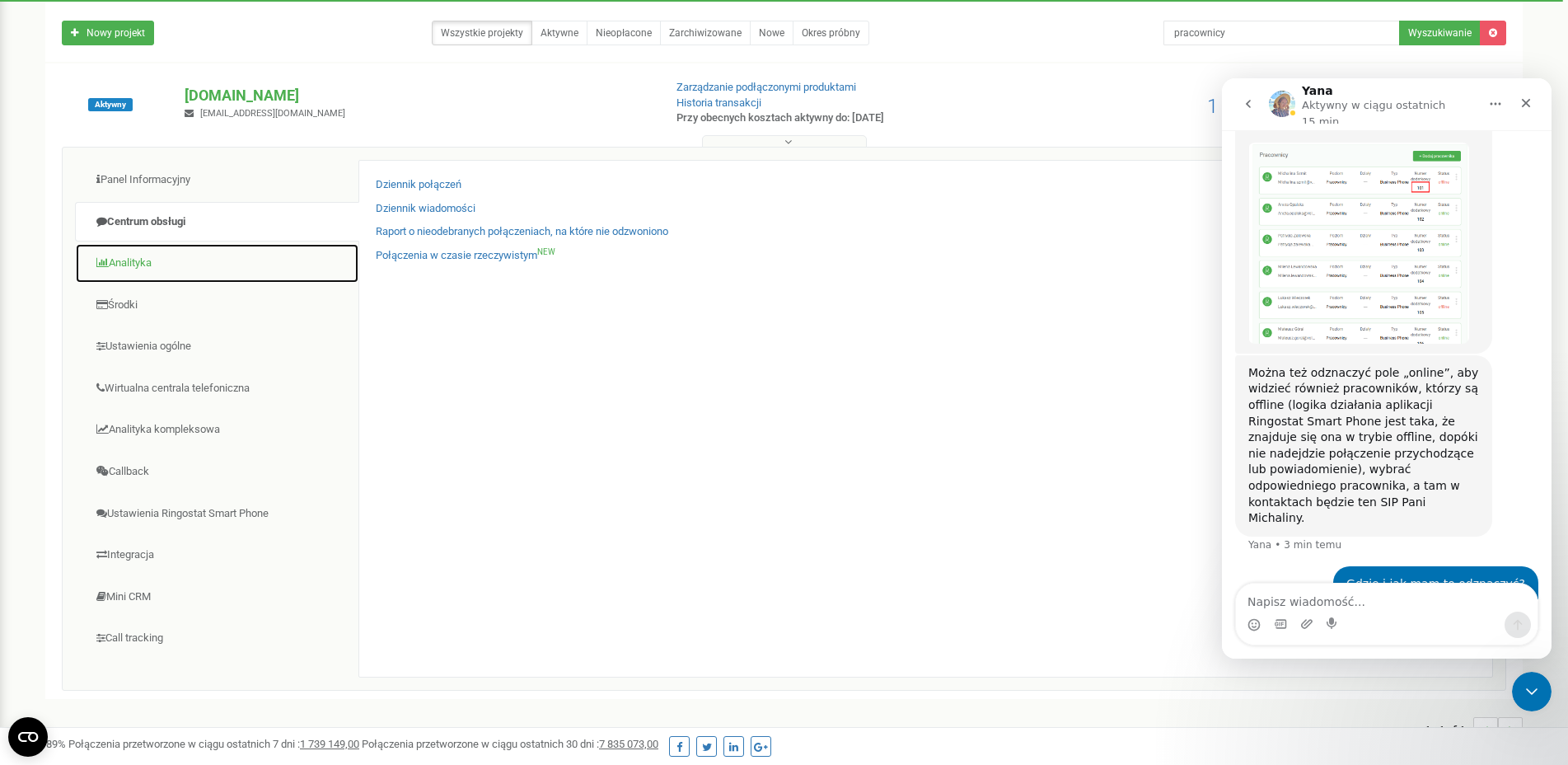
click at [165, 271] on link "Analityka" at bounding box center [217, 263] width 284 height 40
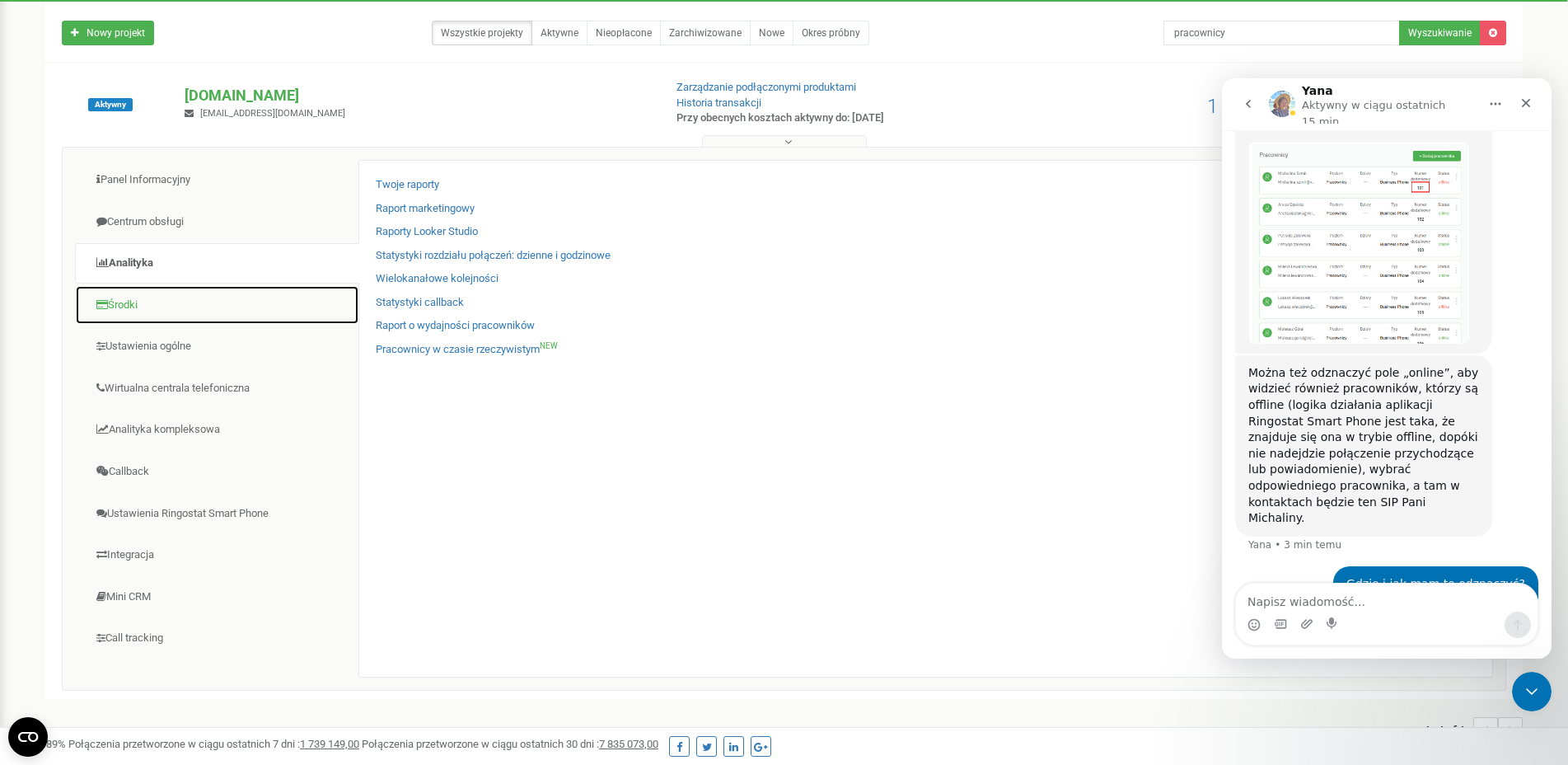
click at [159, 298] on link "Środki" at bounding box center [217, 305] width 284 height 40
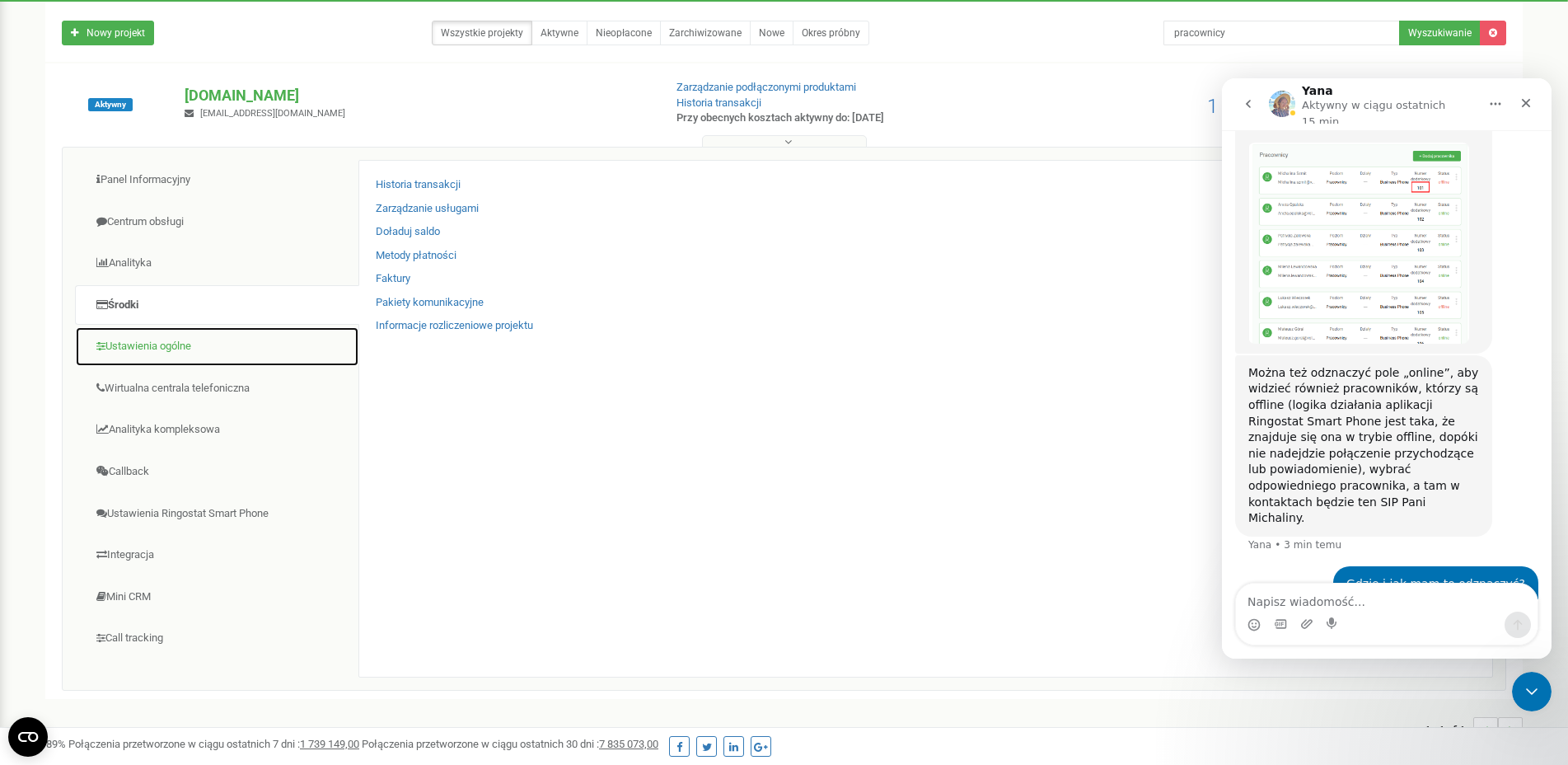
click at [153, 347] on link "Ustawienia ogólne" at bounding box center [217, 347] width 284 height 40
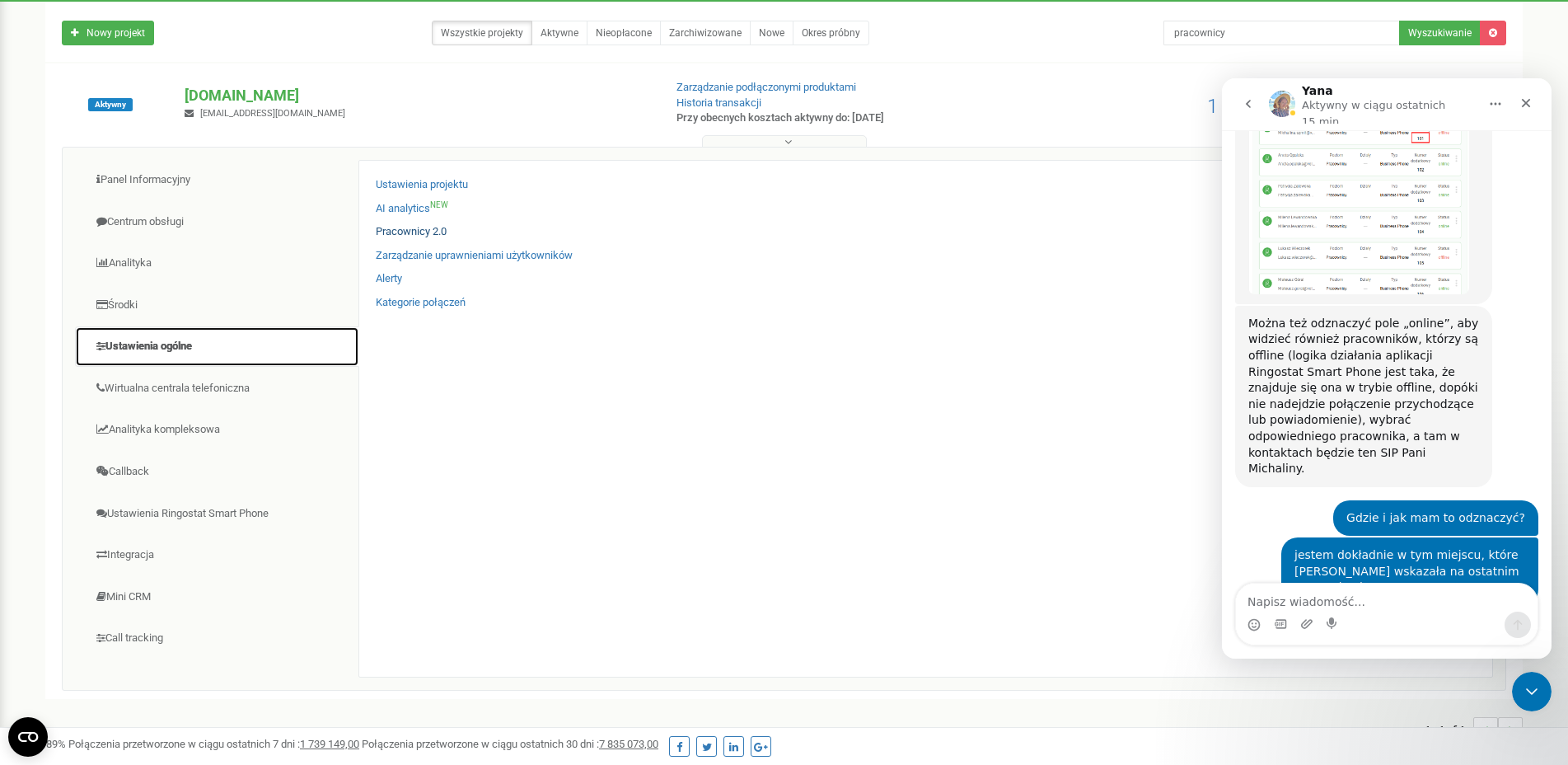
scroll to position [1852, 0]
click at [414, 235] on link "Pracownicy 2.0" at bounding box center [411, 232] width 71 height 15
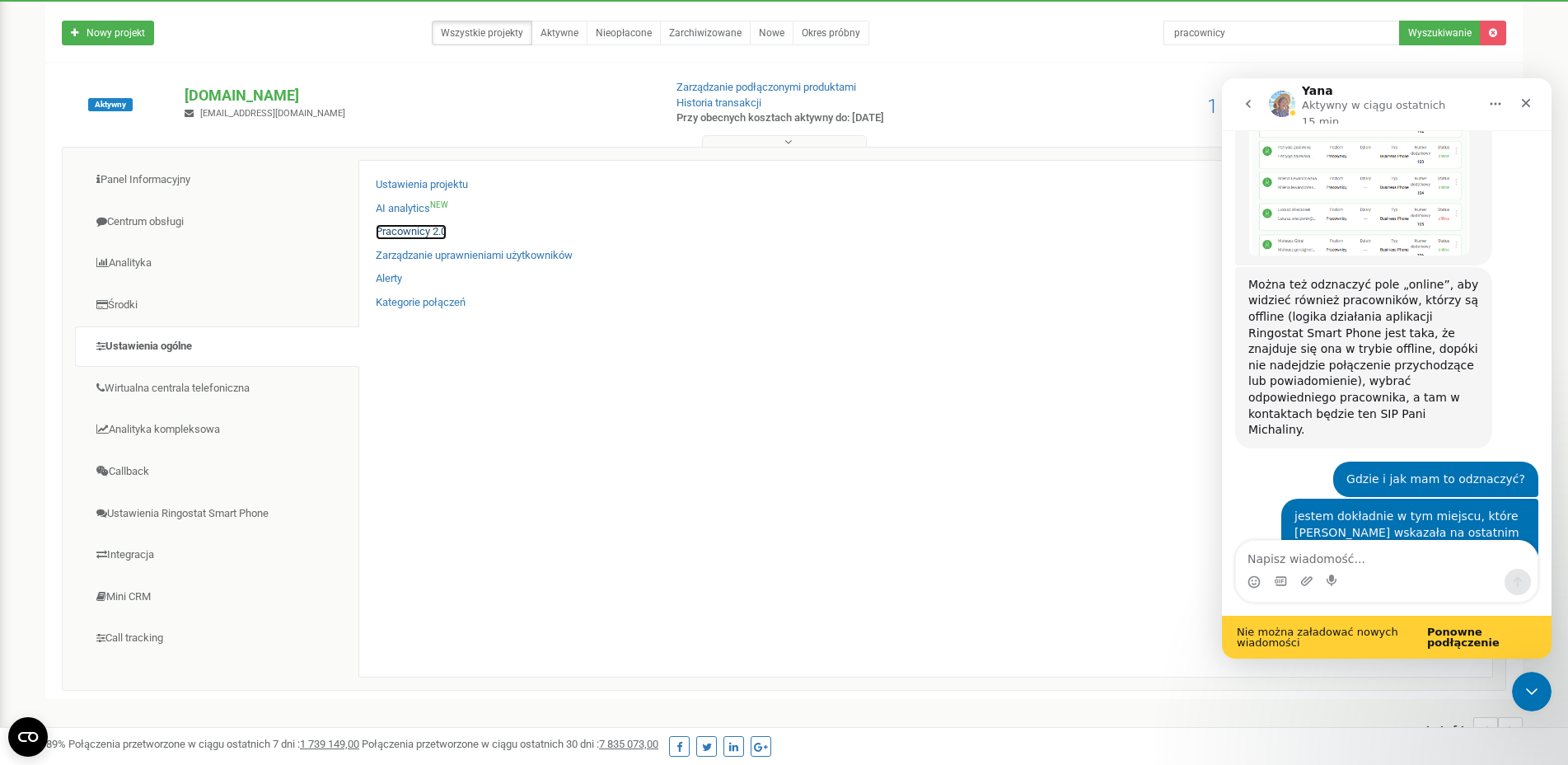
scroll to position [1894, 0]
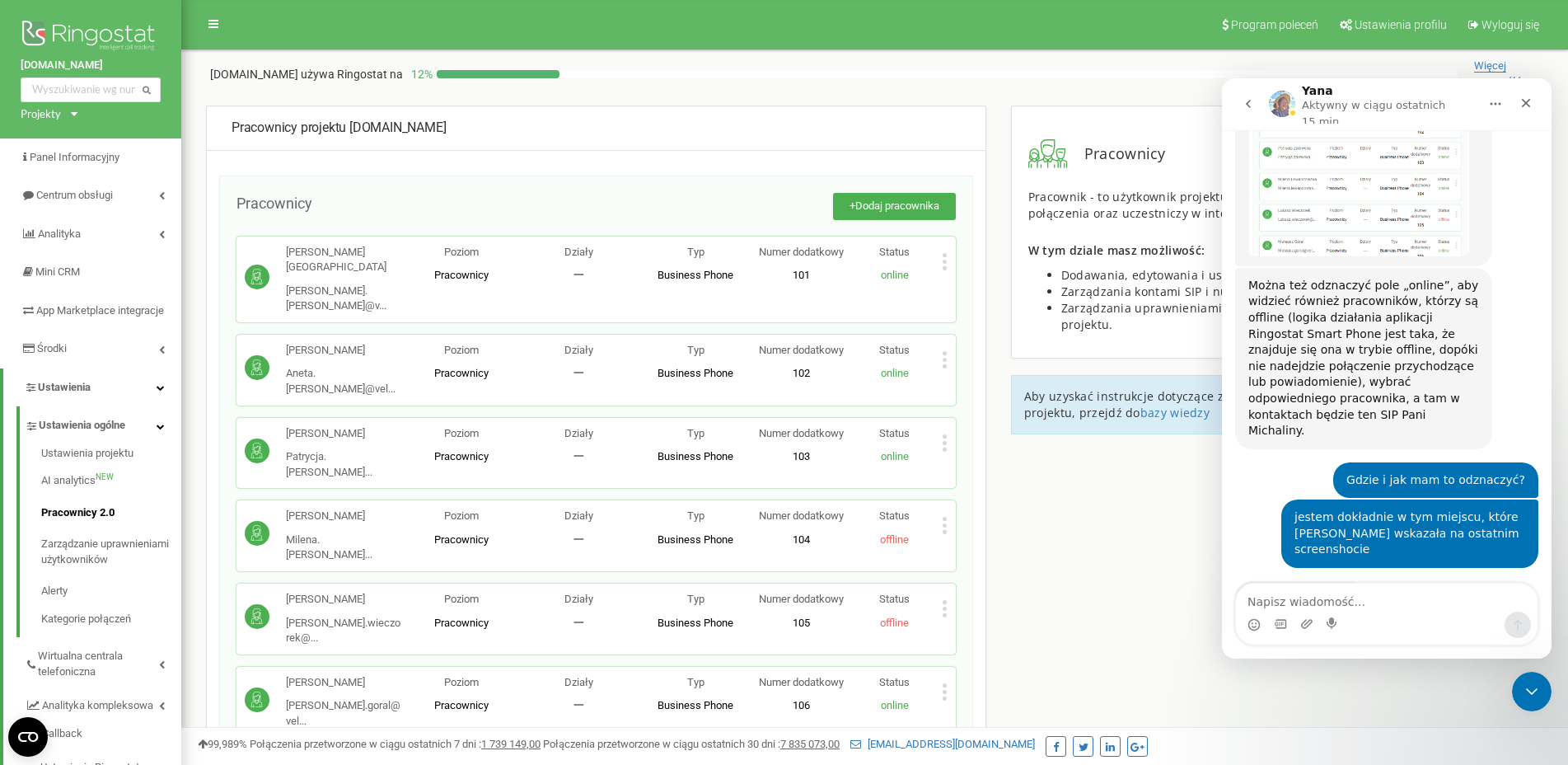
scroll to position [1826, 0]
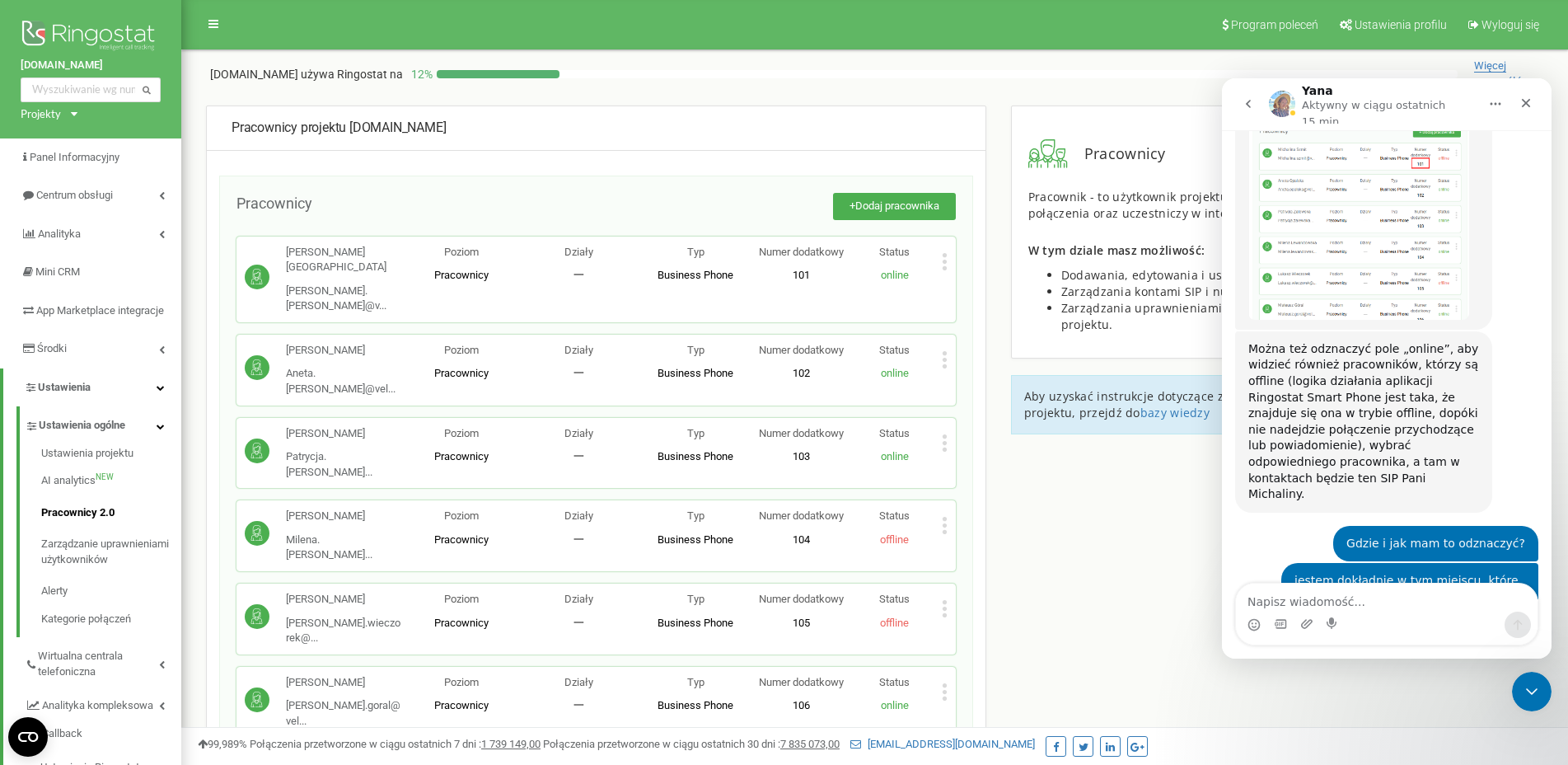
click at [1361, 599] on textarea "Napisz wiadomość..." at bounding box center [1386, 597] width 301 height 28
type textarea "Niestety nie da się tak"
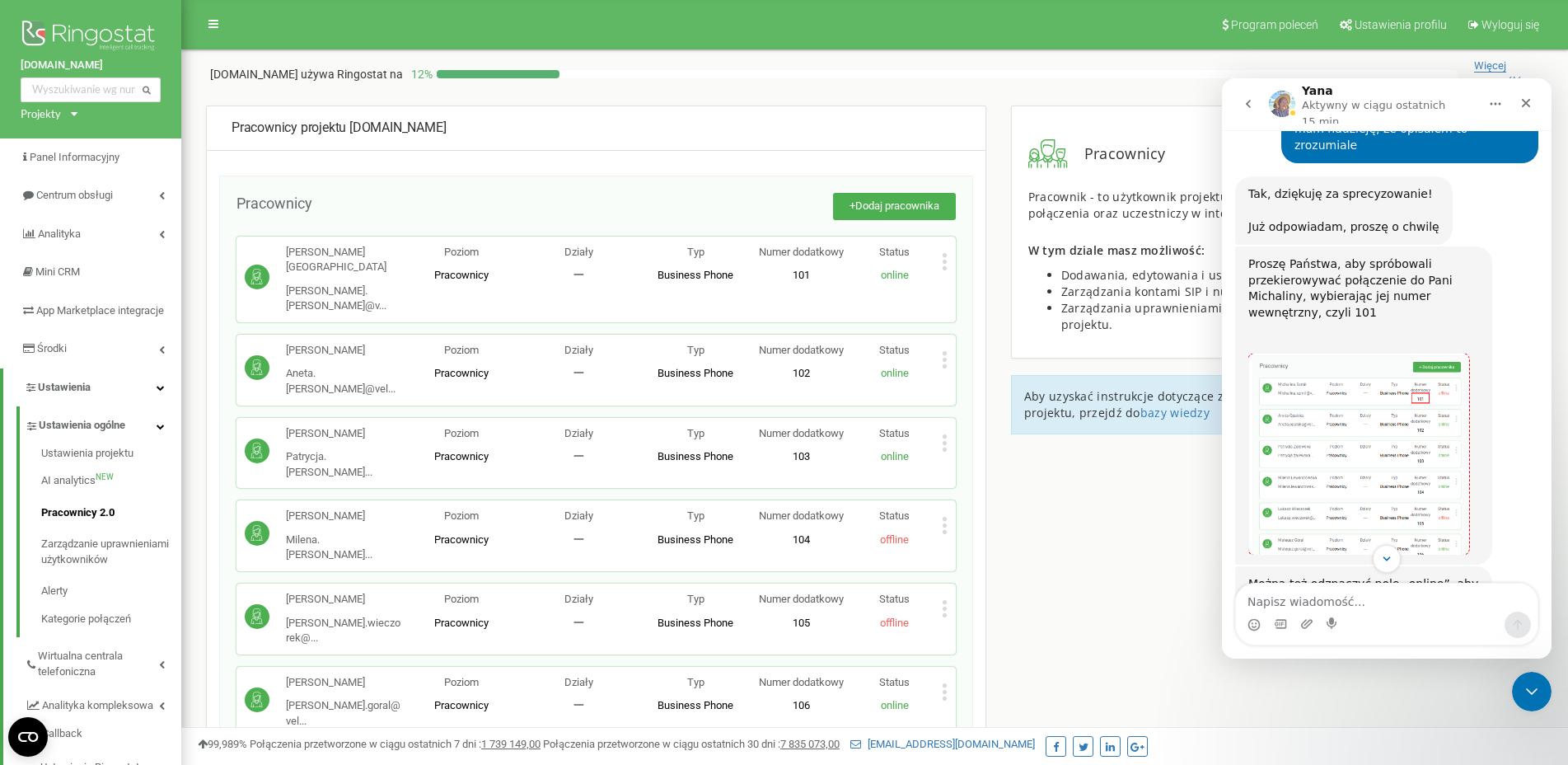
scroll to position [1875, 0]
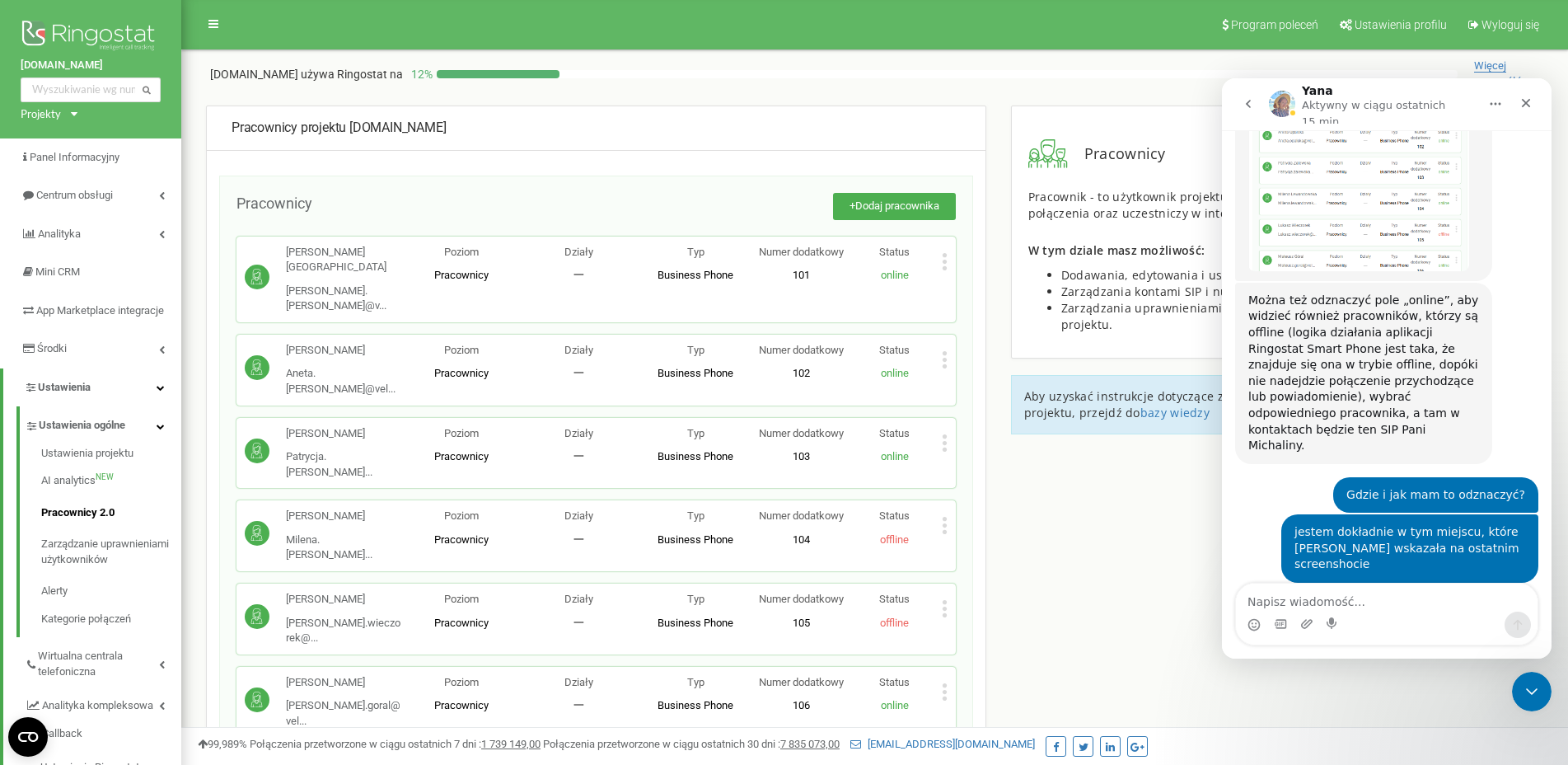
click at [1372, 589] on textarea "Napisz wiadomość..." at bounding box center [1386, 597] width 301 height 28
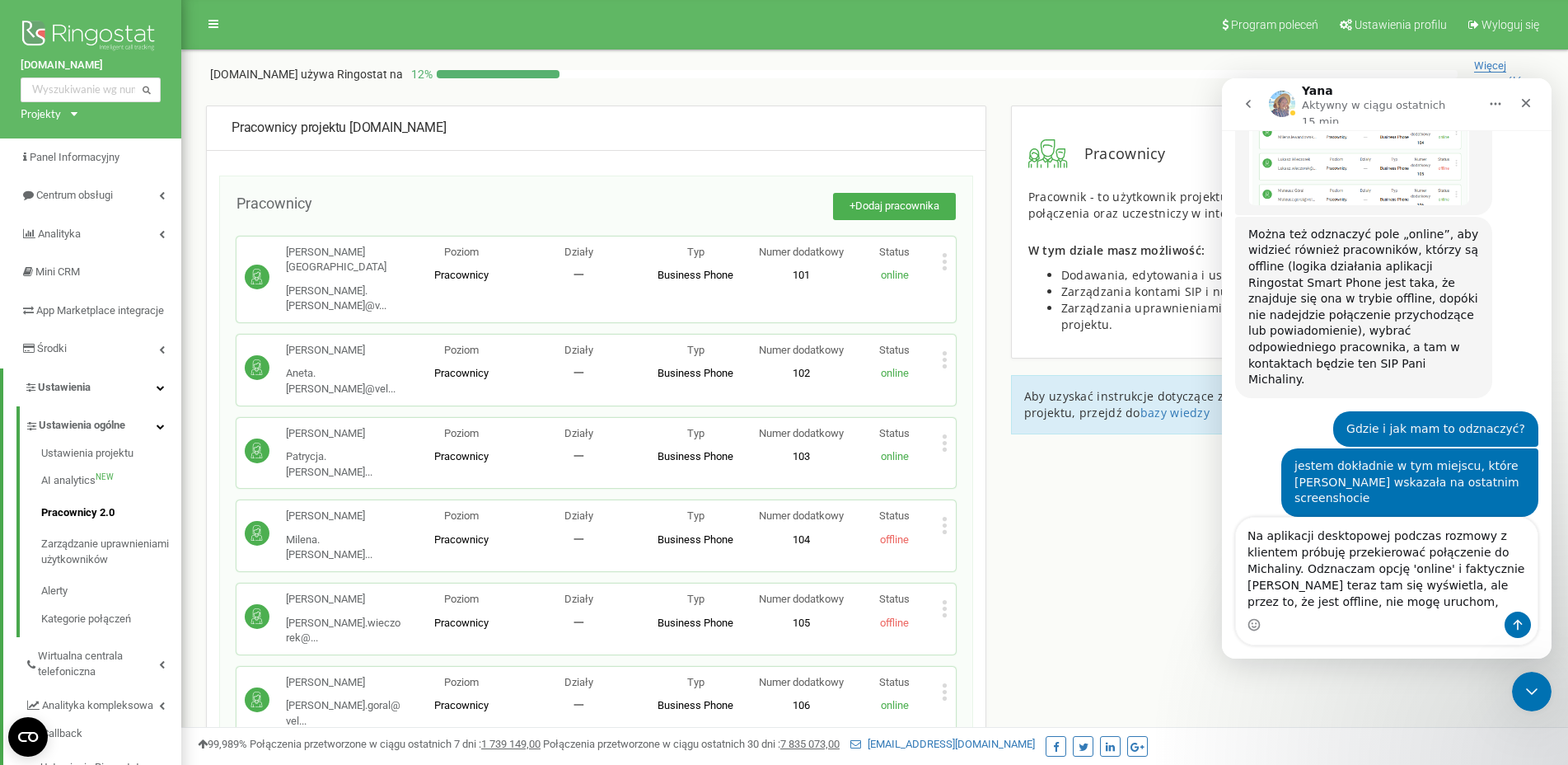
scroll to position [1940, 0]
type textarea "Na aplikacji desktopowej podczas rozmowy z klientem próbuję przekierować połącz…"
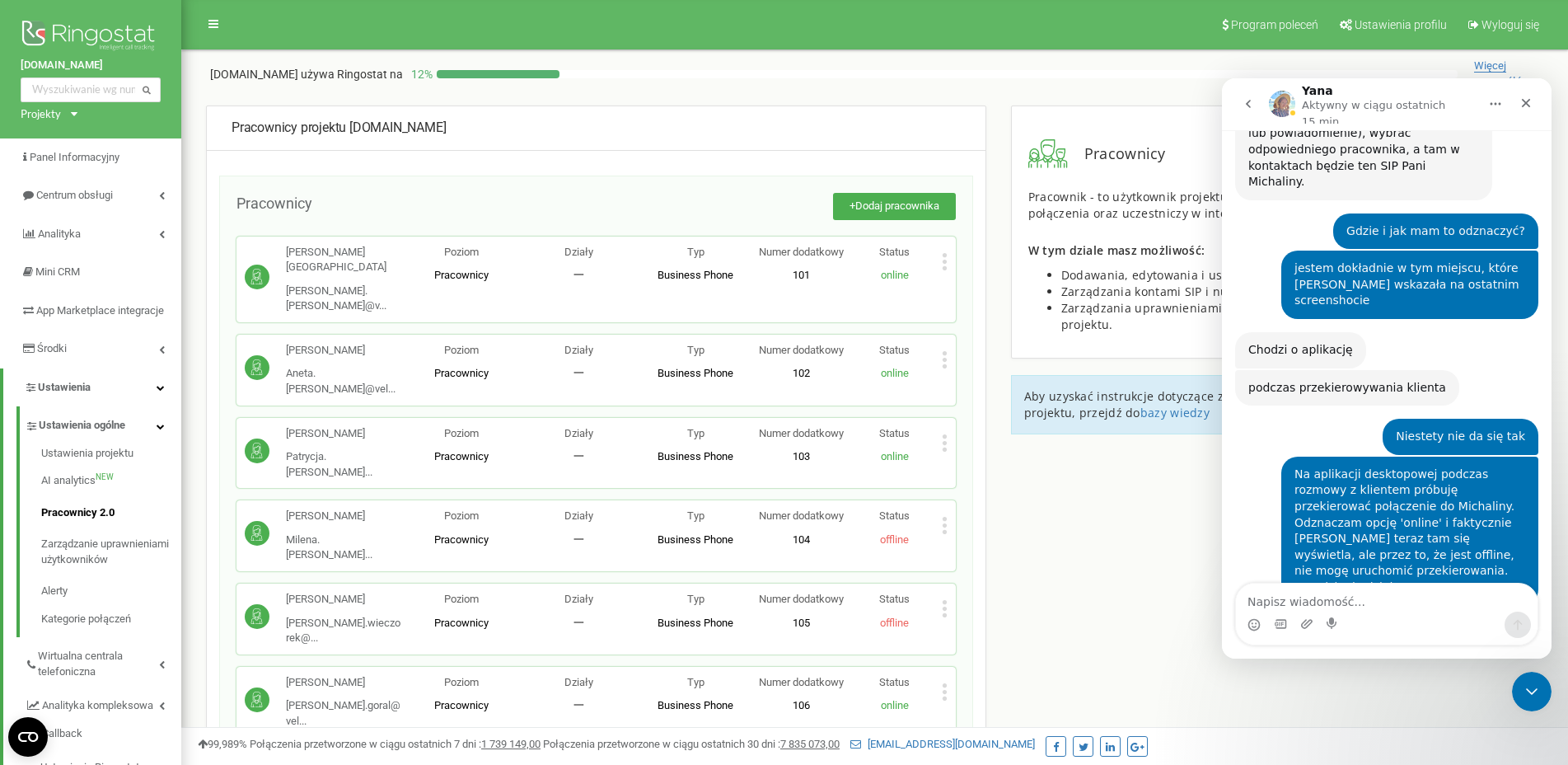
scroll to position [2075, 0]
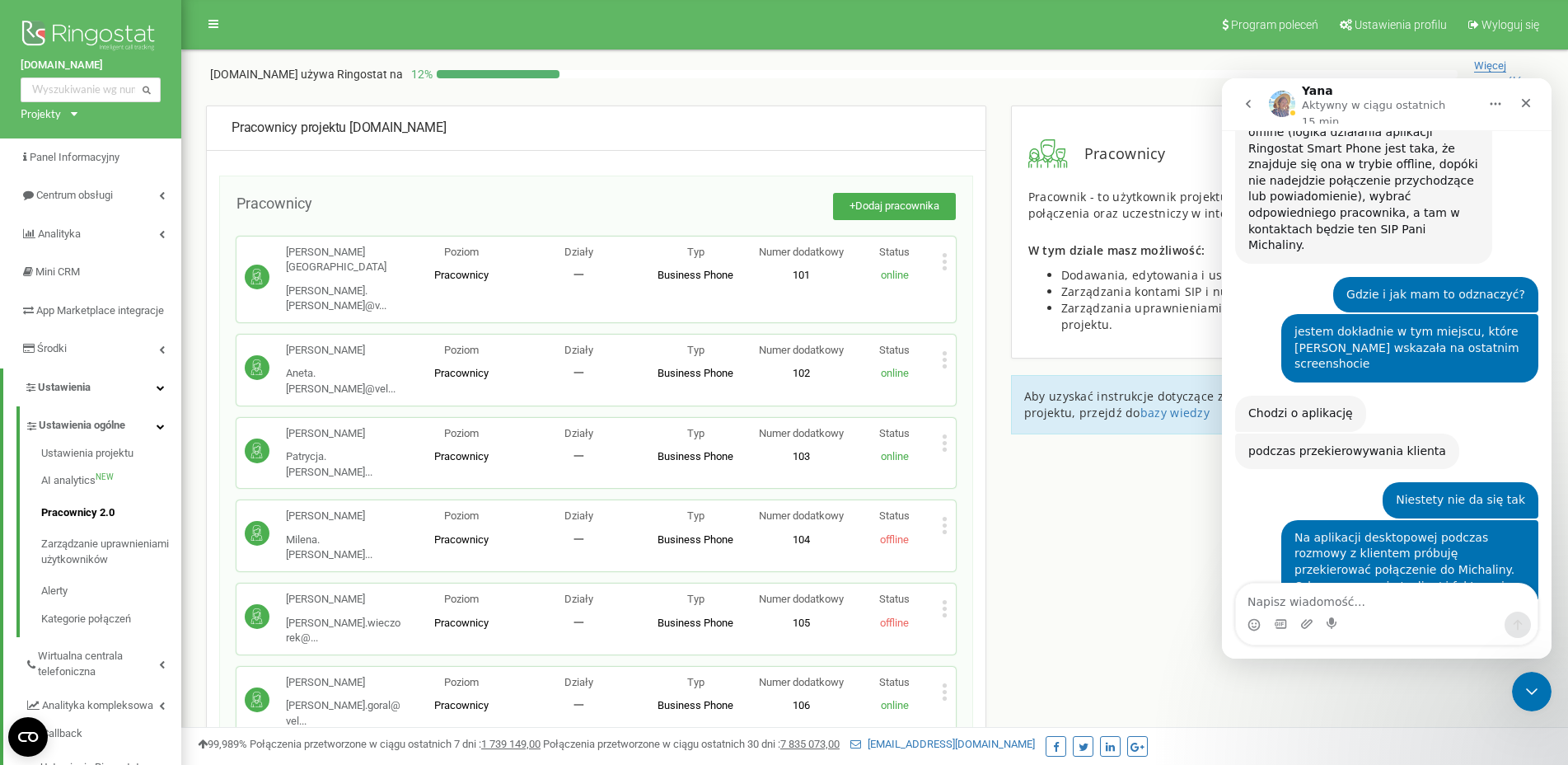
click at [1372, 589] on textarea "Napisz wiadomość..." at bounding box center [1386, 597] width 301 height 28
click at [1365, 614] on div "Komunikator Intercom" at bounding box center [1386, 624] width 301 height 26
click at [1372, 597] on textarea "Napisz wiadomość..." at bounding box center [1386, 597] width 301 height 28
type textarea "W jaki sposób mam to zrobić?"
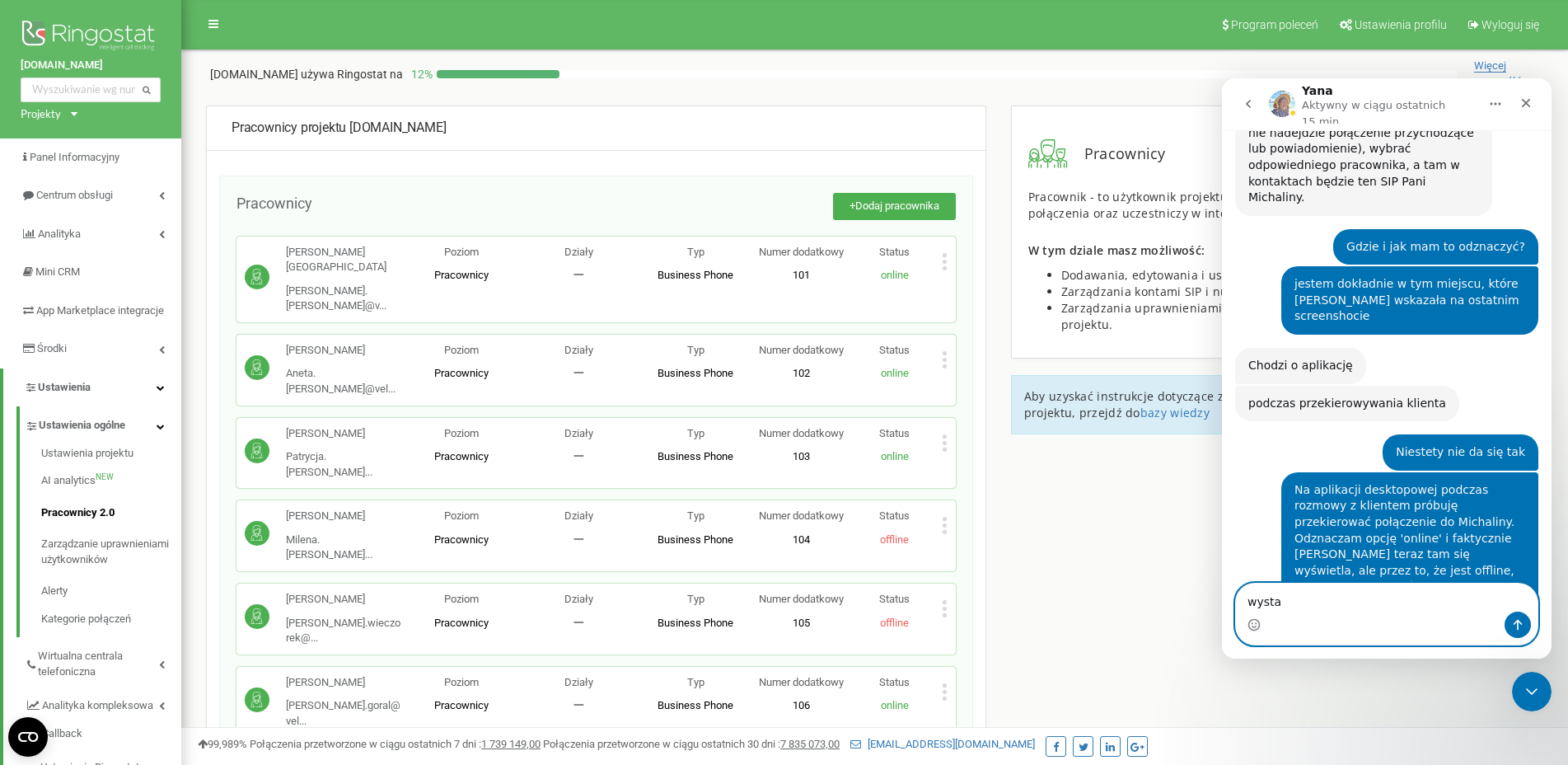
scroll to position [2124, 0]
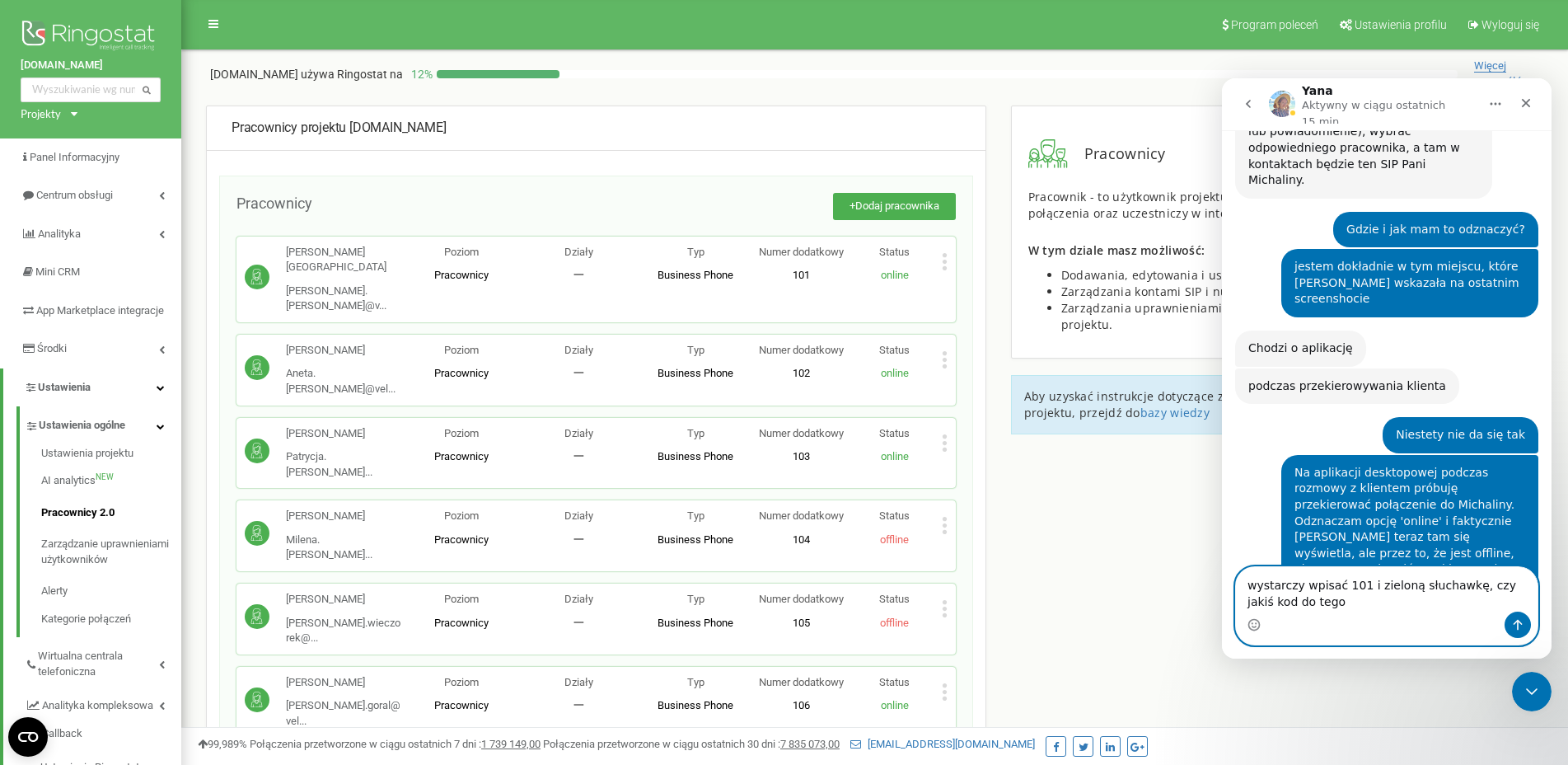
type textarea "wystarczy wpisać 101 i zieloną słuchawkę, czy jakiś kod do tego?"
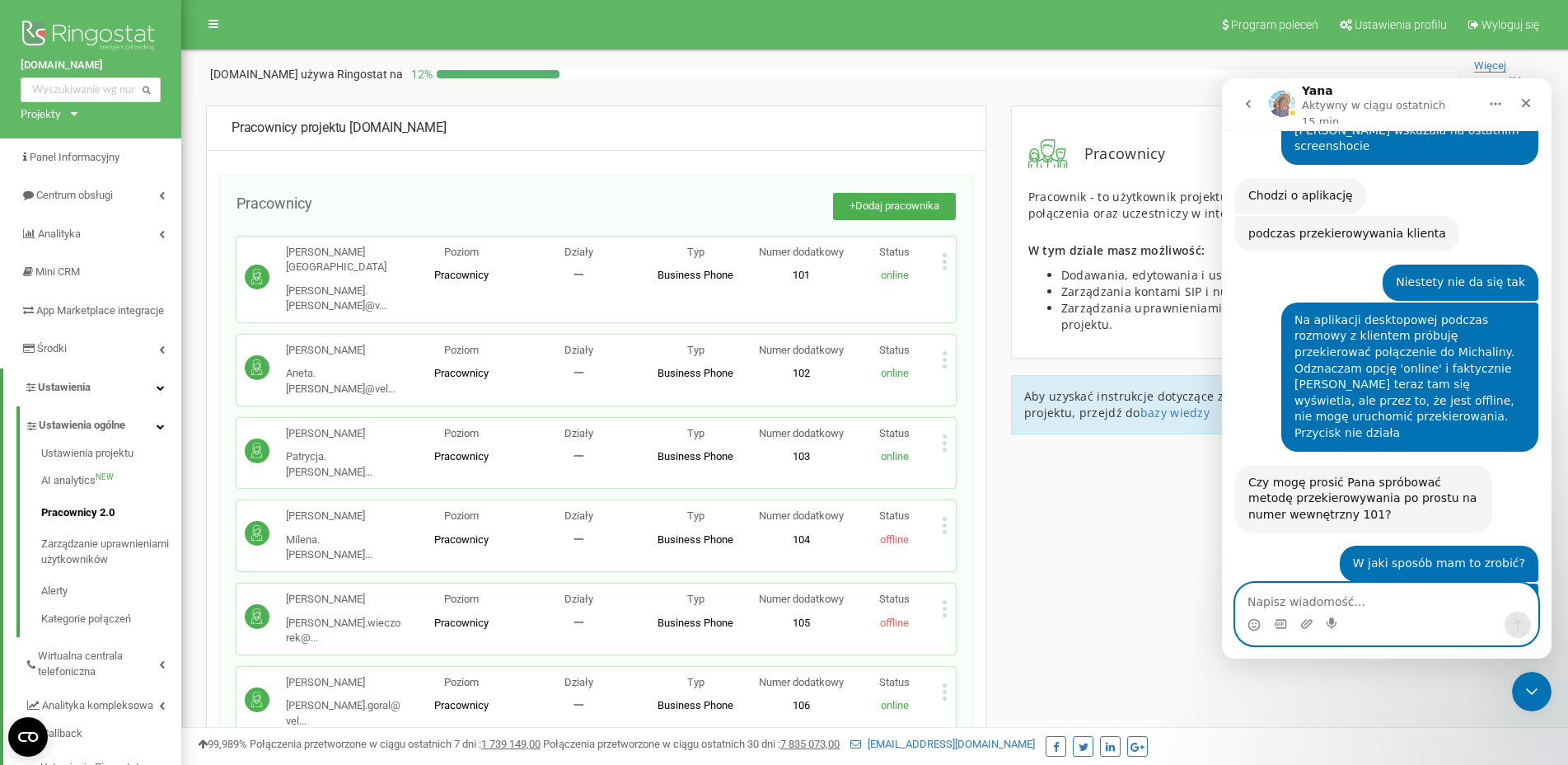
scroll to position [2307, 0]
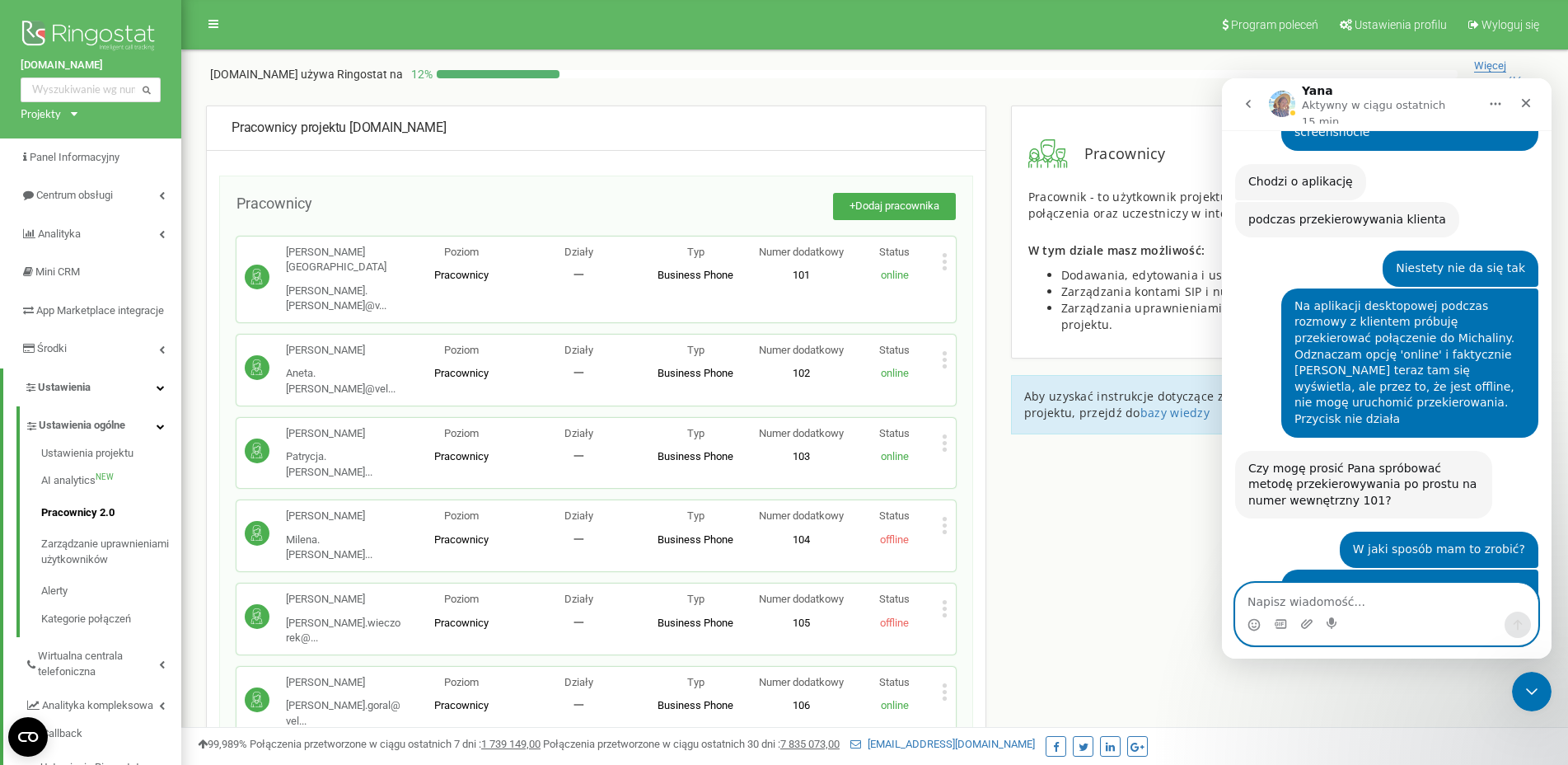
click at [1344, 608] on textarea "Napisz wiadomość..." at bounding box center [1386, 597] width 301 height 28
click at [1344, 602] on textarea "Napisz wiadomość..." at bounding box center [1386, 597] width 301 height 28
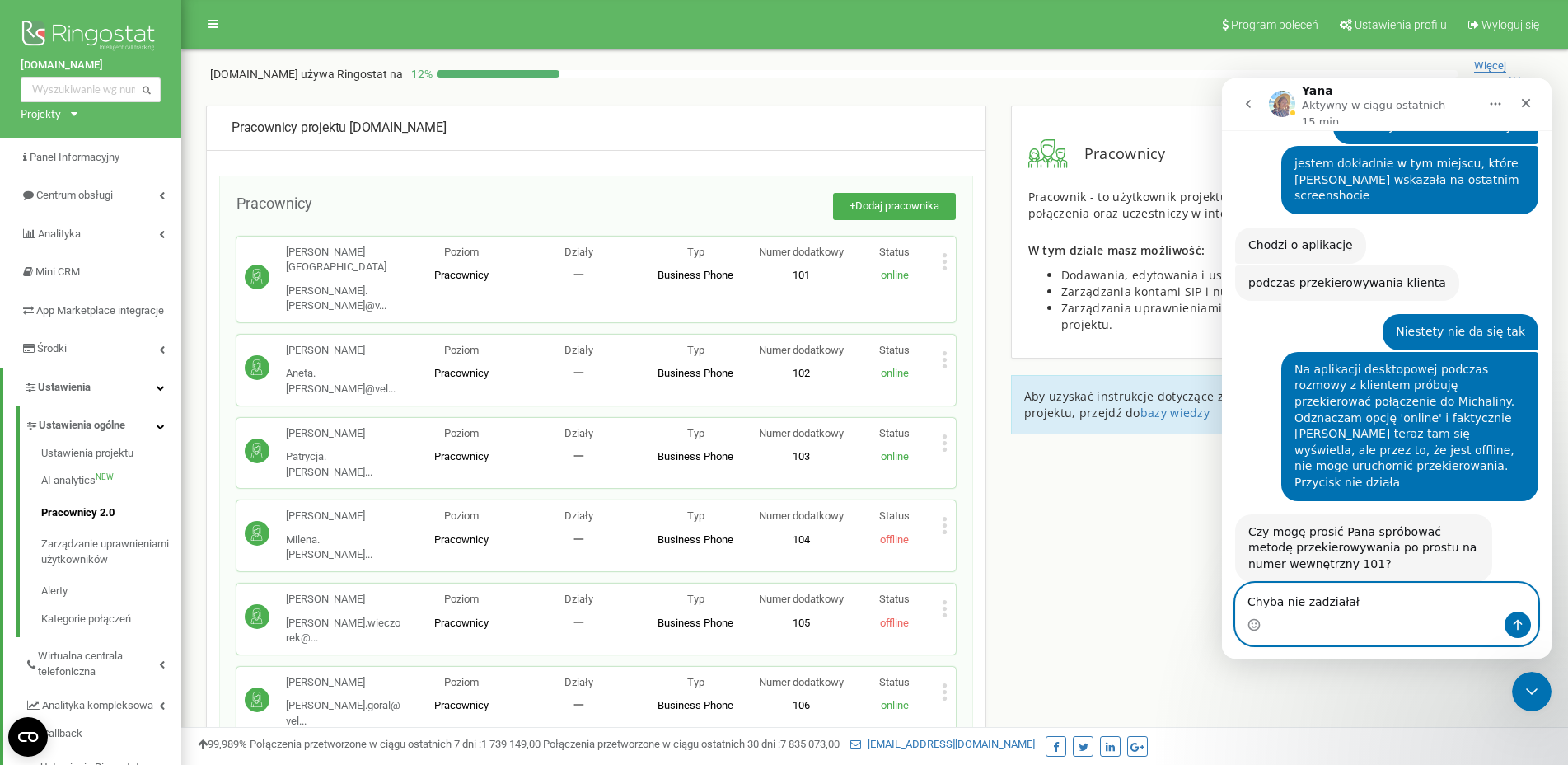
type textarea "[PERSON_NAME] nie zadziałało"
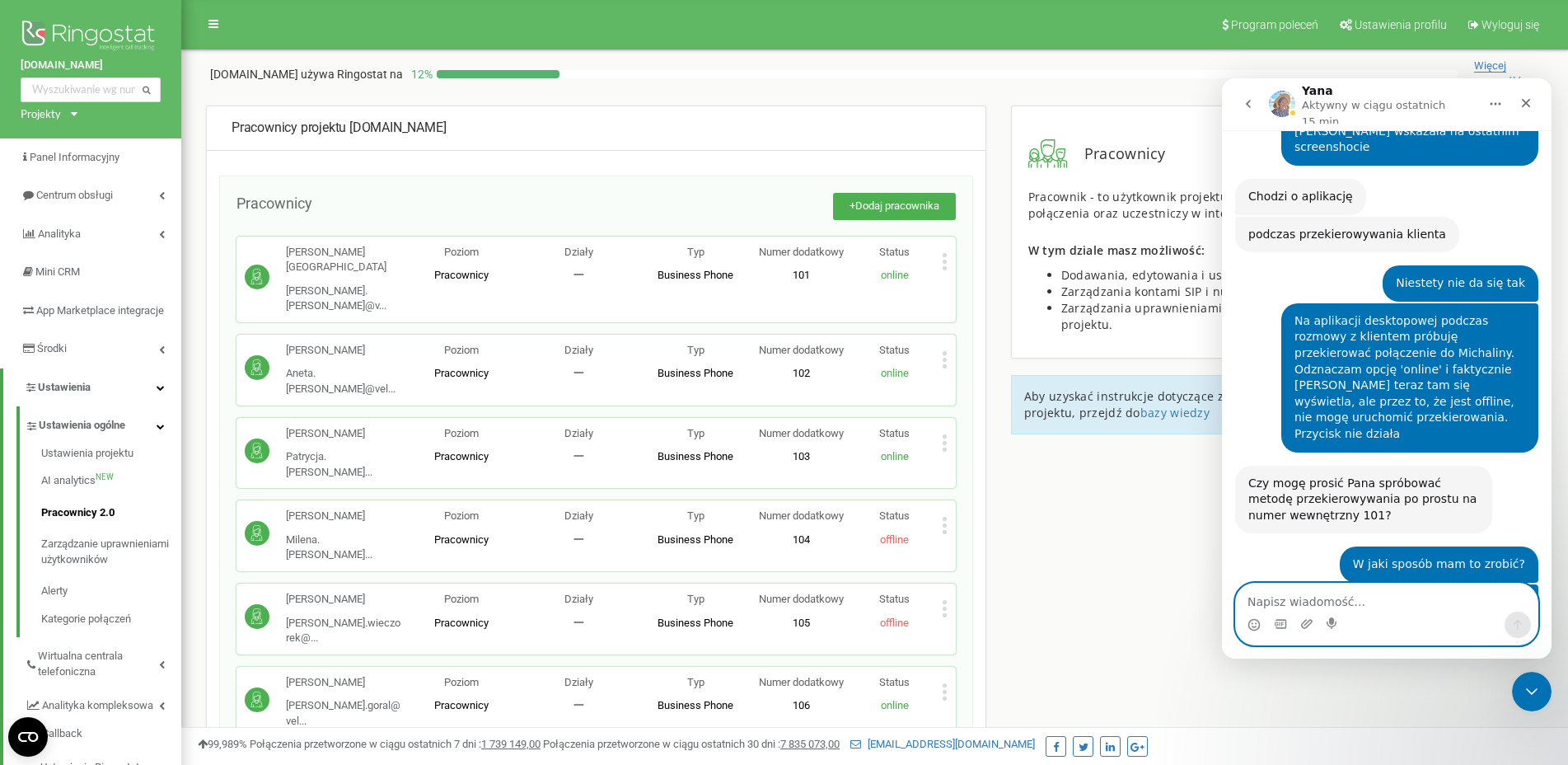
scroll to position [2292, 0]
type textarea "idę sprawdzić jeszcze raz"
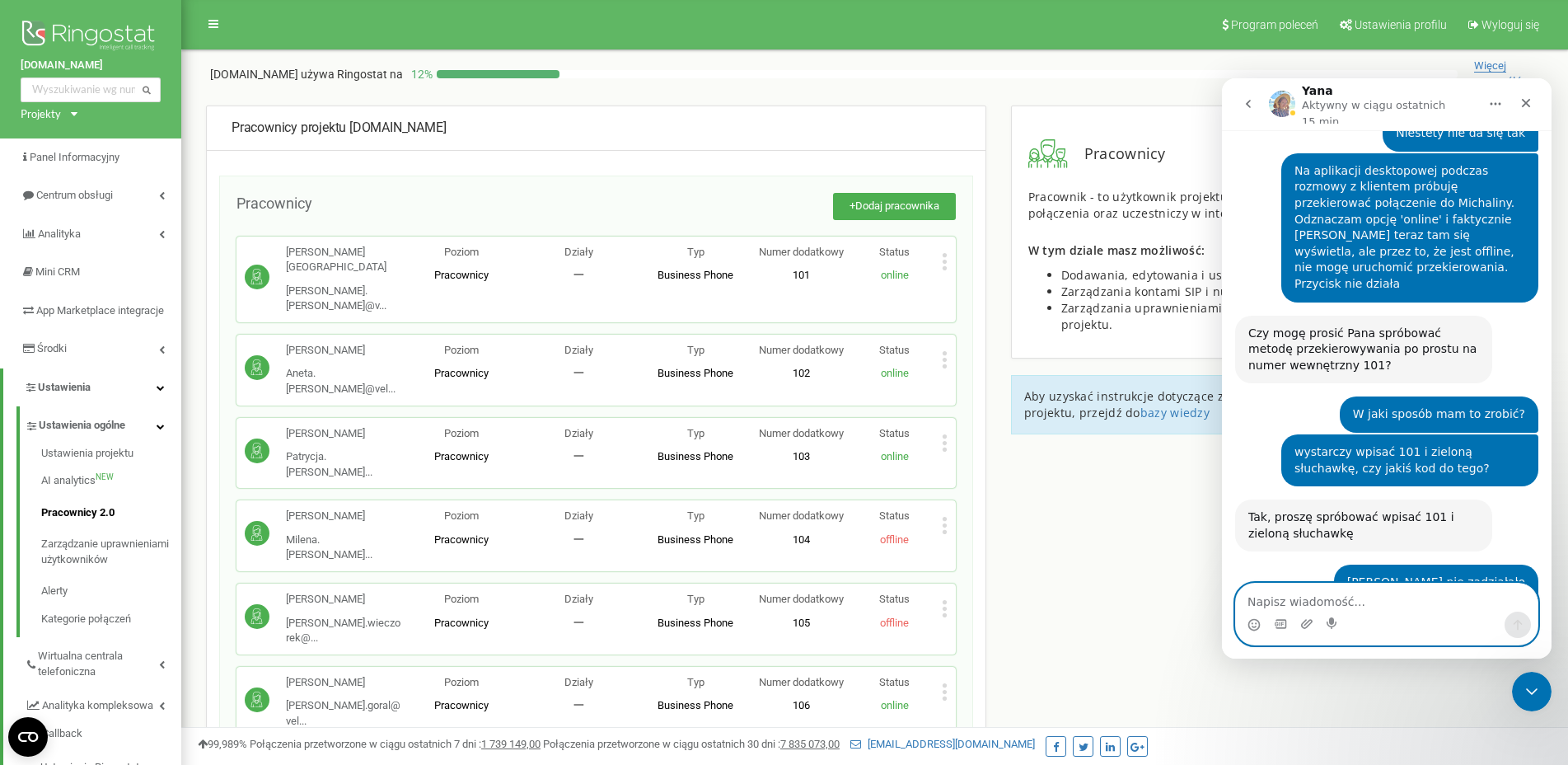
scroll to position [2378, 0]
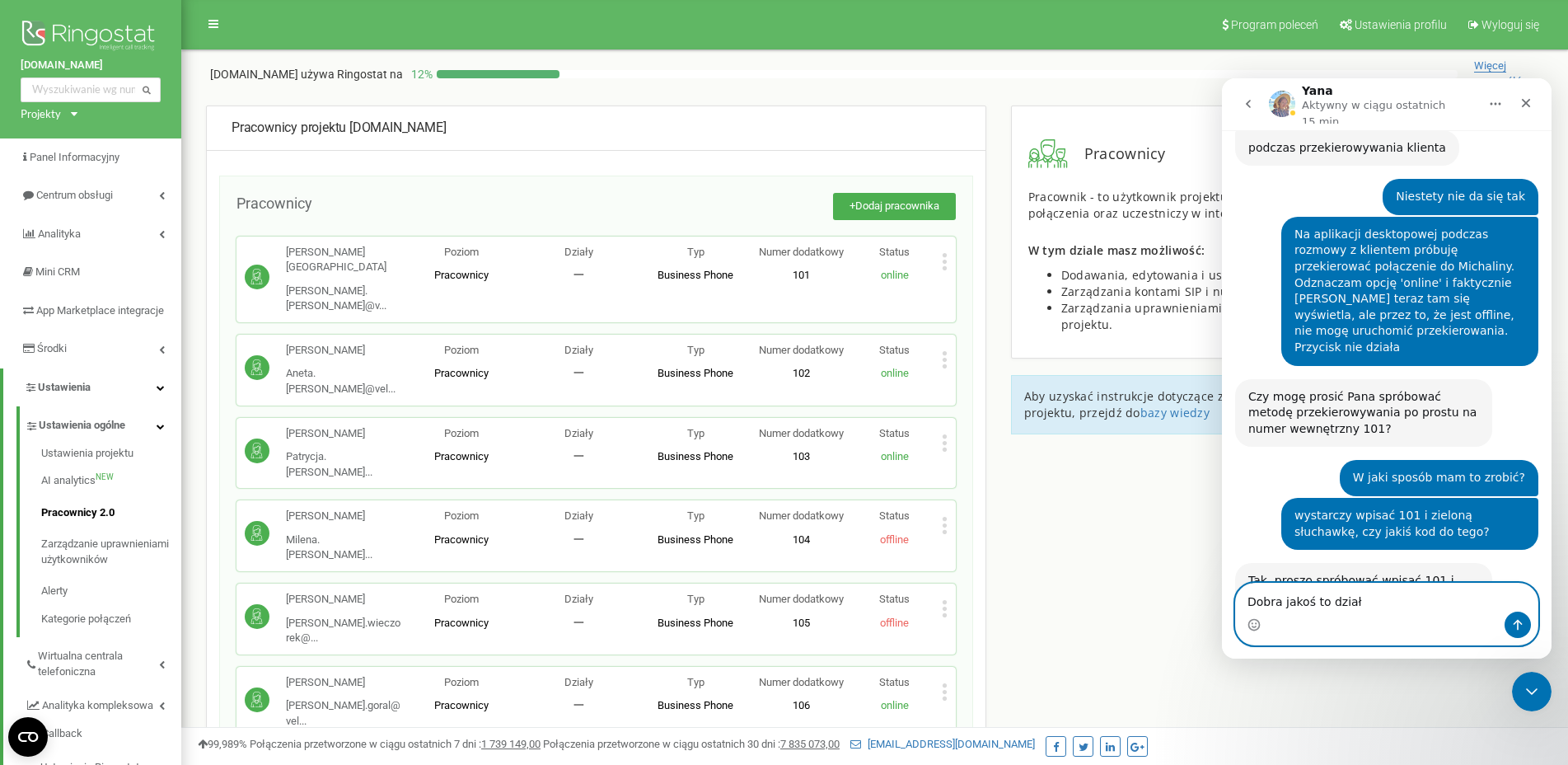
type textarea "Dobra jakoś to działa"
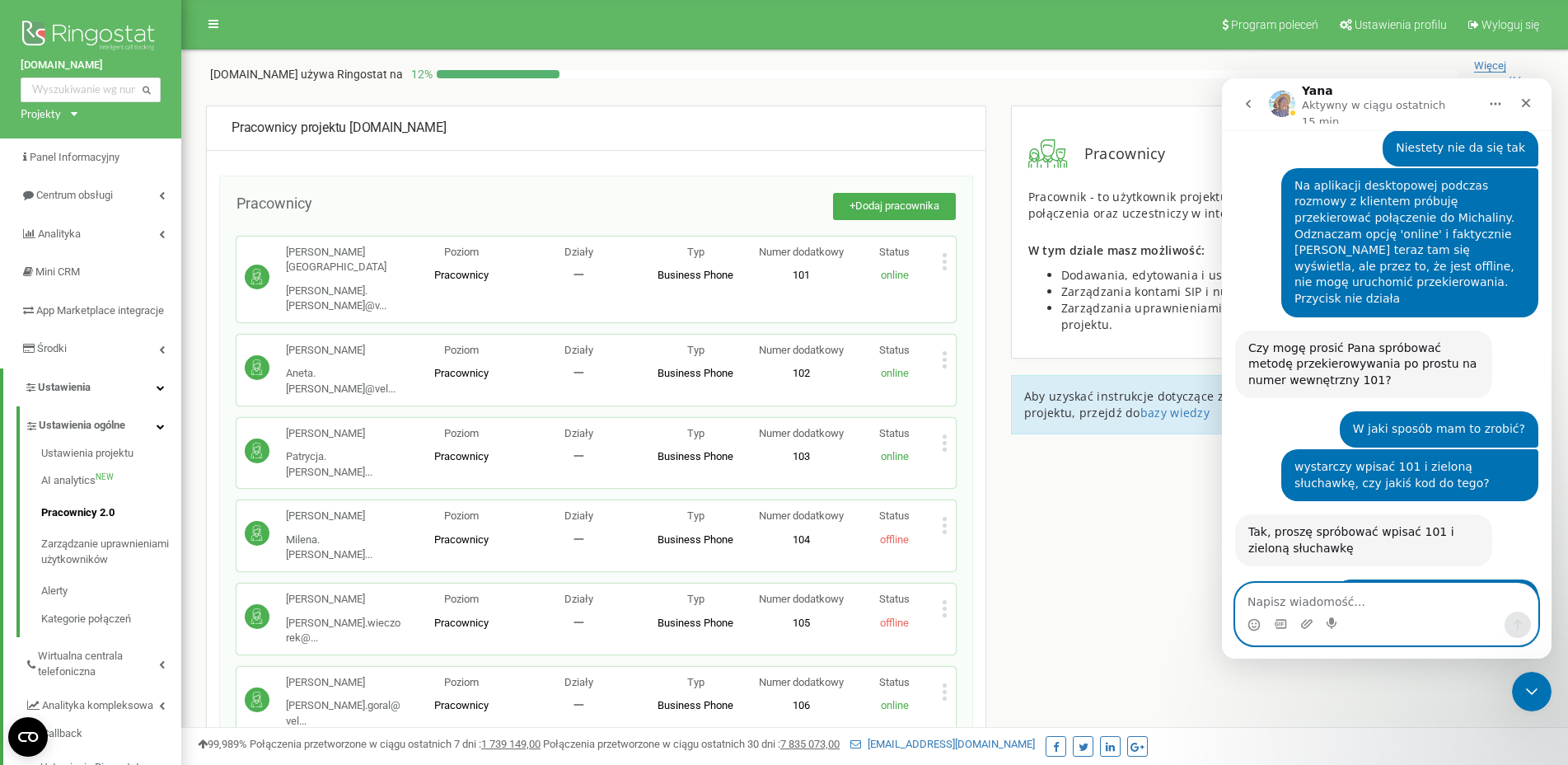
scroll to position [2428, 0]
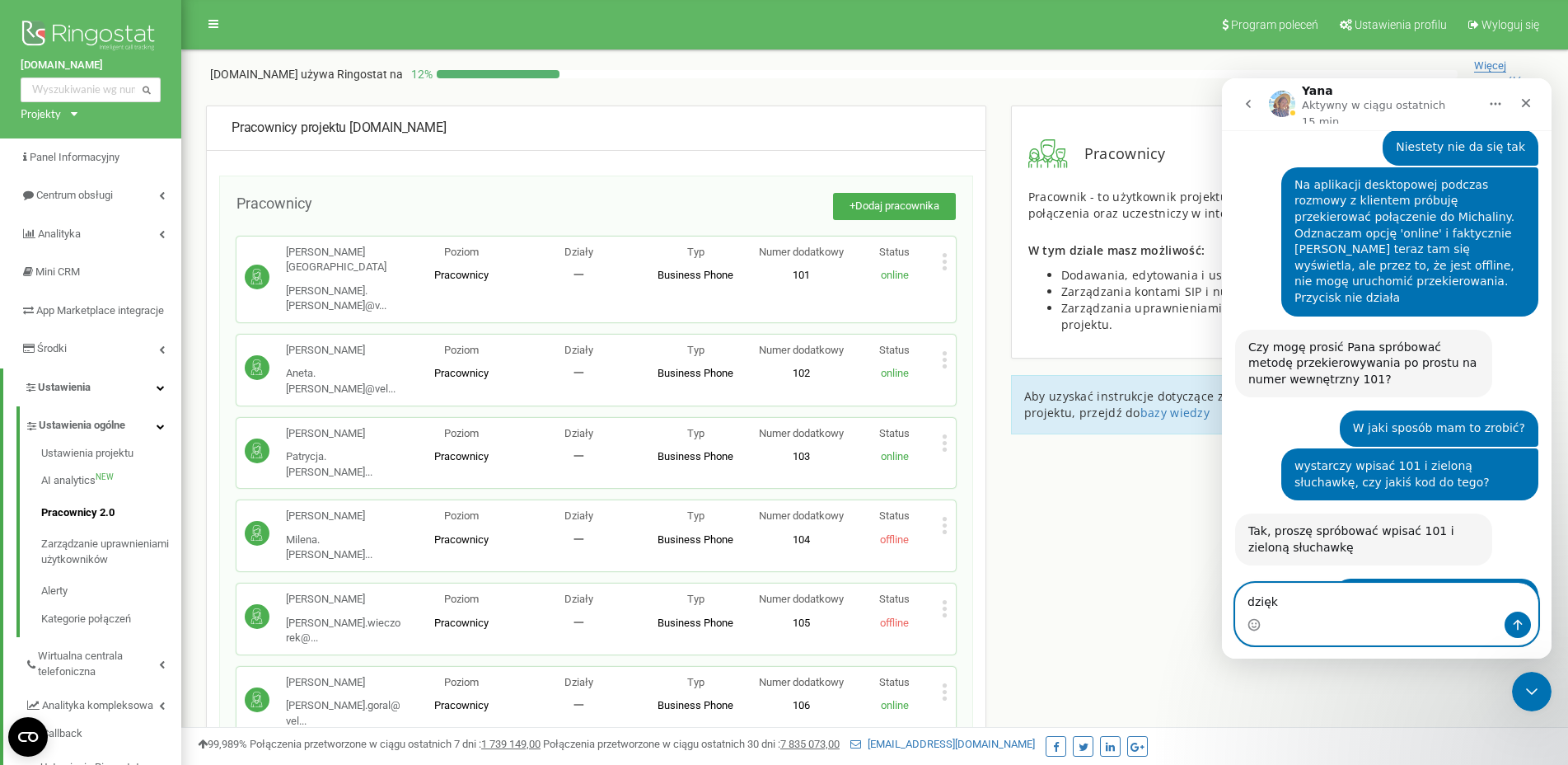
type textarea "dzięki"
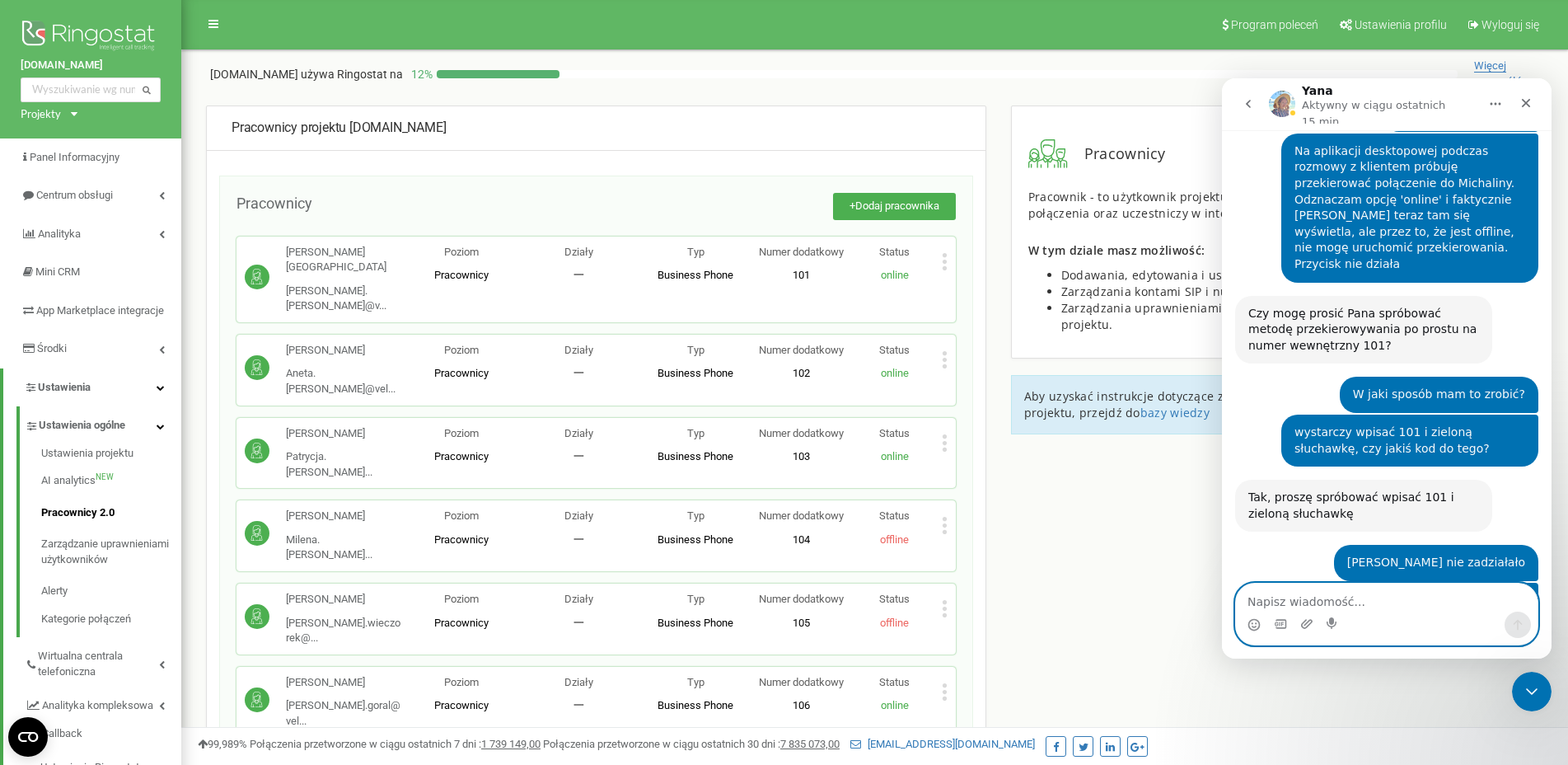
scroll to position [2466, 0]
